Goal: Communication & Community: Answer question/provide support

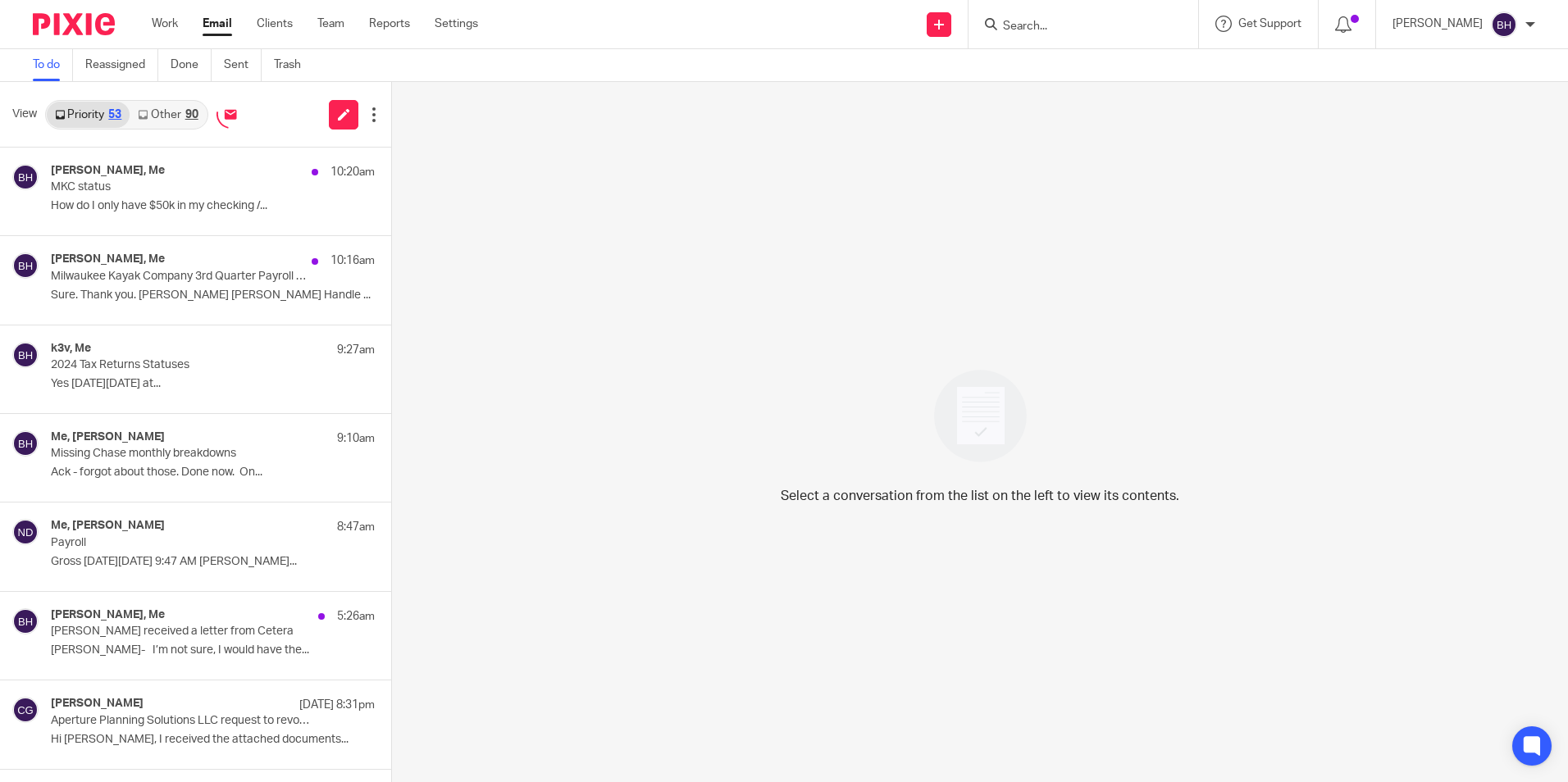
click at [170, 114] on link "Other 90" at bounding box center [168, 114] width 76 height 26
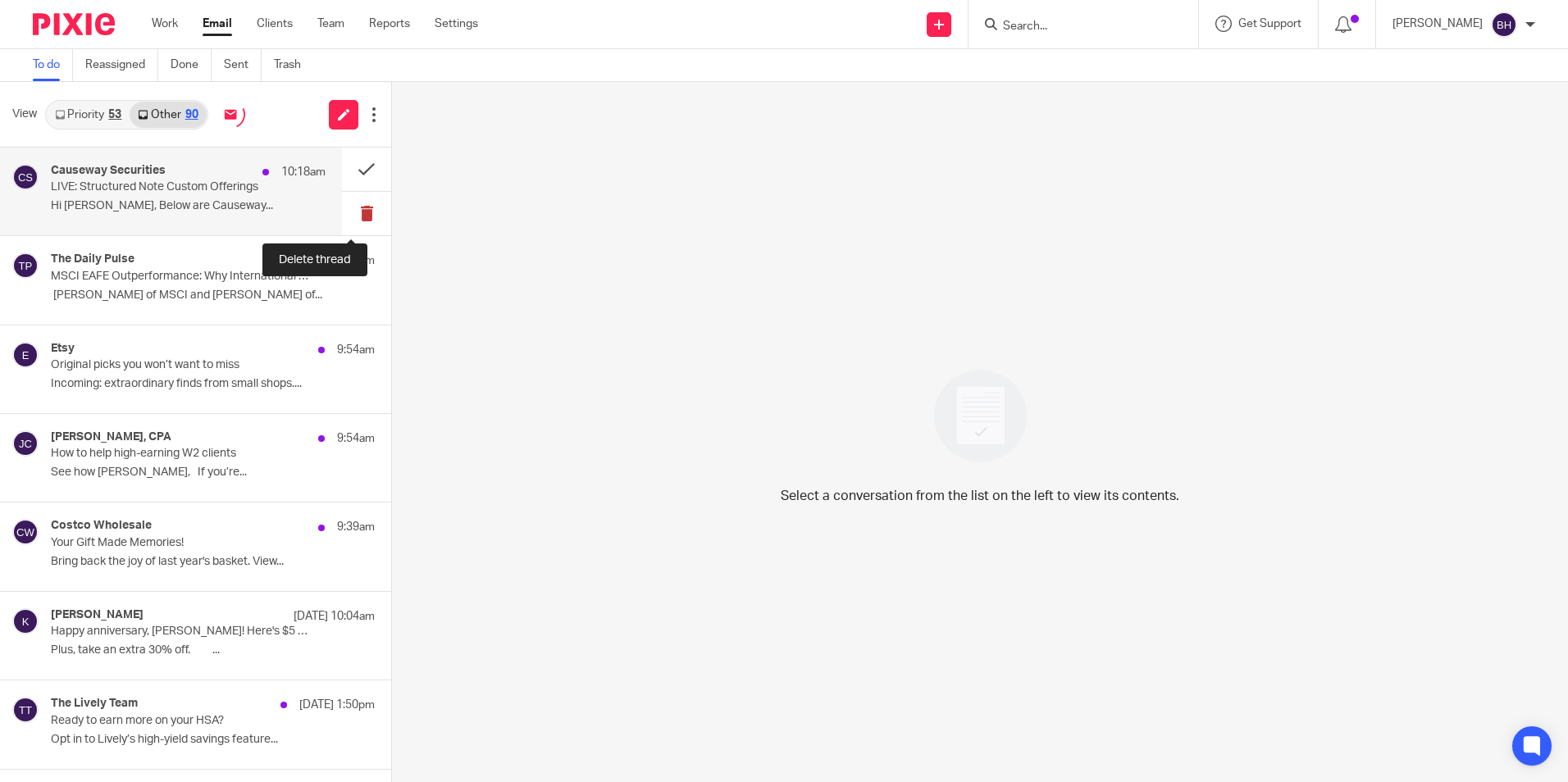
click at [354, 209] on button at bounding box center [366, 213] width 49 height 44
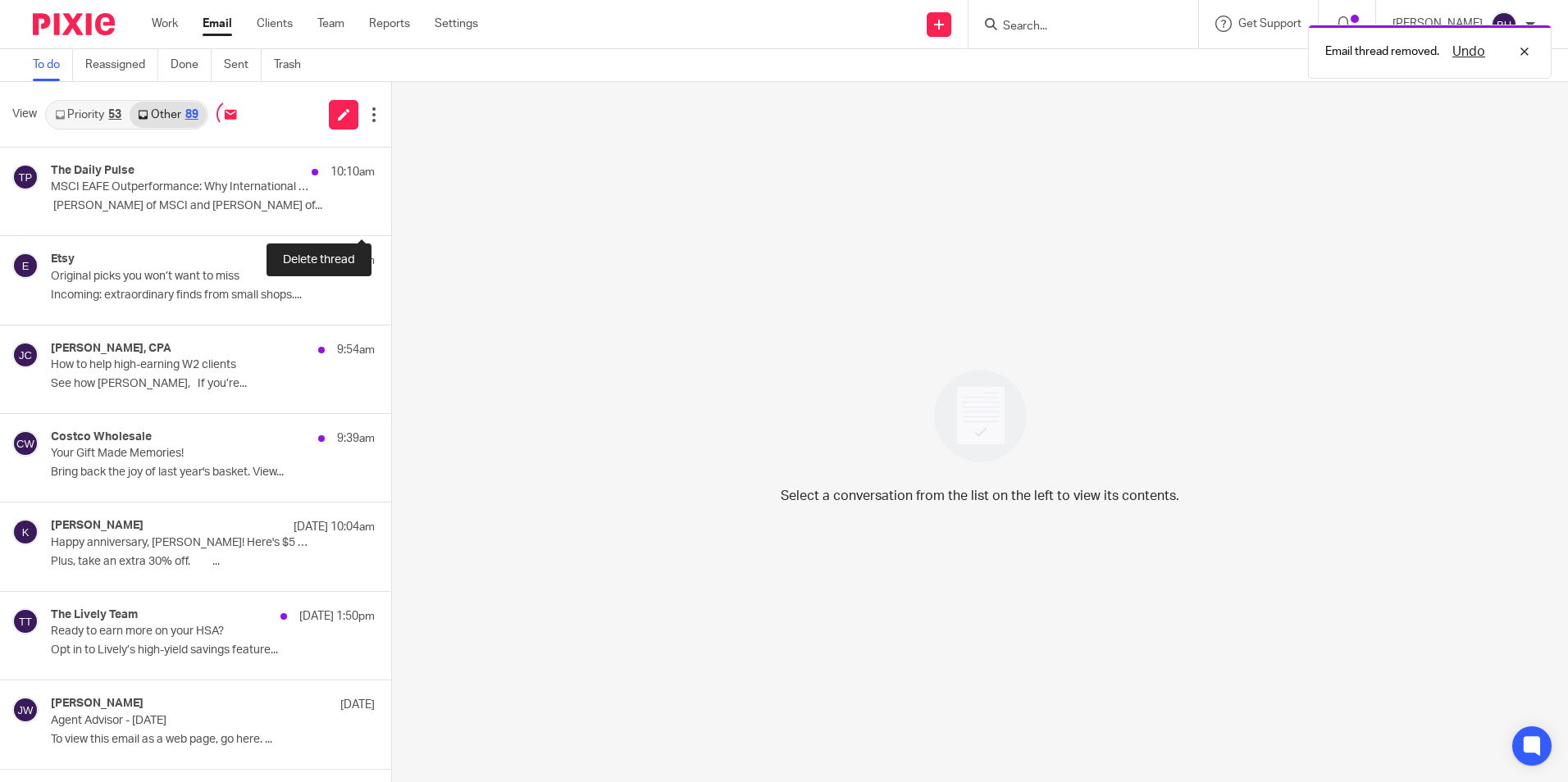
click at [392, 209] on button at bounding box center [398, 213] width 13 height 44
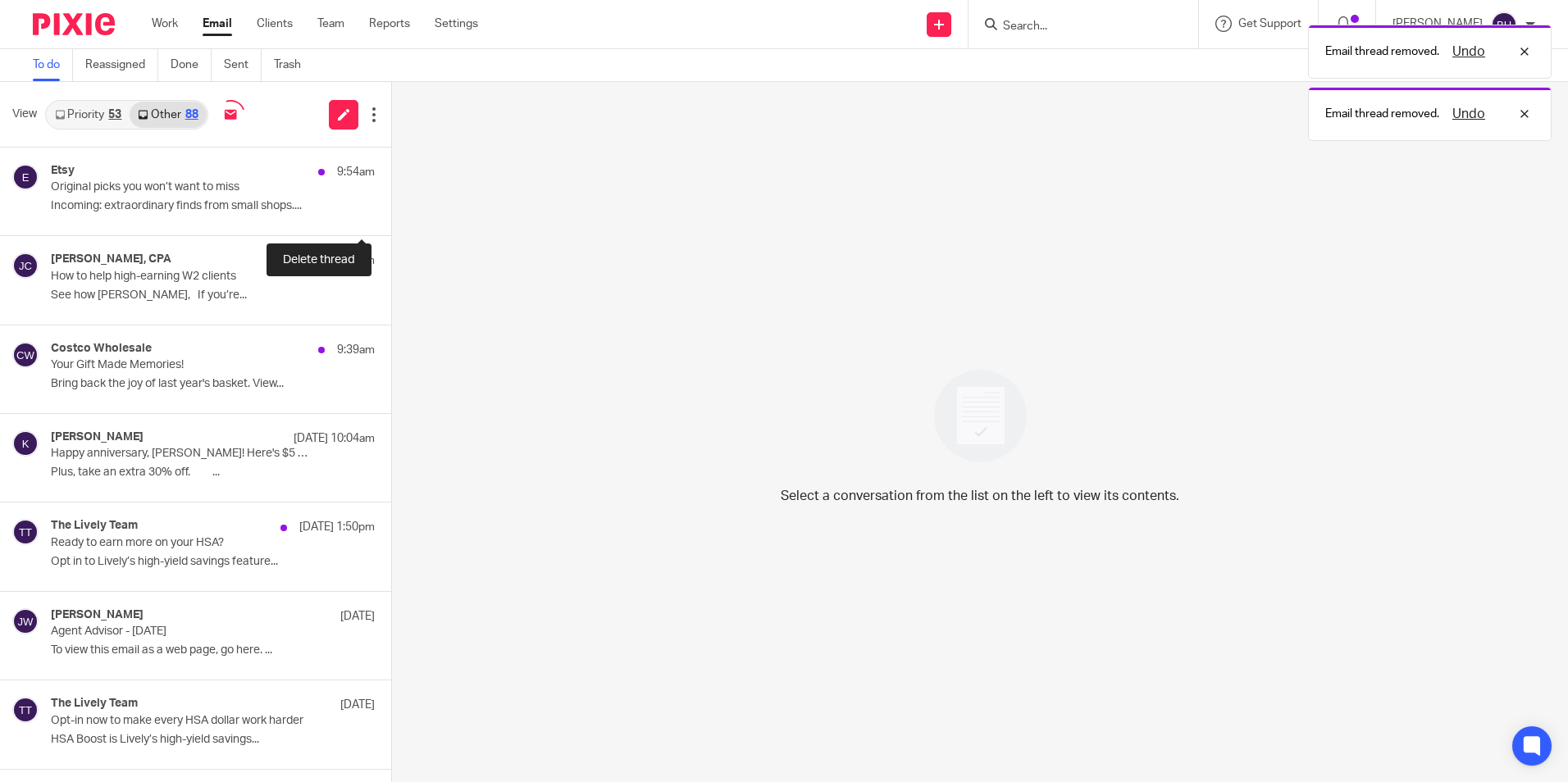
click at [392, 209] on button at bounding box center [398, 213] width 13 height 44
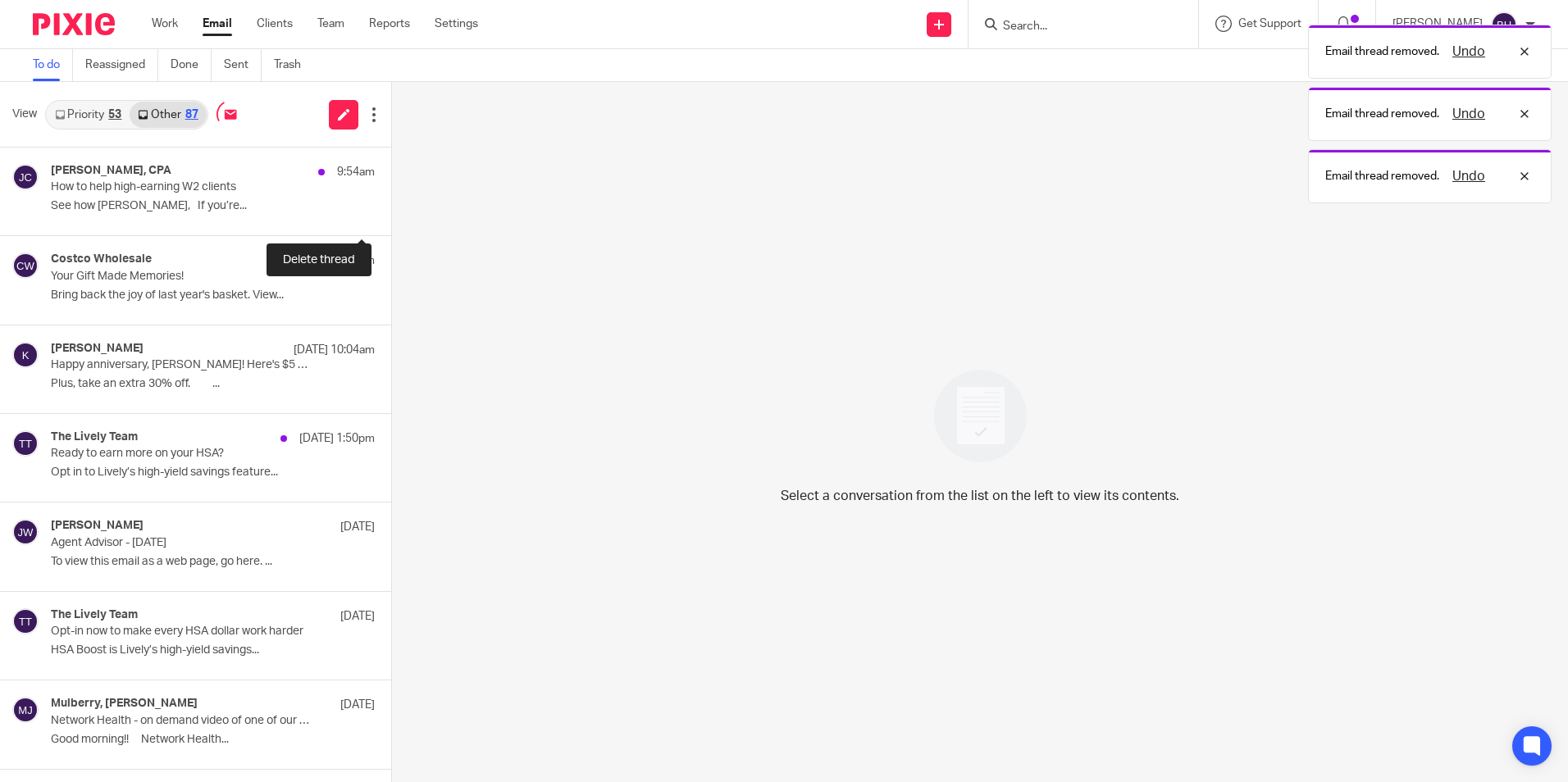
click at [392, 209] on button at bounding box center [398, 213] width 13 height 44
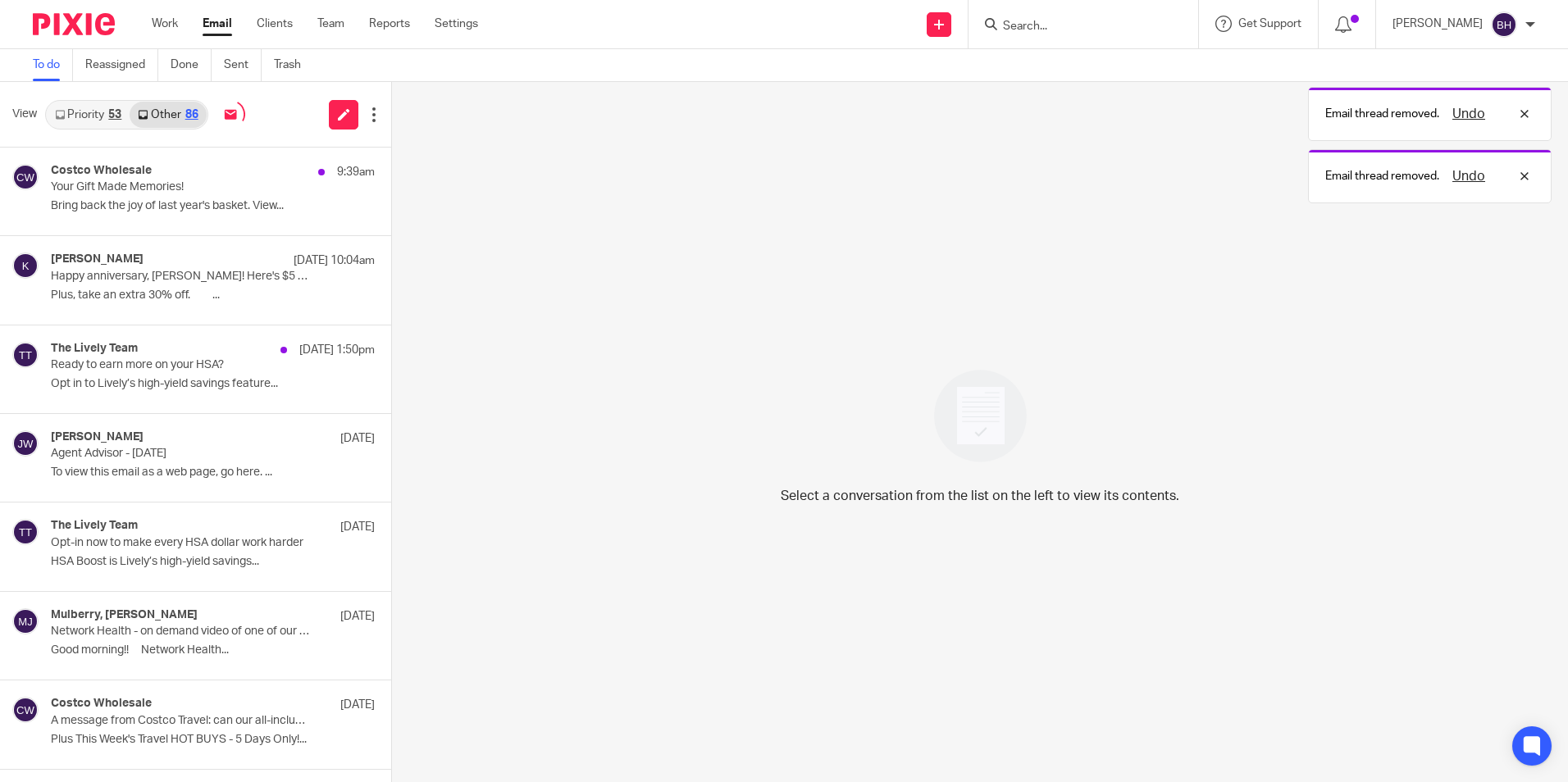
click at [98, 118] on link "Priority 53" at bounding box center [87, 114] width 83 height 26
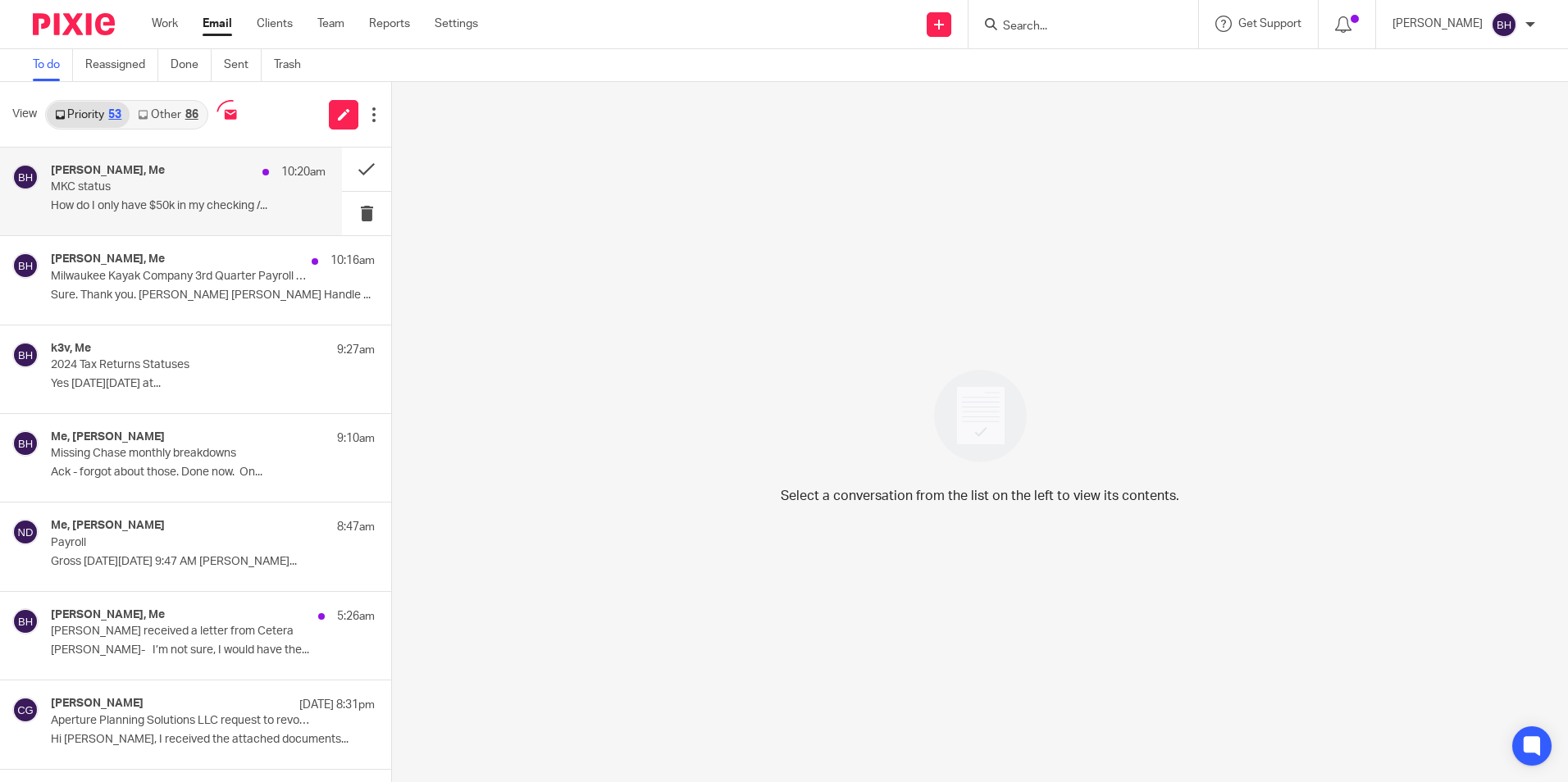
click at [139, 196] on div "Beth Handle, Me 10:20am MKC status How do I only have $50k in my checking /..." at bounding box center [188, 192] width 274 height 54
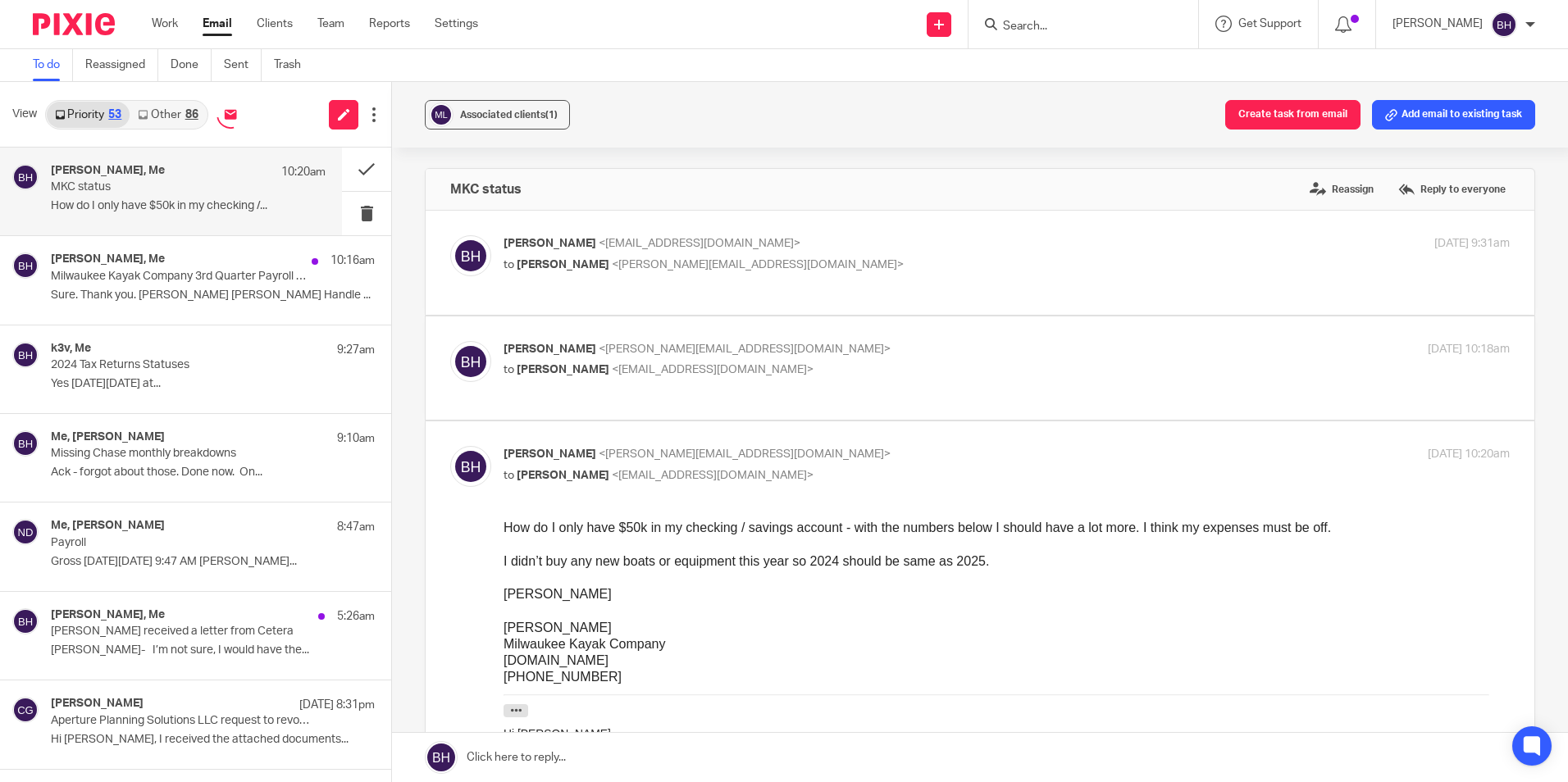
click at [684, 754] on link at bounding box center [979, 757] width 1176 height 49
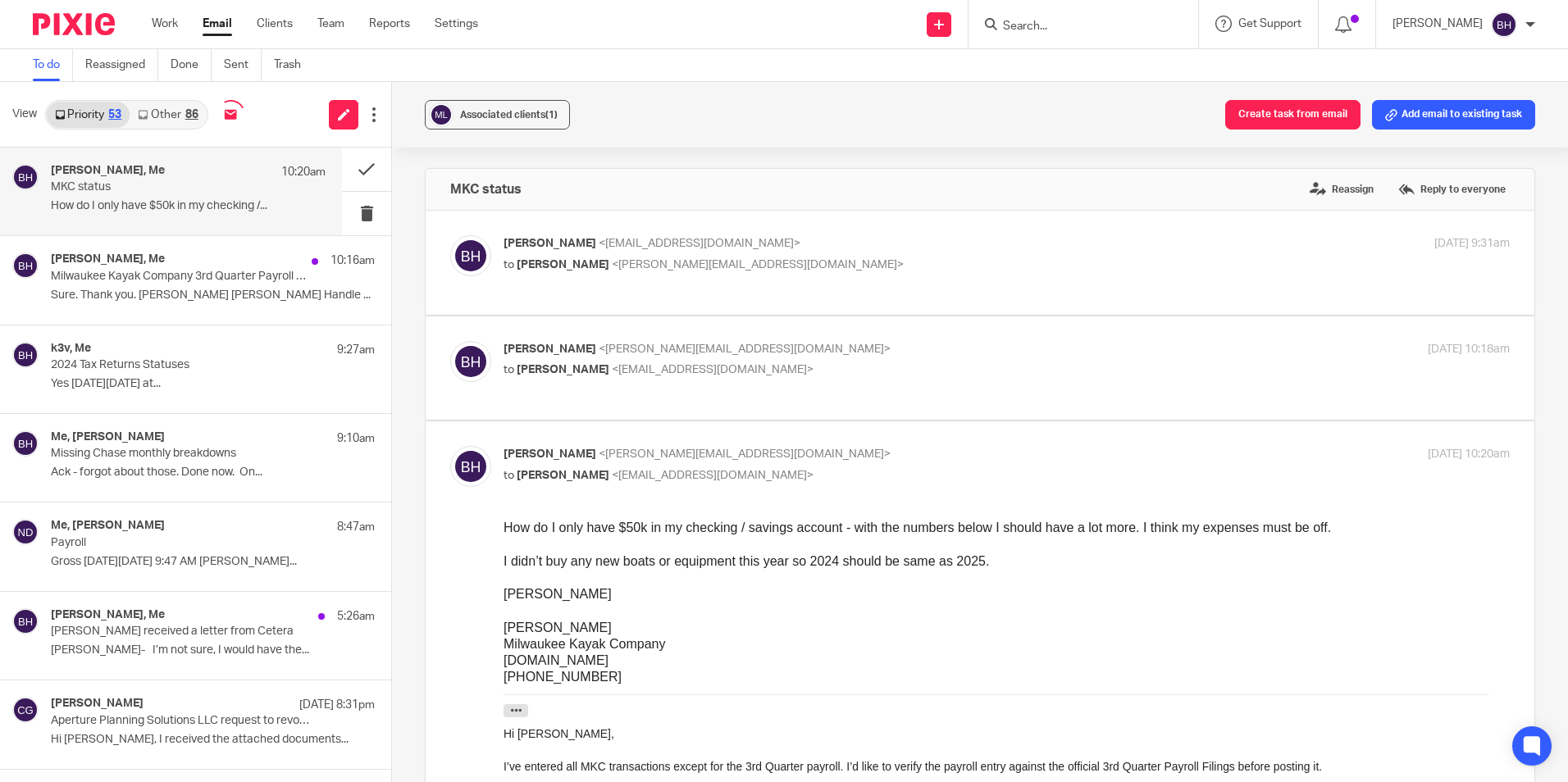
scroll to position [800, 0]
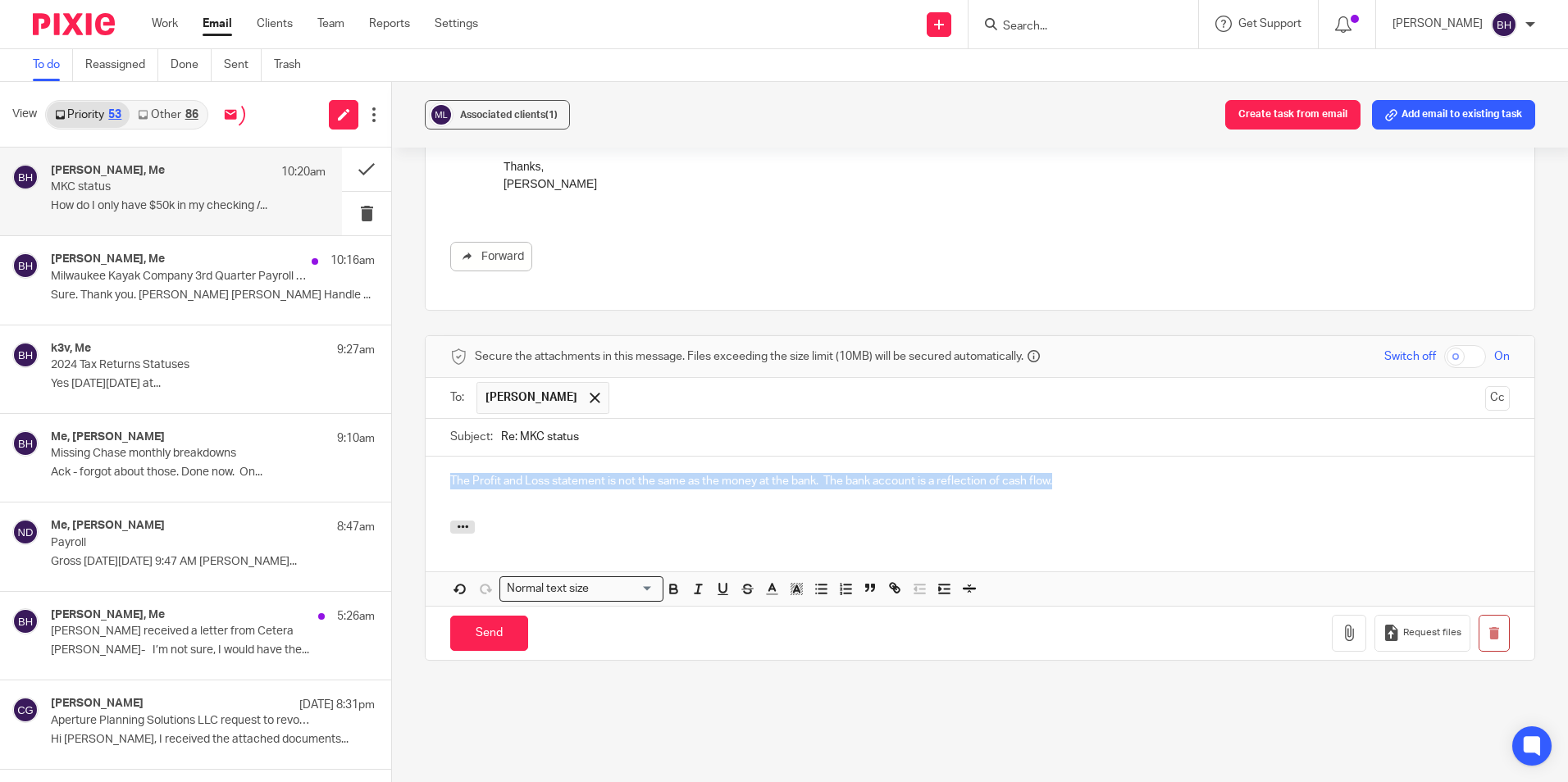
drag, startPoint x: 1138, startPoint y: 448, endPoint x: 448, endPoint y: 466, distance: 690.2
click at [448, 466] on div "The Profit and Loss statement is not the same as the money at the bank. The ban…" at bounding box center [979, 489] width 1108 height 64
copy p "The Profit and Loss statement is not the same as the money at the bank. The ban…"
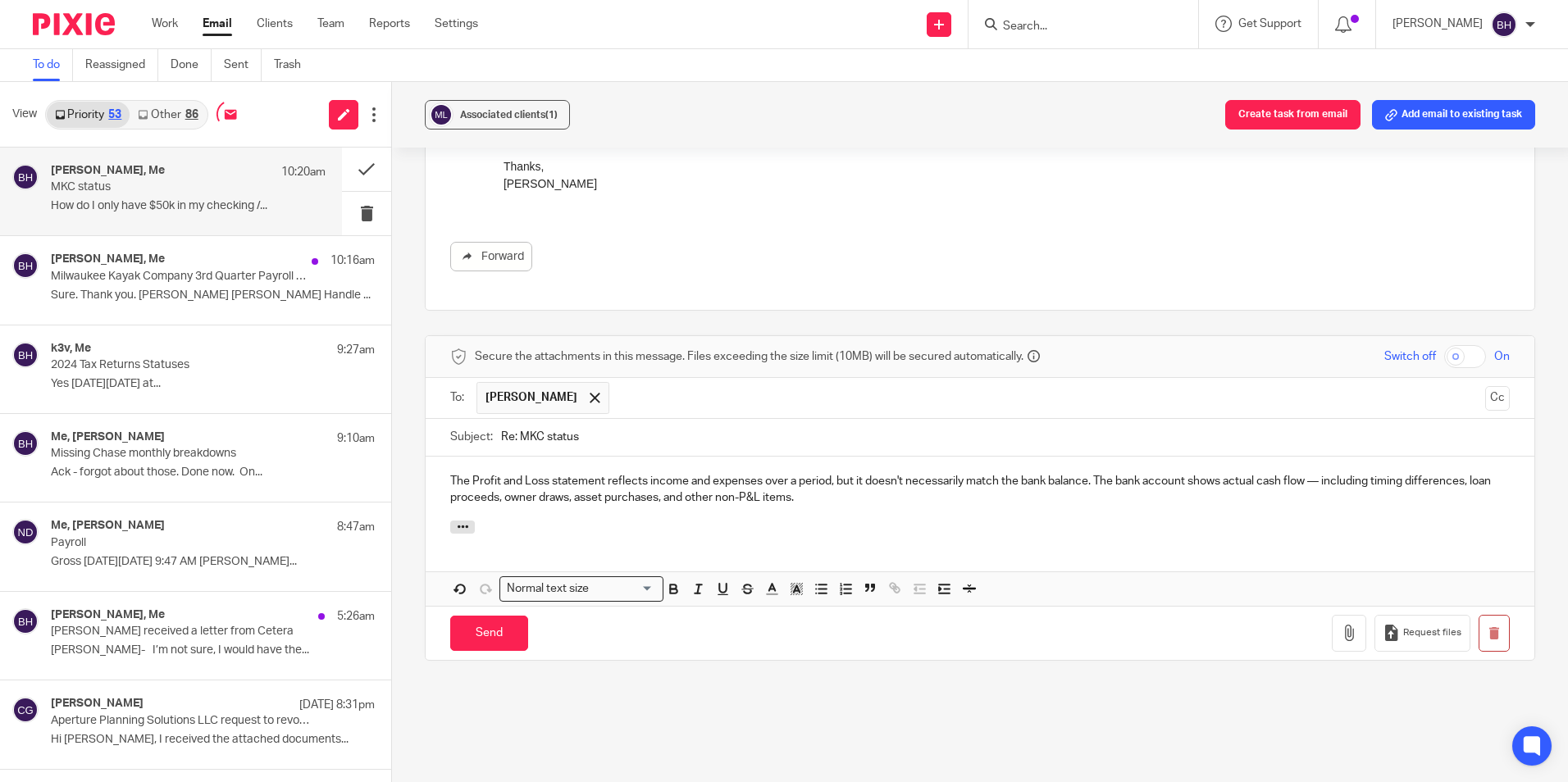
click at [768, 473] on p "The Profit and Loss statement reflects income and expenses over a period, but i…" at bounding box center [979, 490] width 1059 height 34
click at [506, 616] on input "Send" at bounding box center [489, 633] width 78 height 35
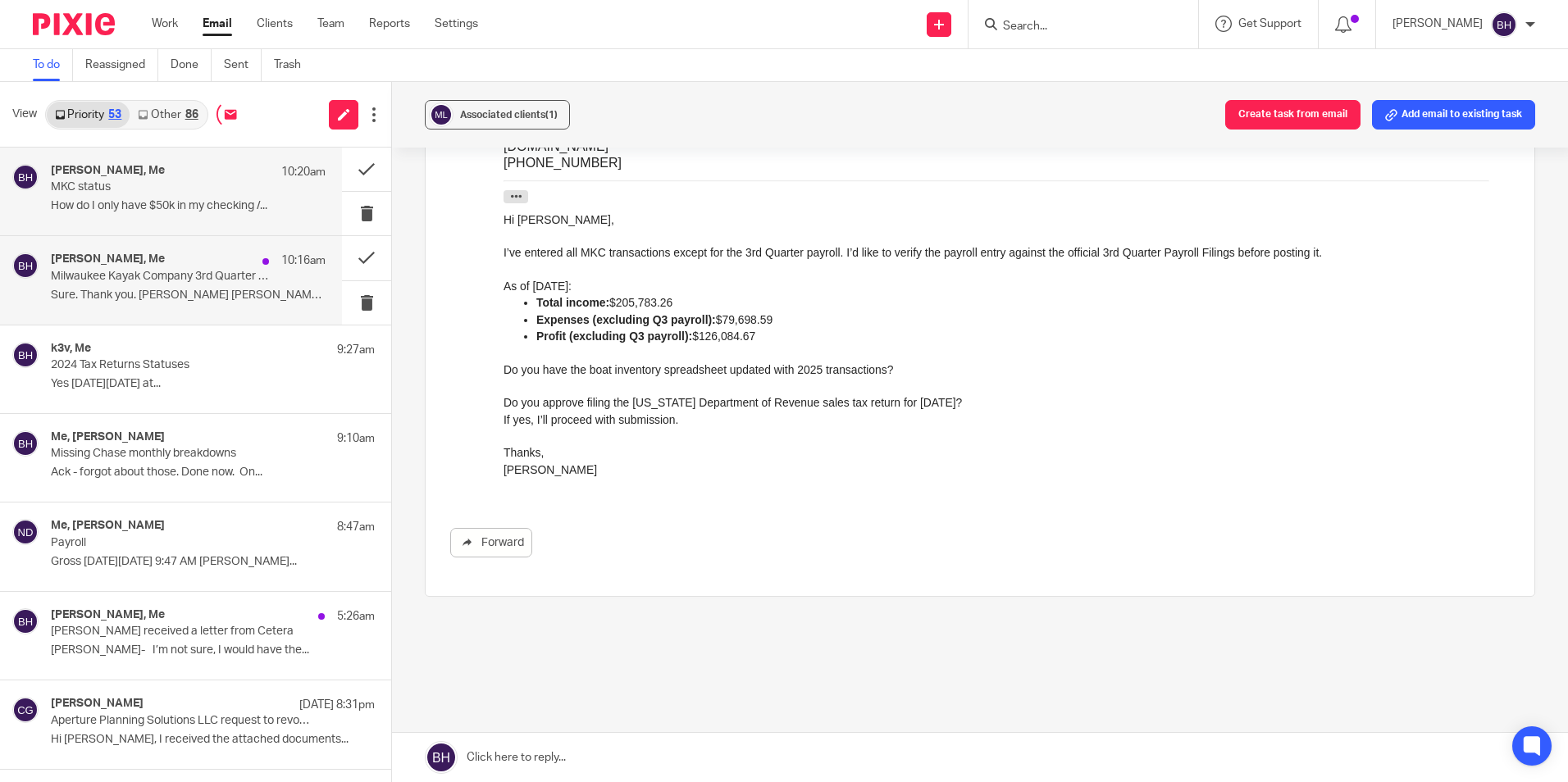
click at [169, 265] on div "Beth Handle, Me 10:16am" at bounding box center [188, 261] width 274 height 16
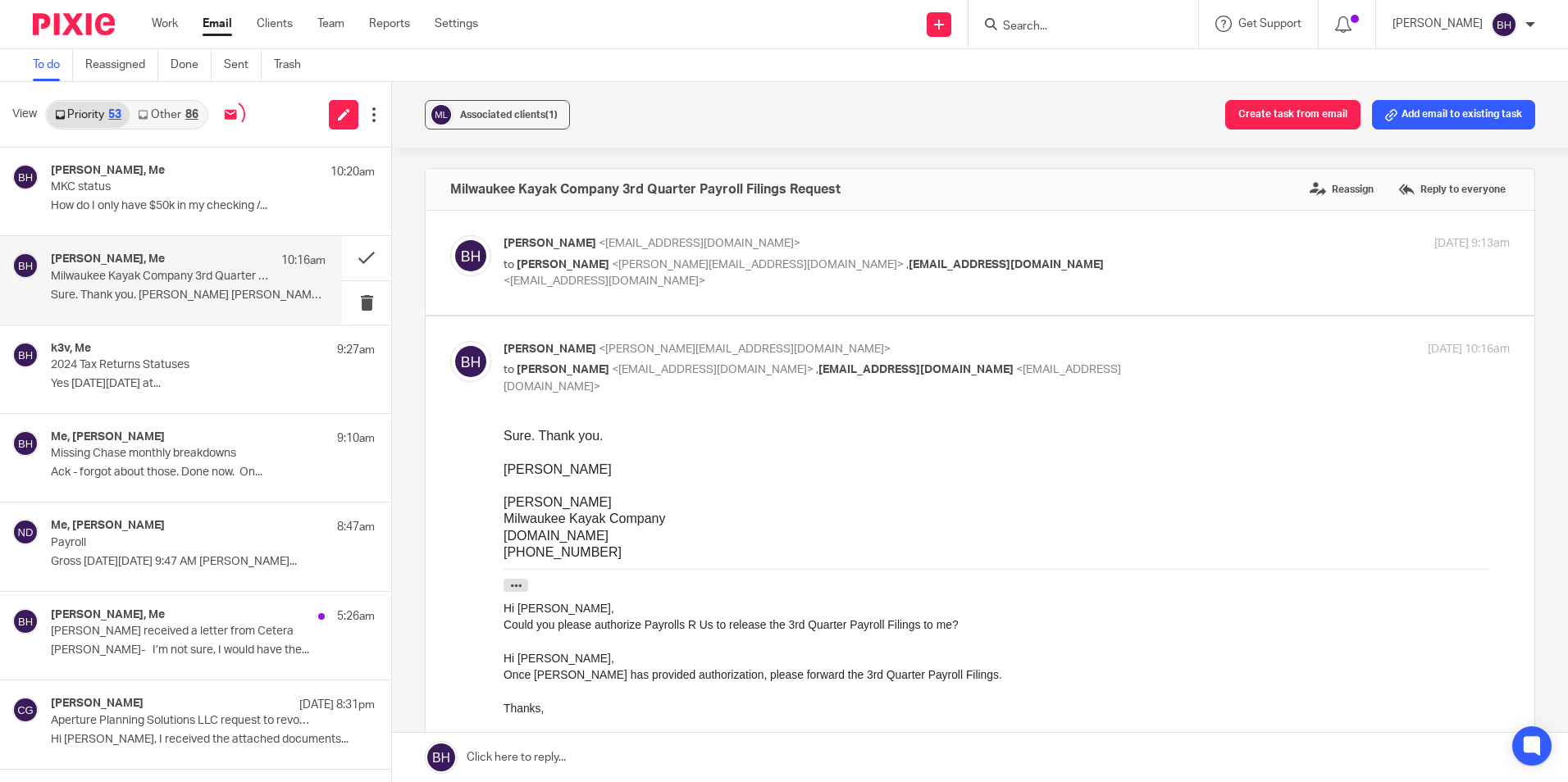
scroll to position [0, 0]
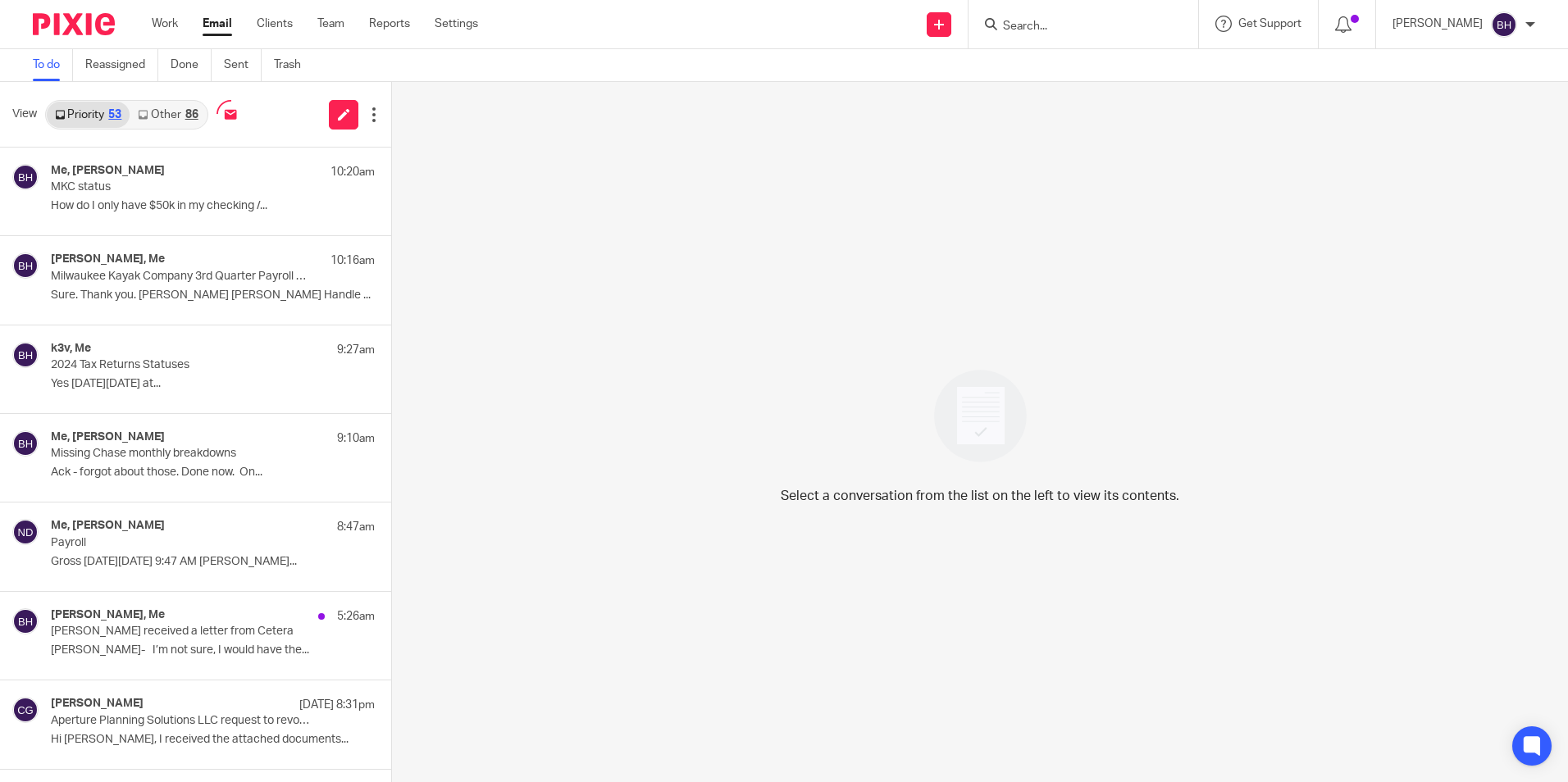
click at [160, 114] on link "Other 86" at bounding box center [168, 114] width 76 height 26
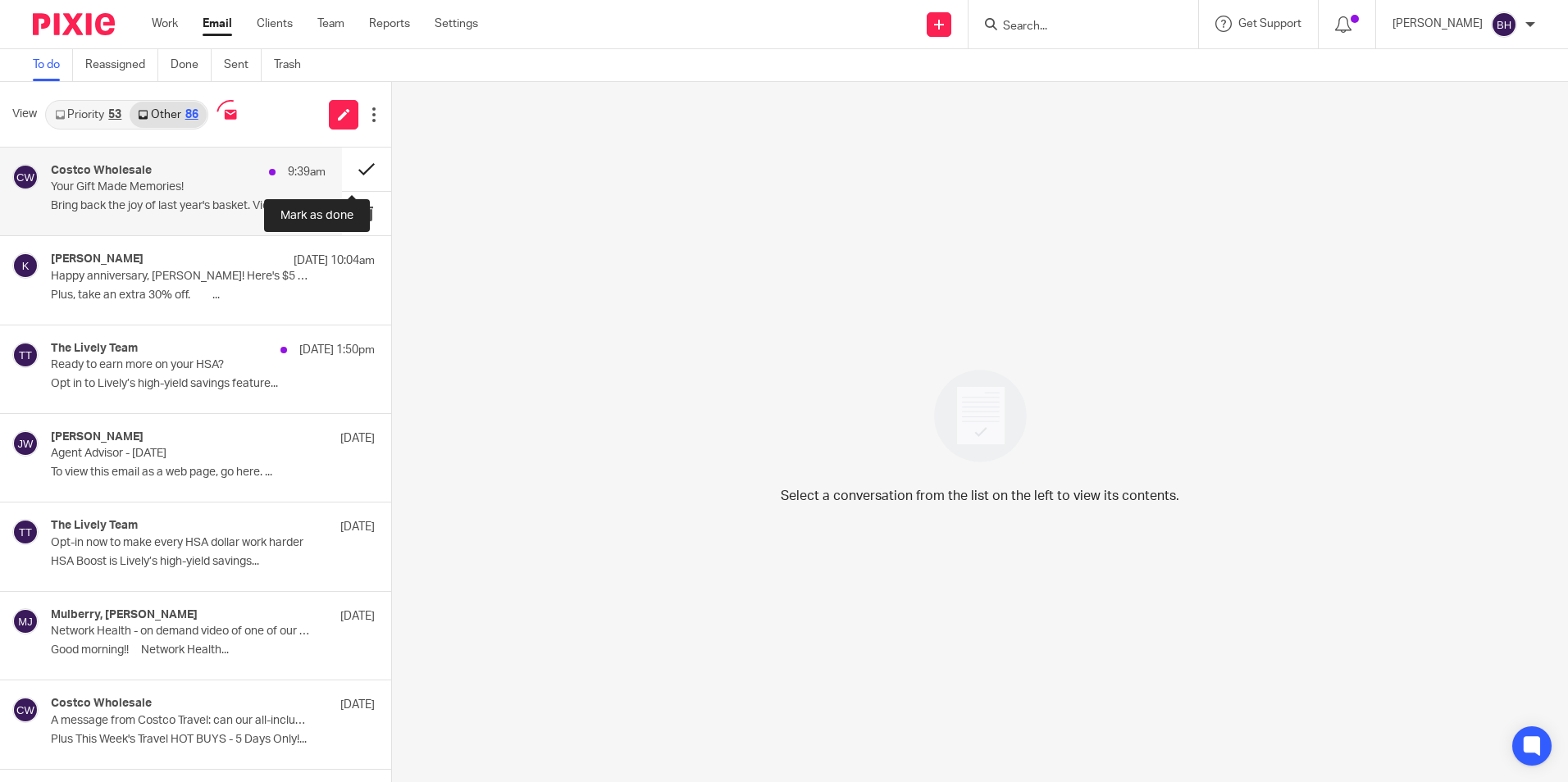
click at [352, 173] on button at bounding box center [366, 169] width 49 height 44
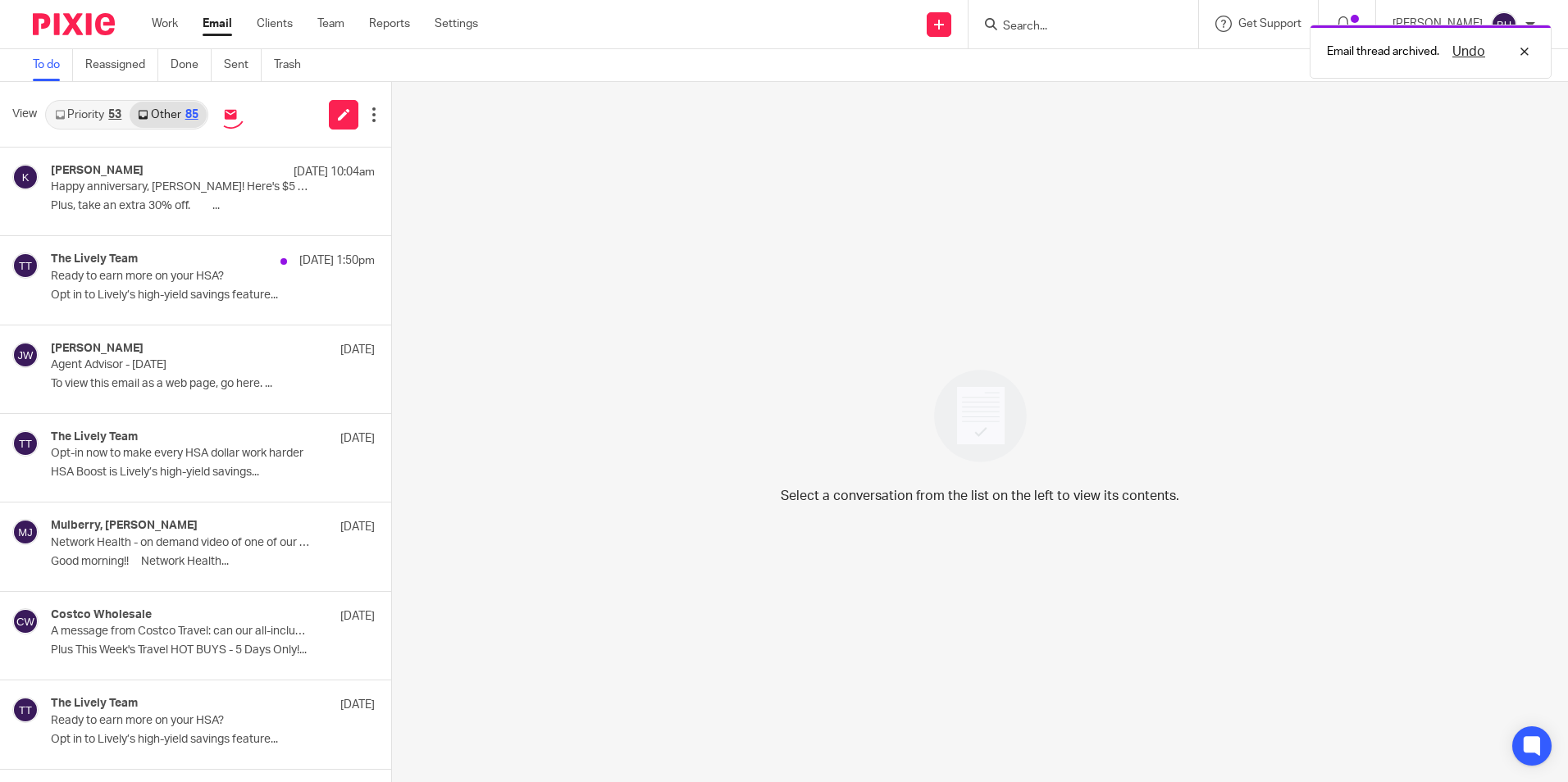
click at [94, 115] on link "Priority 53" at bounding box center [87, 114] width 83 height 26
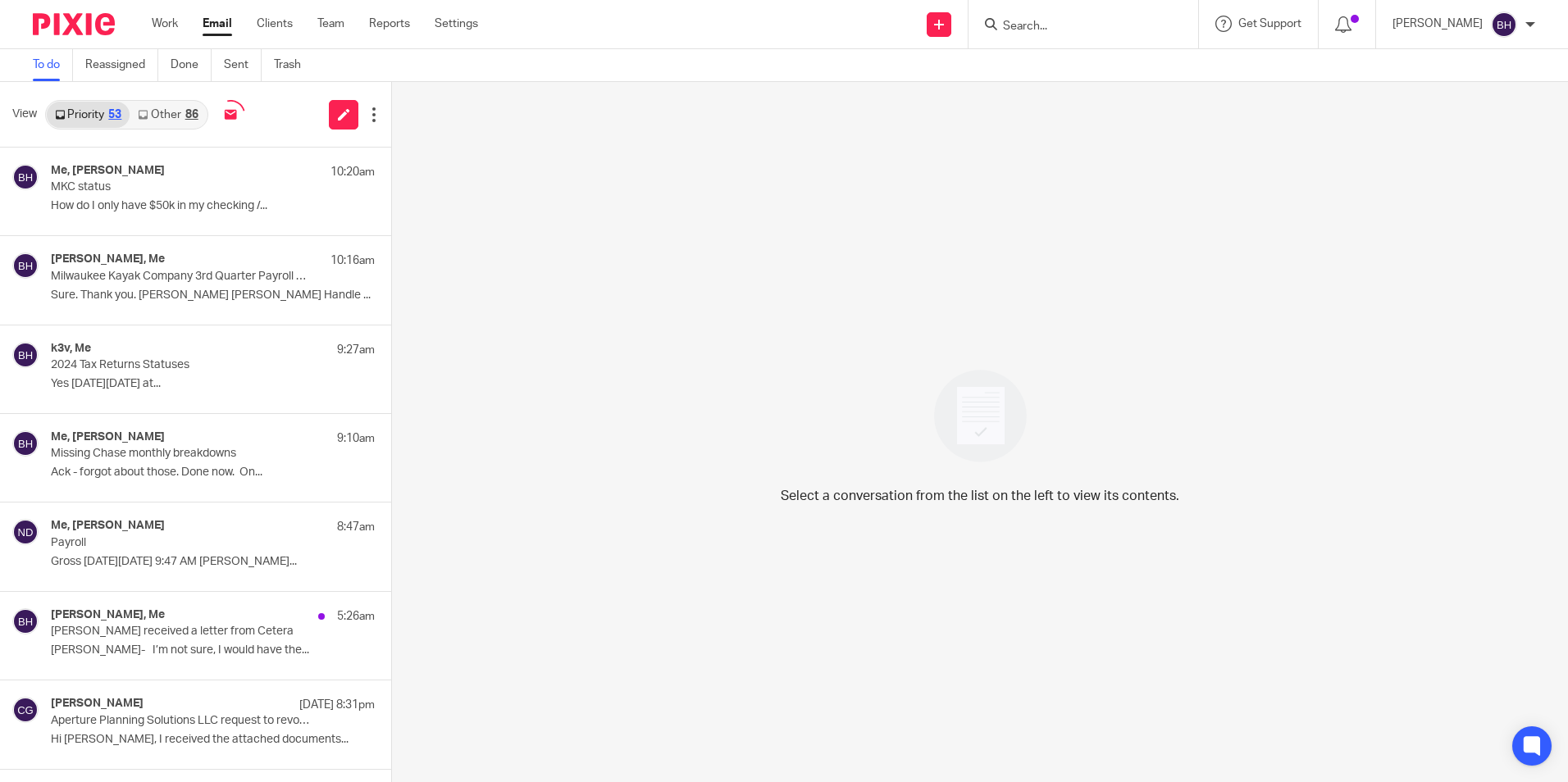
click at [164, 103] on link "Other 86" at bounding box center [168, 114] width 76 height 26
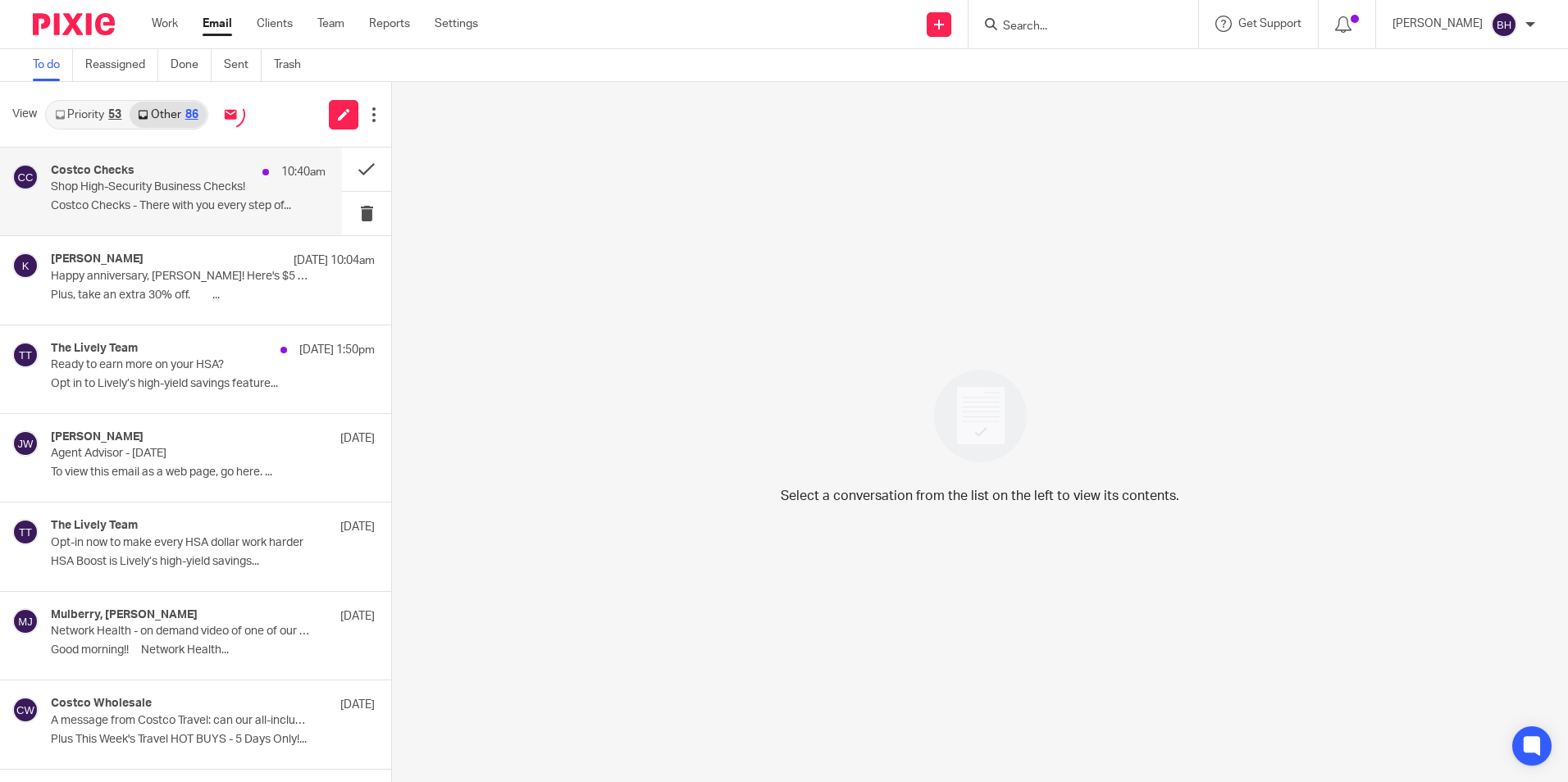
click at [170, 181] on p "Shop High-Security Business Checks!" at bounding box center [161, 187] width 220 height 14
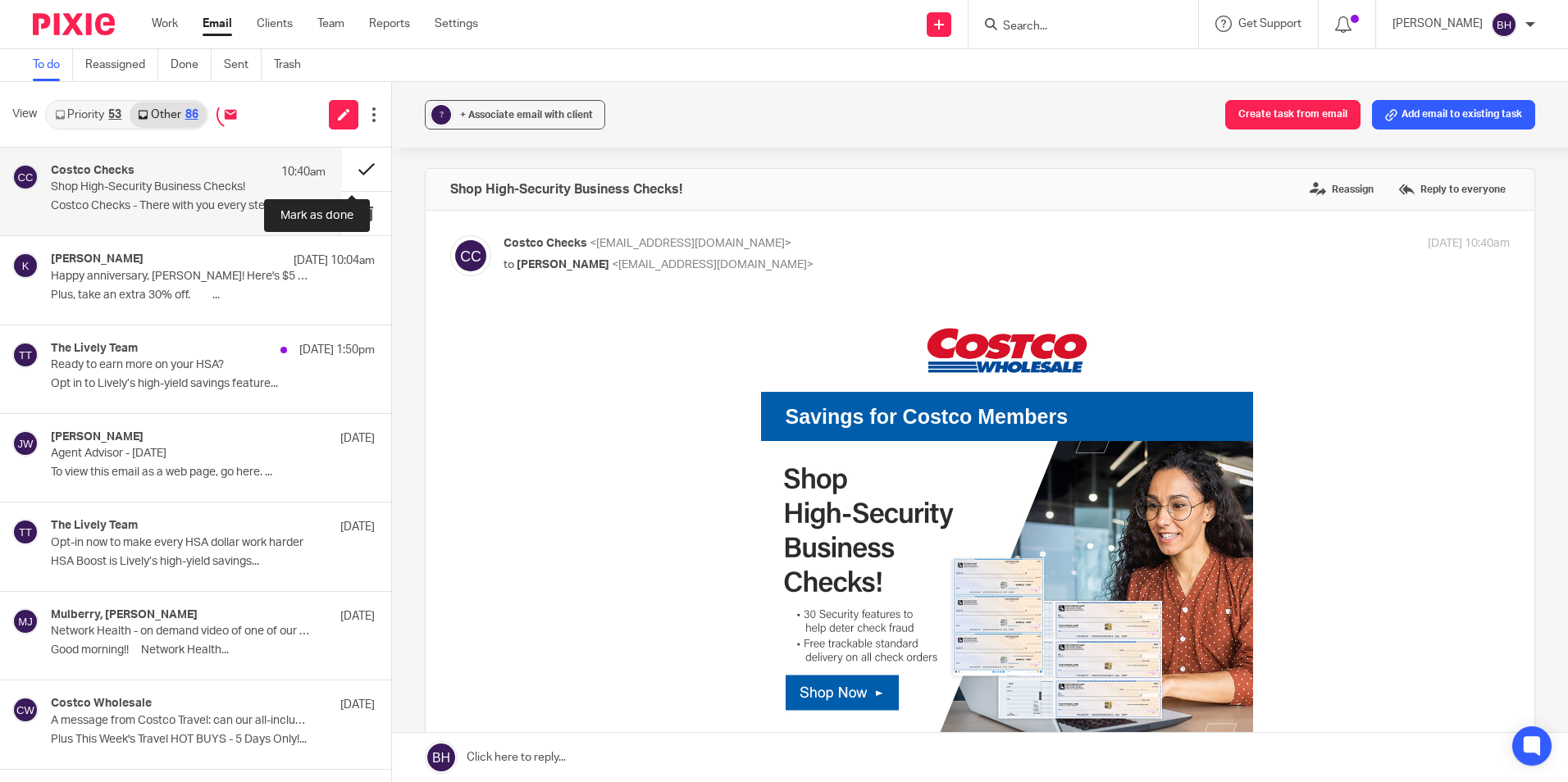
click at [343, 169] on button at bounding box center [366, 169] width 49 height 44
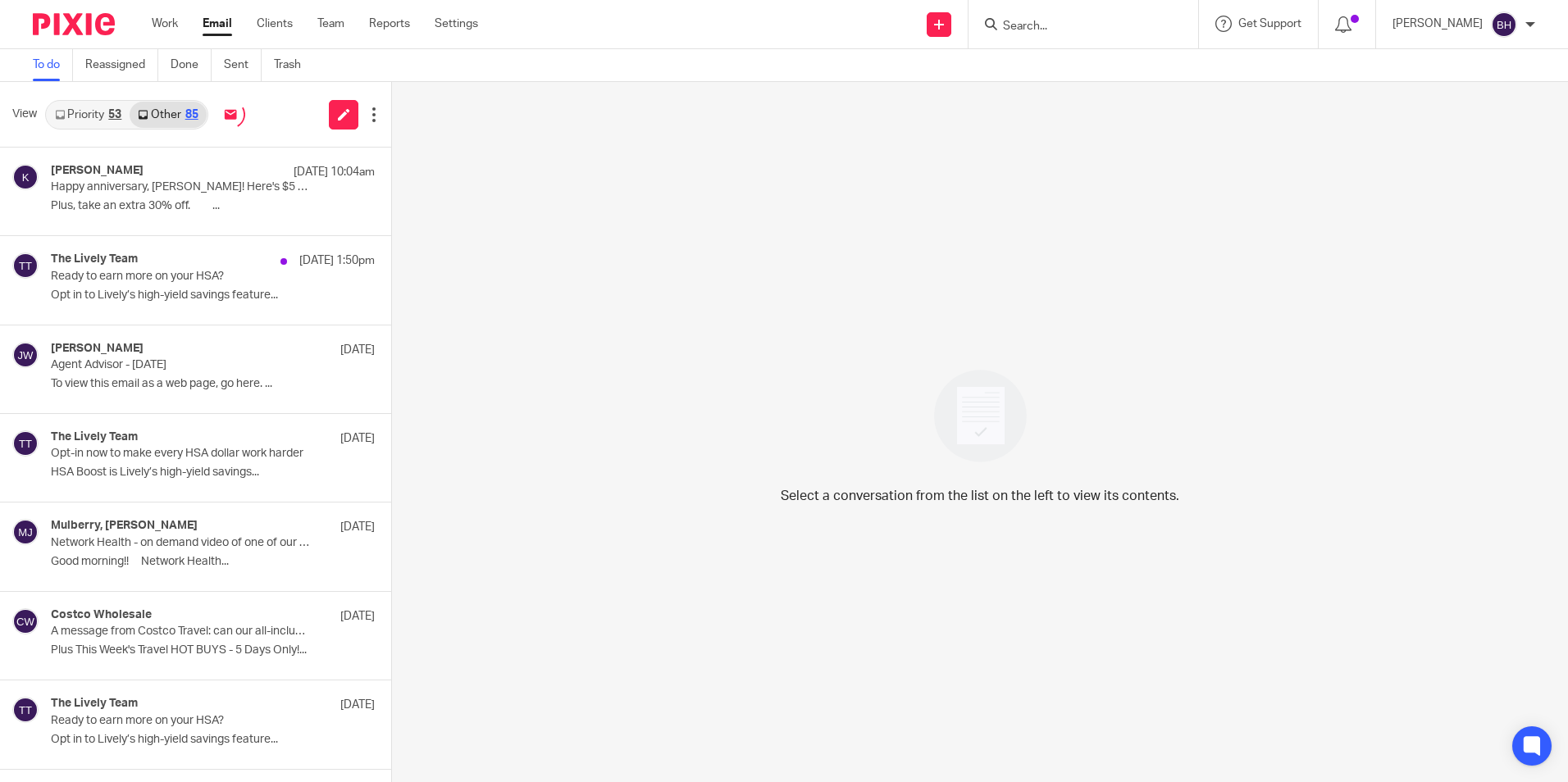
click at [86, 110] on link "Priority 53" at bounding box center [87, 114] width 83 height 26
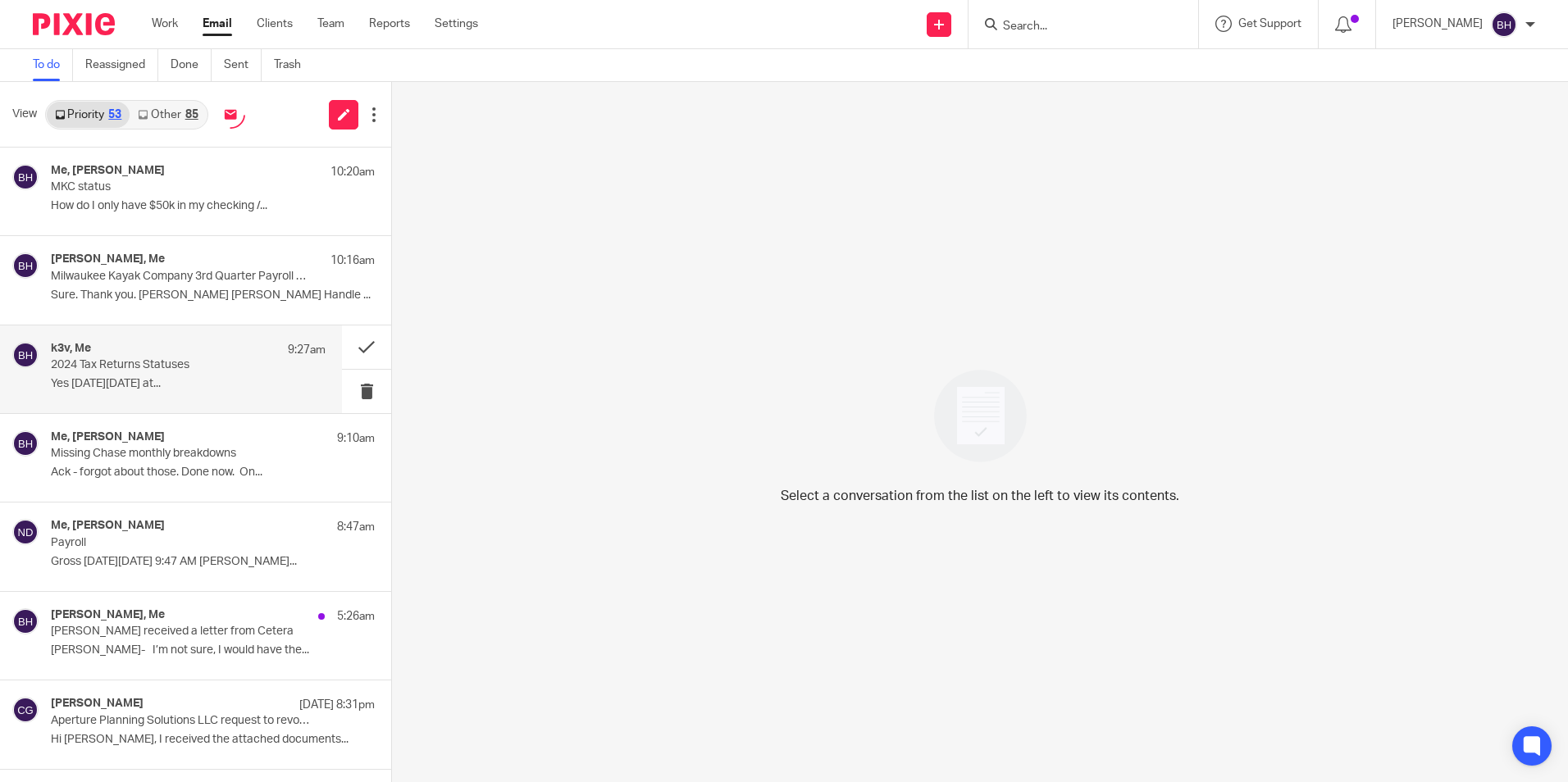
click at [112, 356] on div "k3v, Me 9:27am" at bounding box center [188, 350] width 274 height 16
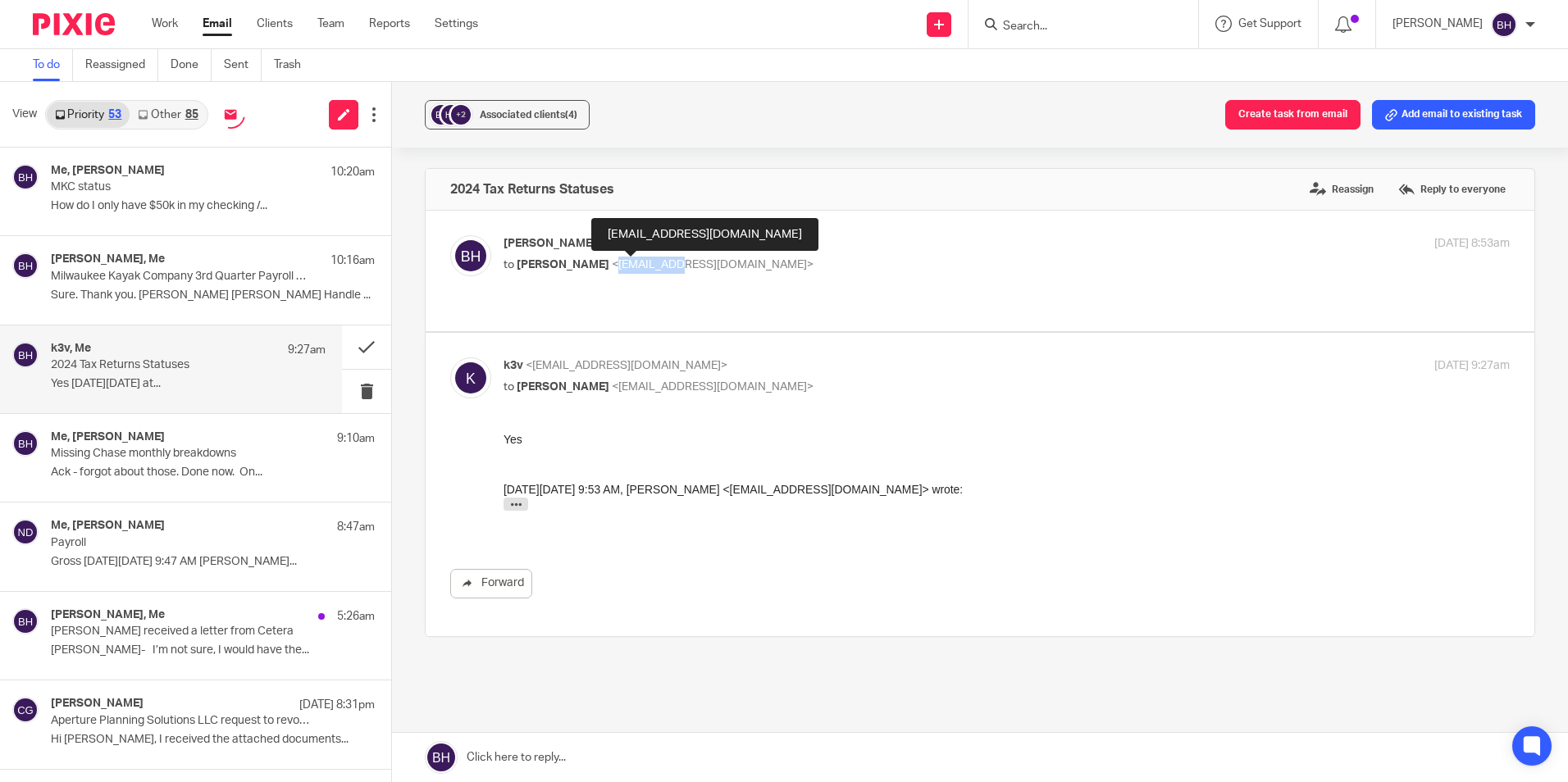
drag, startPoint x: 599, startPoint y: 264, endPoint x: 661, endPoint y: 268, distance: 62.1
click at [661, 268] on span "<[EMAIL_ADDRESS][DOMAIN_NAME]>" at bounding box center [712, 264] width 202 height 12
copy span "n8r@k3v.me"
click at [1060, 35] on form at bounding box center [1088, 24] width 174 height 21
click at [1060, 24] on input "Search" at bounding box center [1075, 27] width 147 height 15
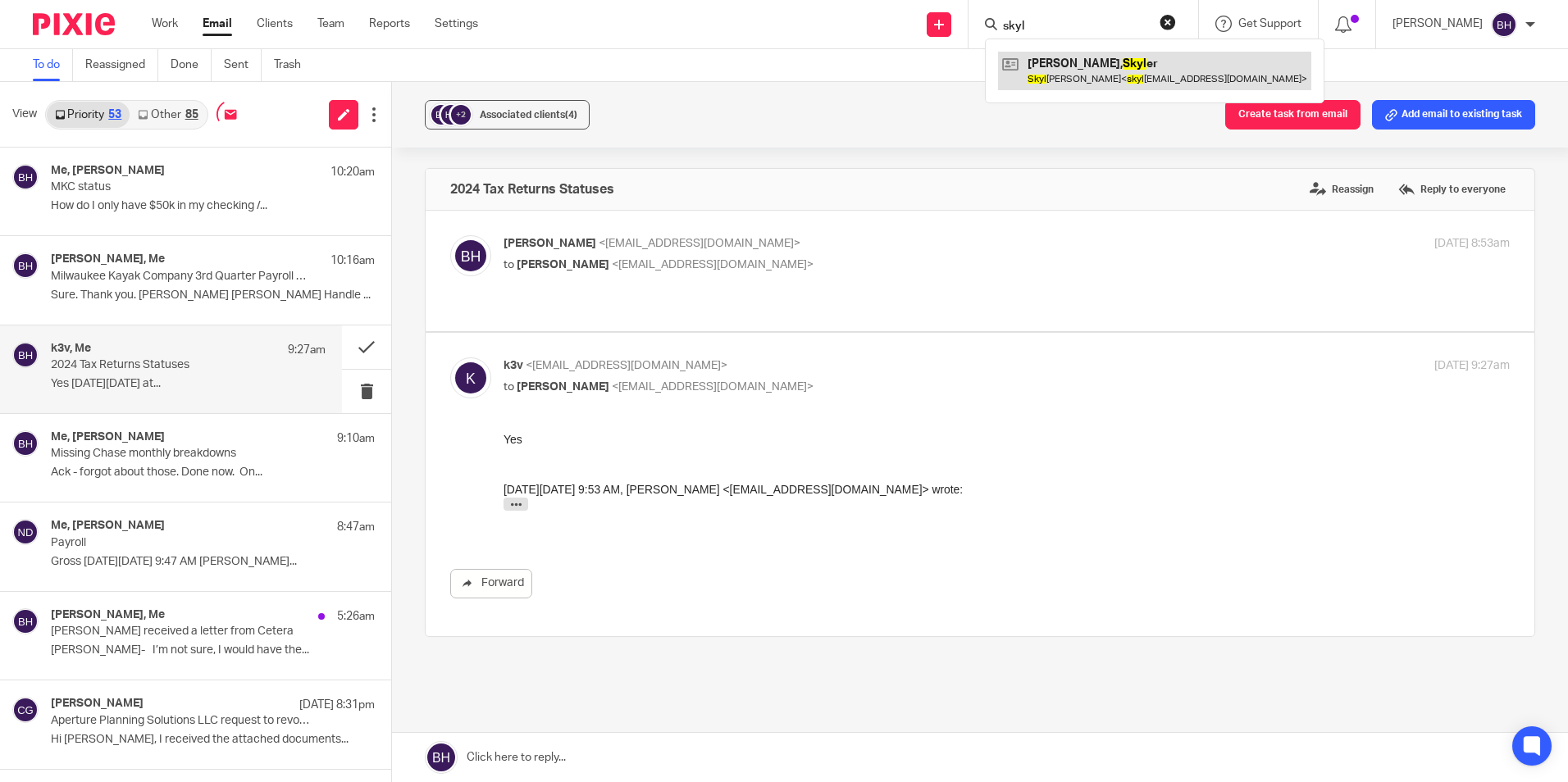
type input "skyl"
click at [1067, 78] on link at bounding box center [1154, 71] width 313 height 38
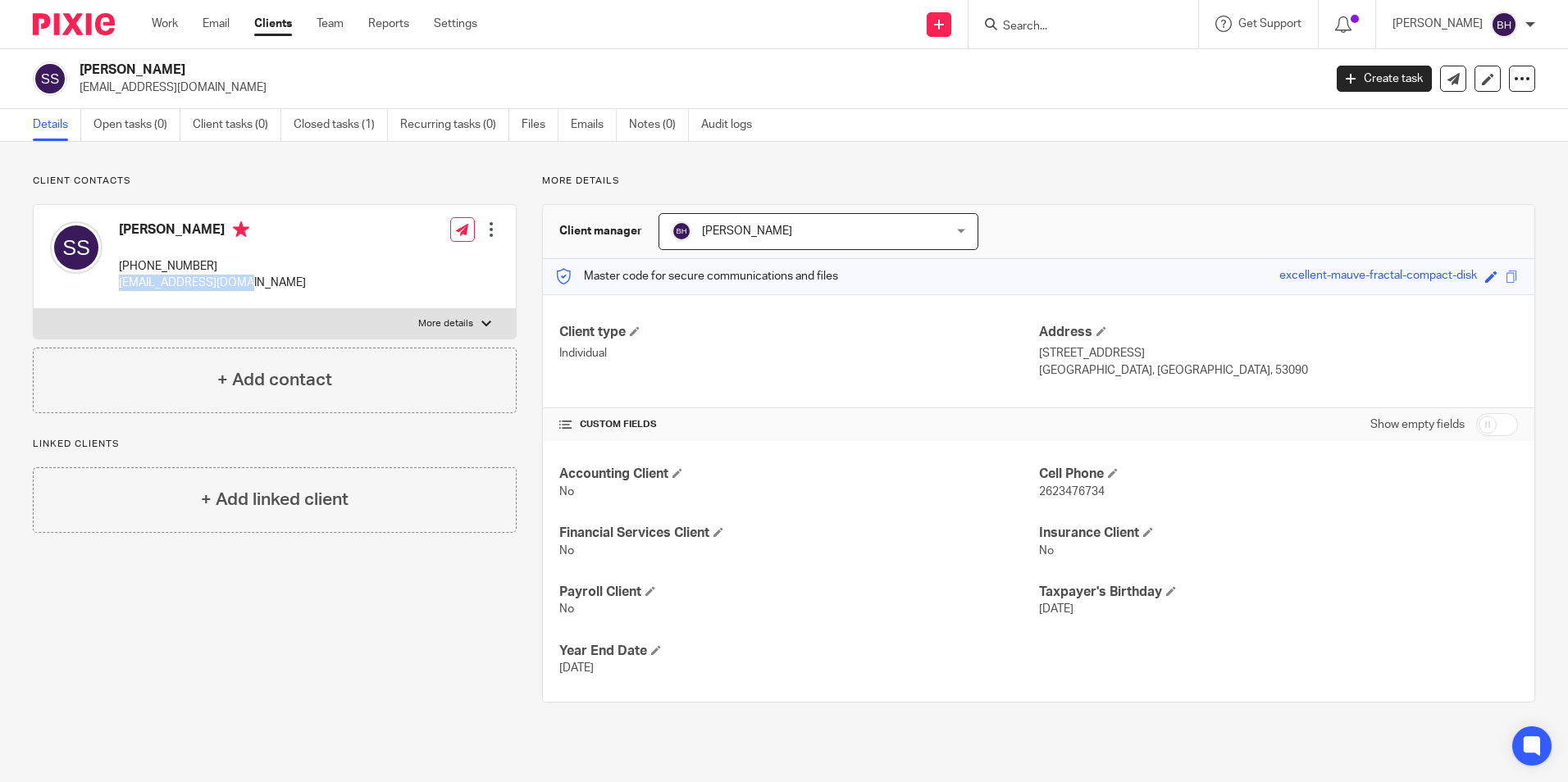
drag, startPoint x: 252, startPoint y: 282, endPoint x: 121, endPoint y: 294, distance: 131.5
click at [121, 294] on div "[PERSON_NAME] [PHONE_NUMBER] [EMAIL_ADDRESS][DOMAIN_NAME] Edit contact Create c…" at bounding box center [274, 257] width 482 height 104
copy p "[EMAIL_ADDRESS][DOMAIN_NAME]"
click at [219, 19] on link "Email" at bounding box center [216, 24] width 27 height 16
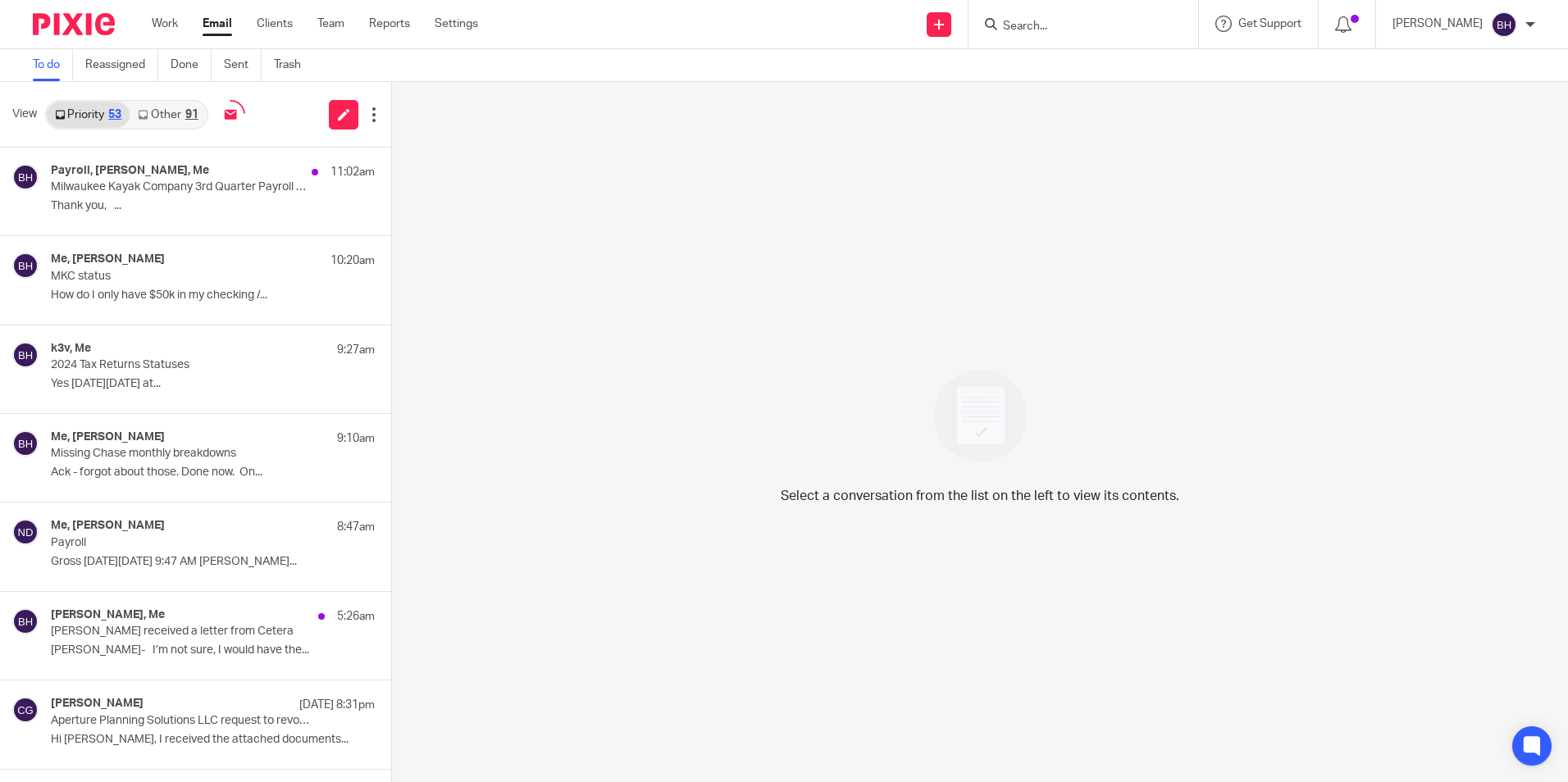
click at [164, 109] on link "Other 91" at bounding box center [168, 114] width 76 height 26
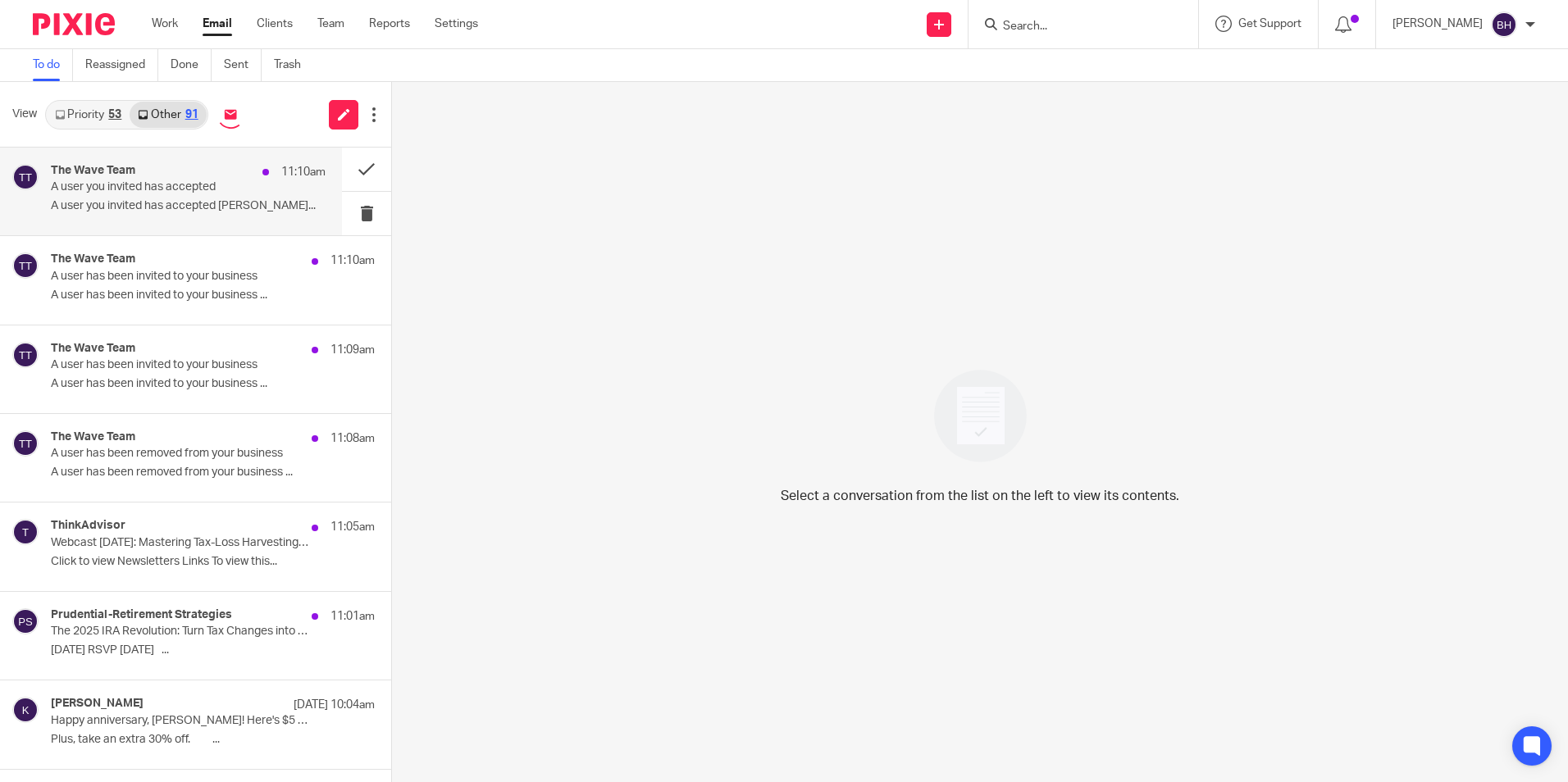
click at [194, 209] on p "A user you invited has accepted [PERSON_NAME]..." at bounding box center [188, 205] width 274 height 14
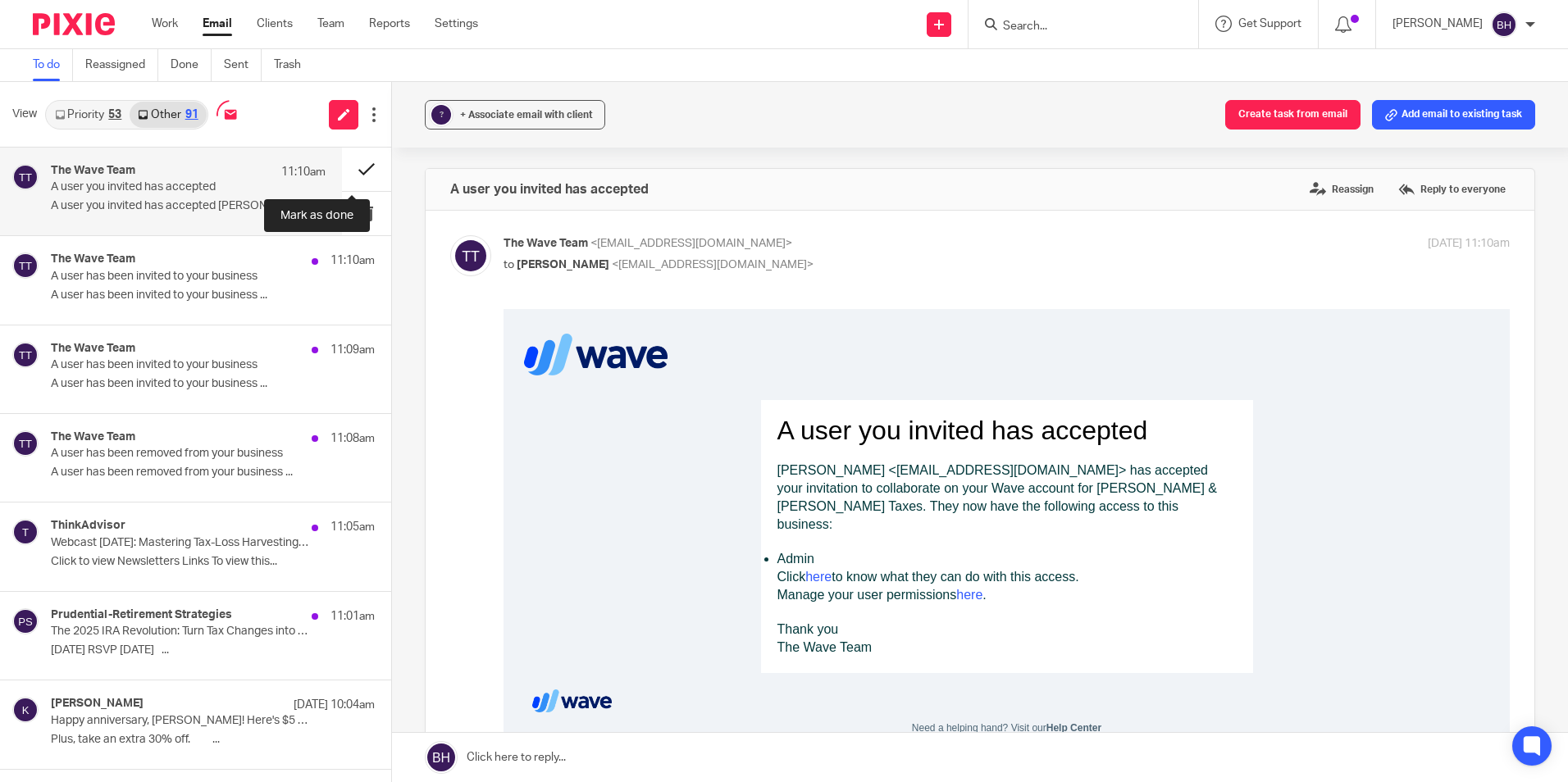
click at [345, 164] on button at bounding box center [366, 169] width 49 height 44
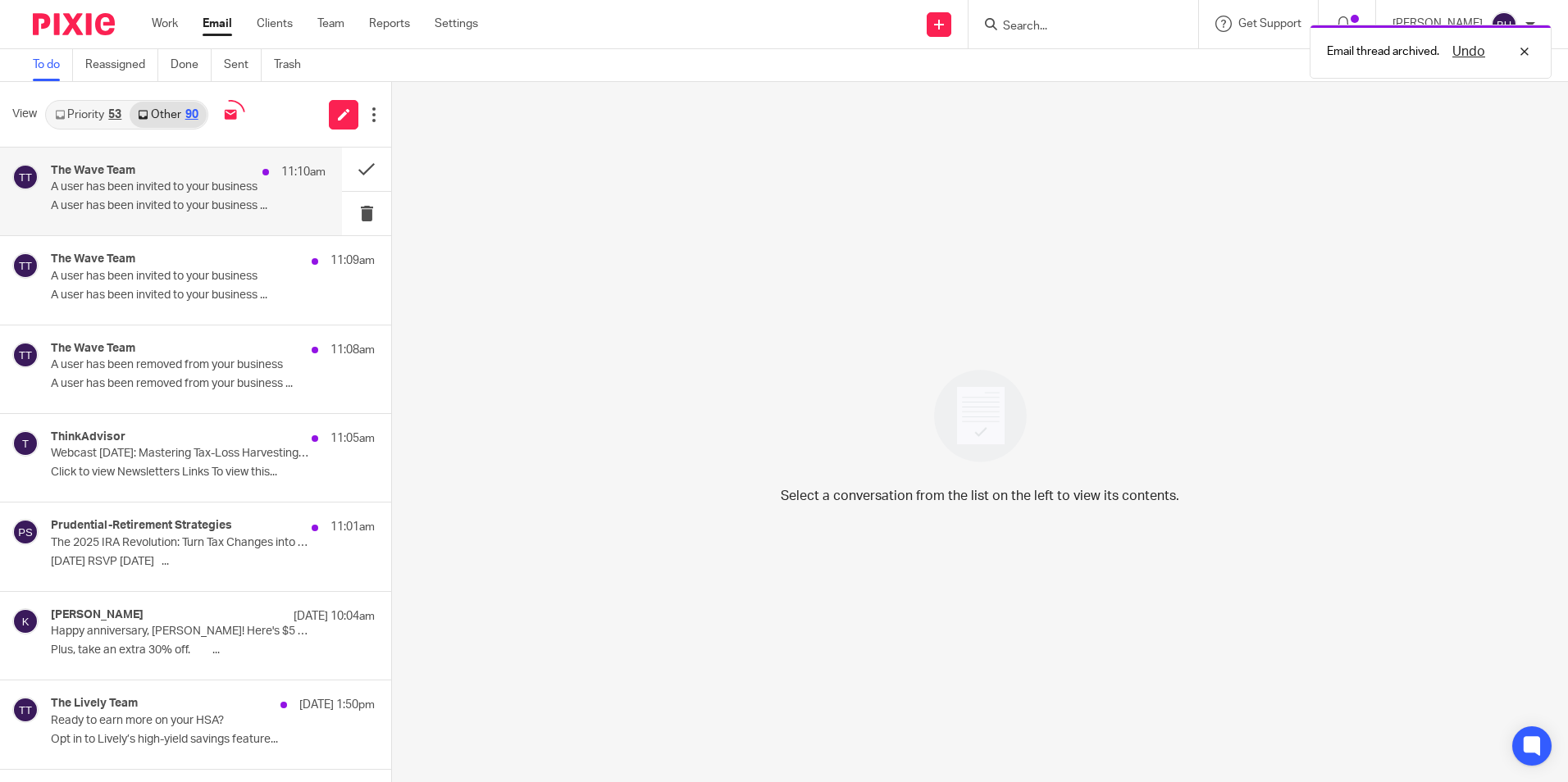
click at [176, 203] on p "A user has been invited to your business ..." at bounding box center [188, 205] width 274 height 14
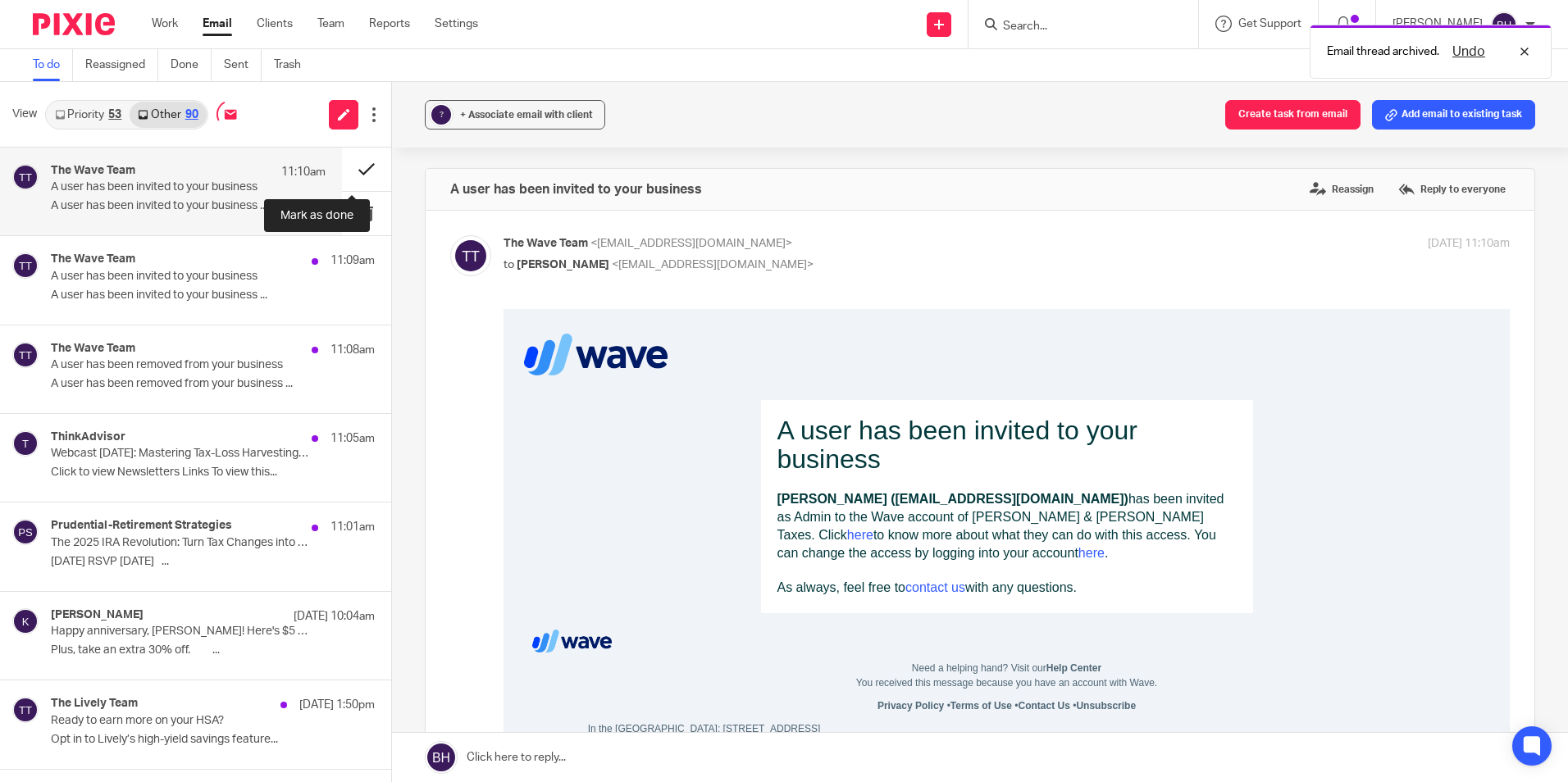
click at [352, 166] on button at bounding box center [366, 169] width 49 height 44
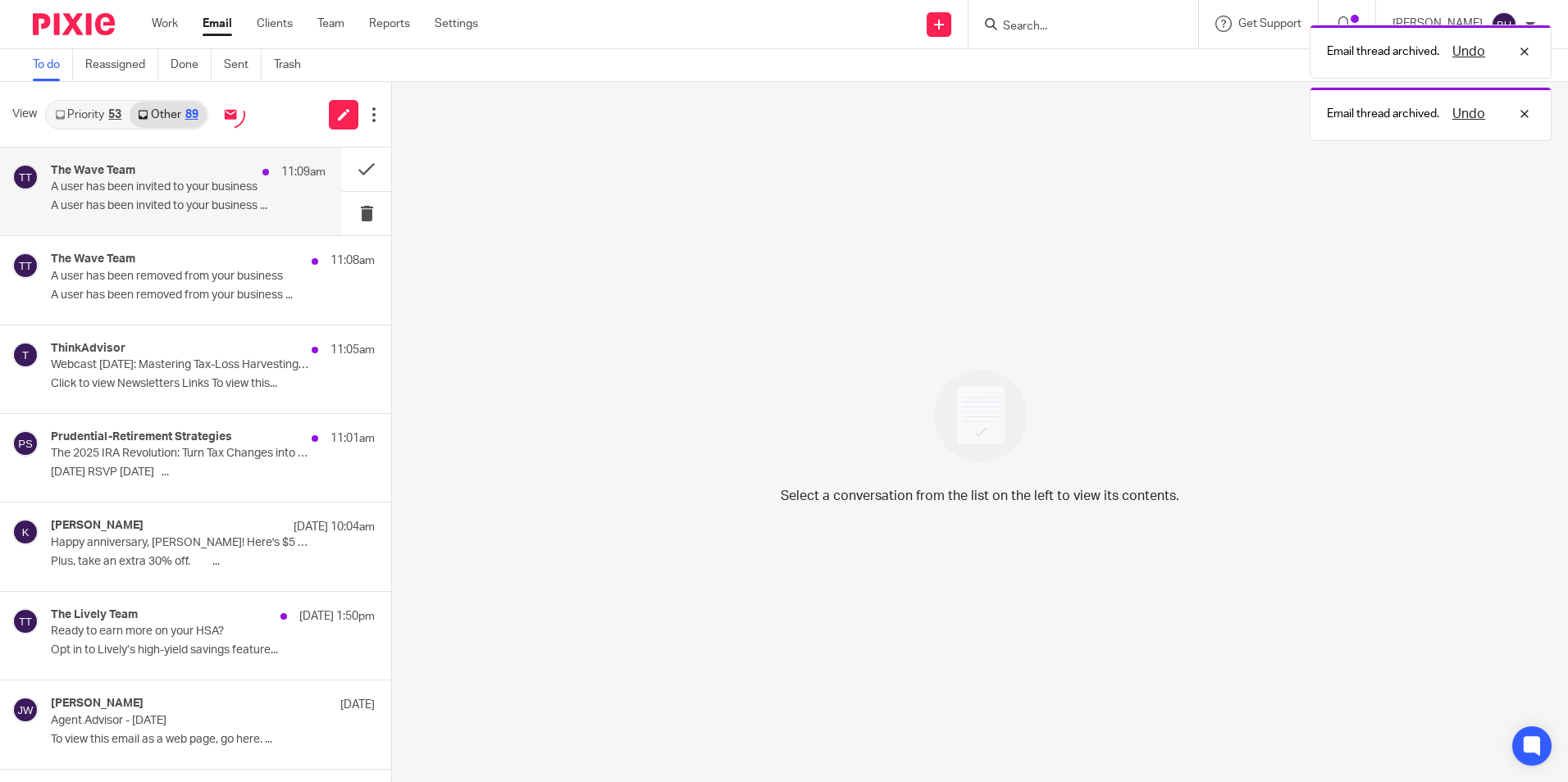
click at [203, 211] on p "A user has been invited to your business ..." at bounding box center [188, 205] width 274 height 14
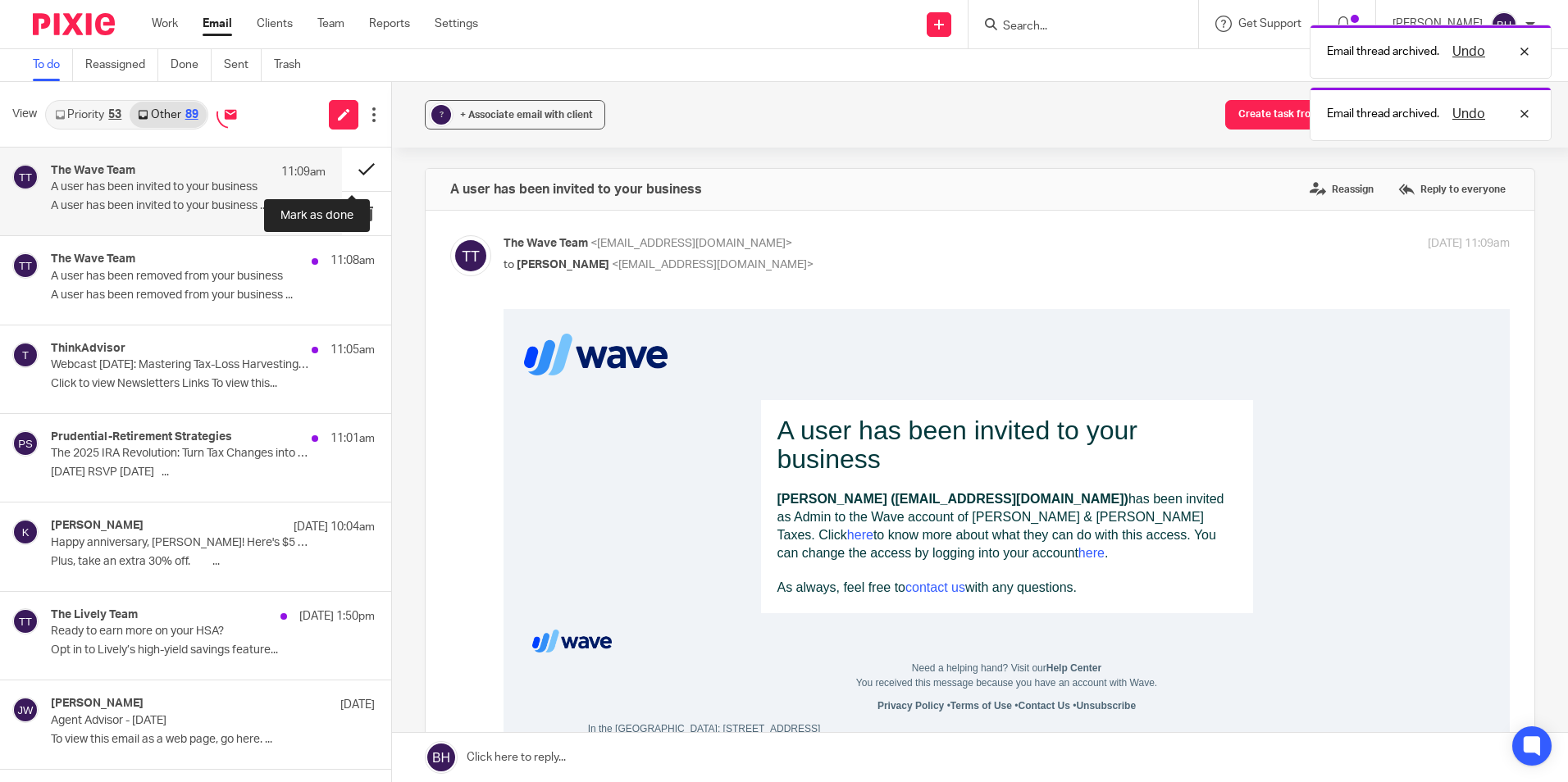
click at [352, 166] on button at bounding box center [366, 169] width 49 height 44
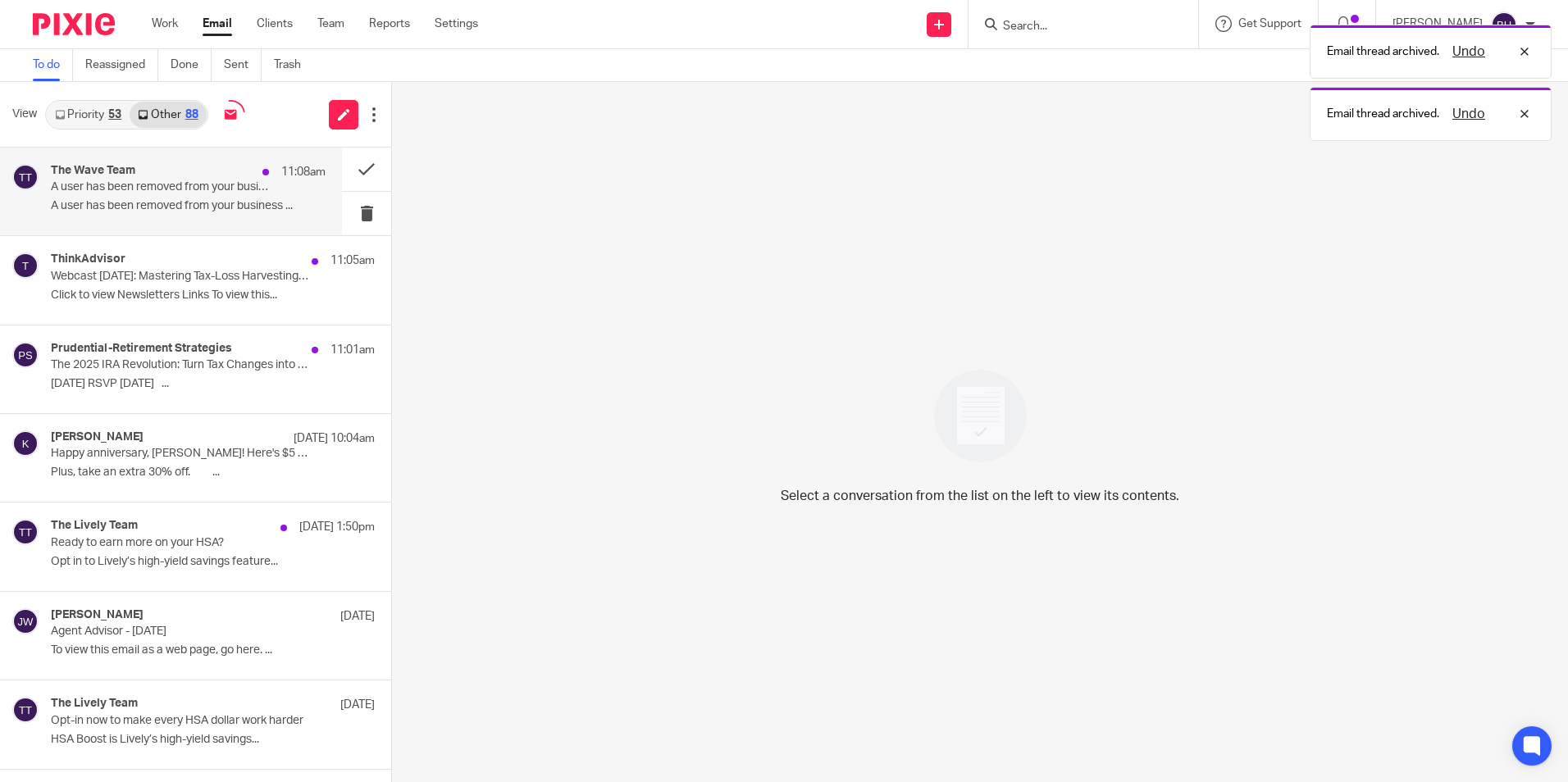
click at [179, 203] on p "A user has been removed from your business ..." at bounding box center [188, 205] width 274 height 14
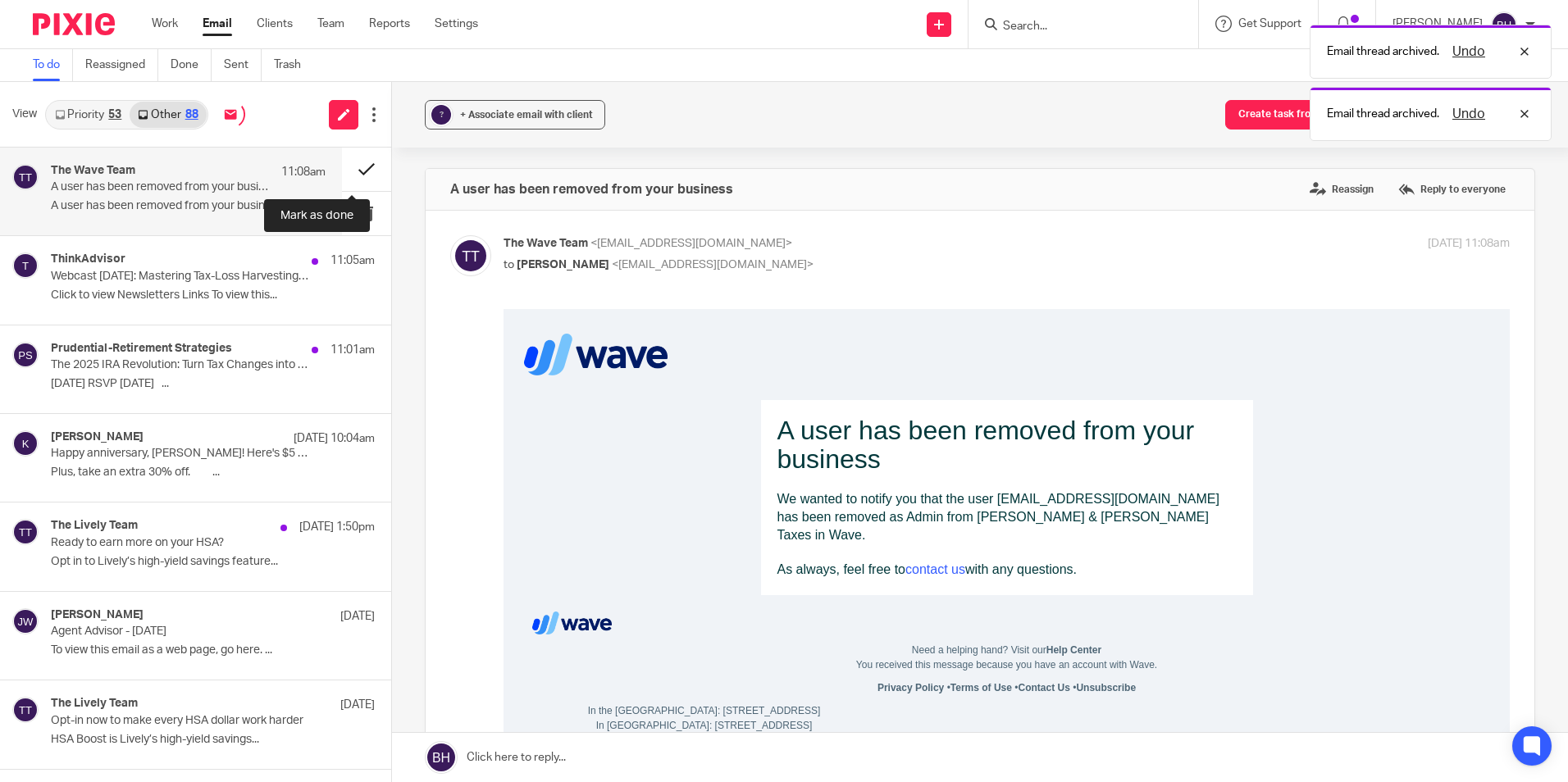
click at [344, 169] on button at bounding box center [366, 169] width 49 height 44
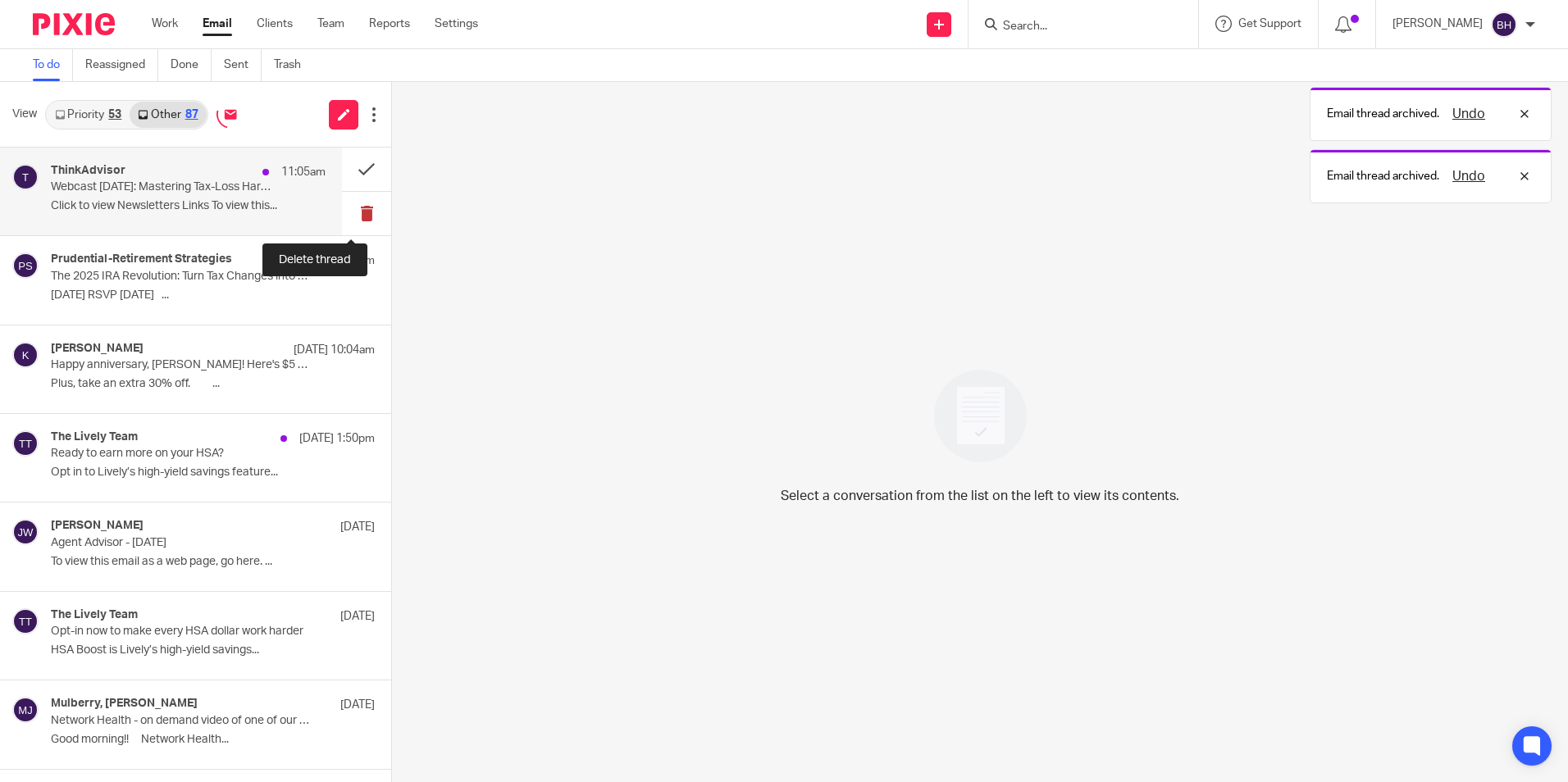
click at [353, 206] on button at bounding box center [366, 213] width 49 height 44
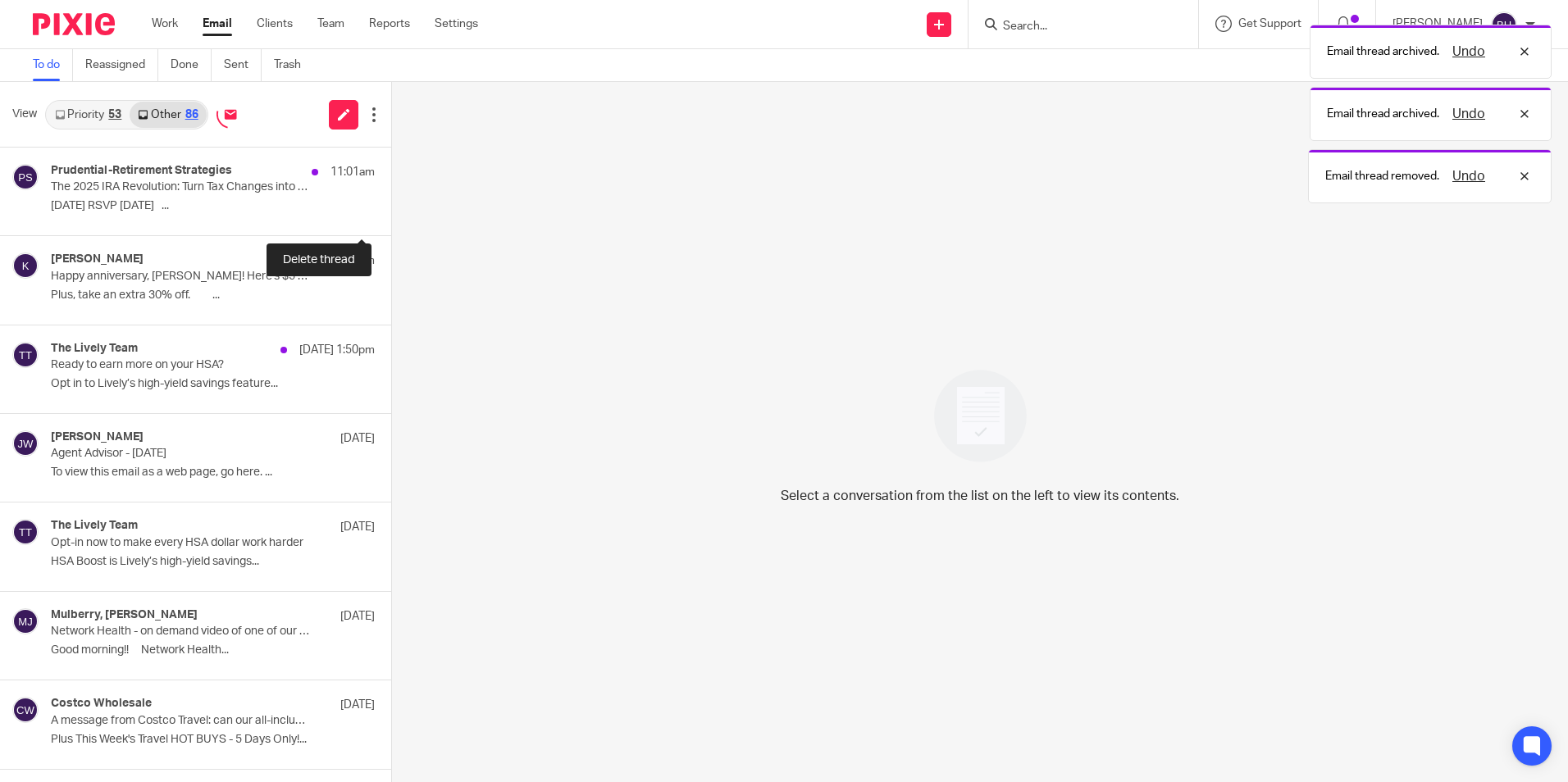
click at [392, 206] on button at bounding box center [398, 213] width 13 height 44
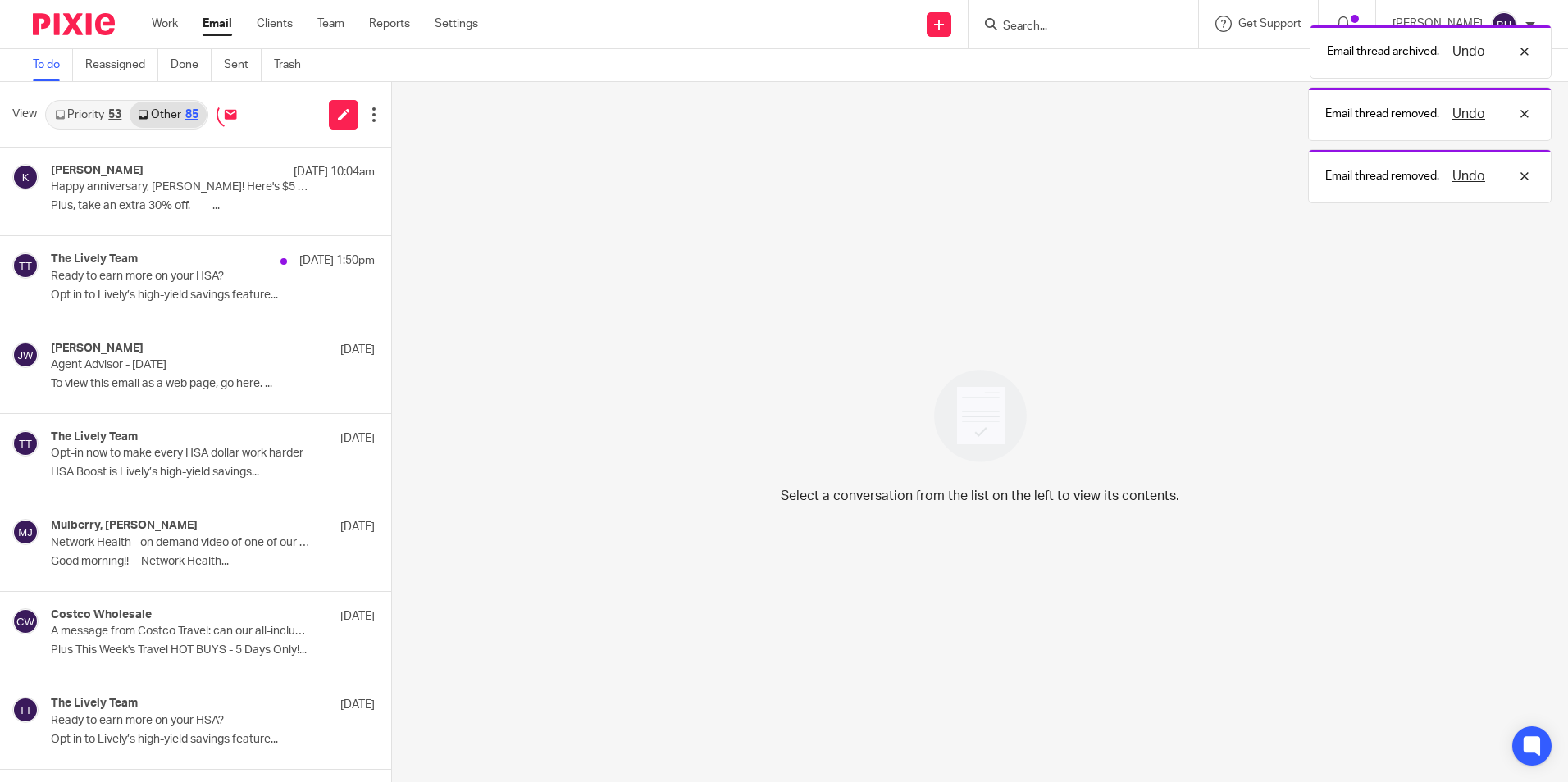
click at [114, 110] on div "53" at bounding box center [114, 114] width 13 height 12
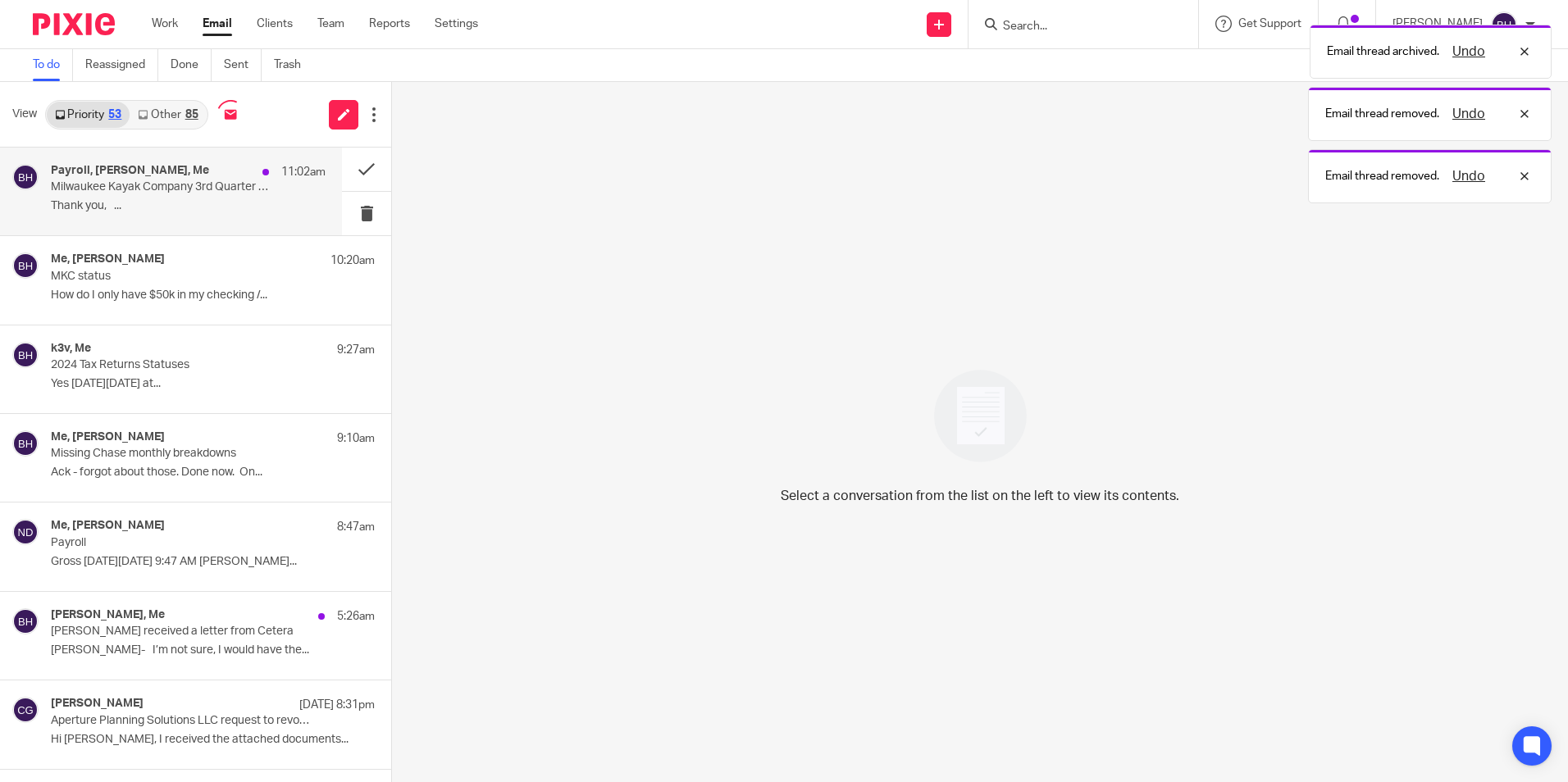
click at [136, 190] on p "Milwaukee Kayak Company 3rd Quarter Payroll Filings Request" at bounding box center [161, 187] width 220 height 14
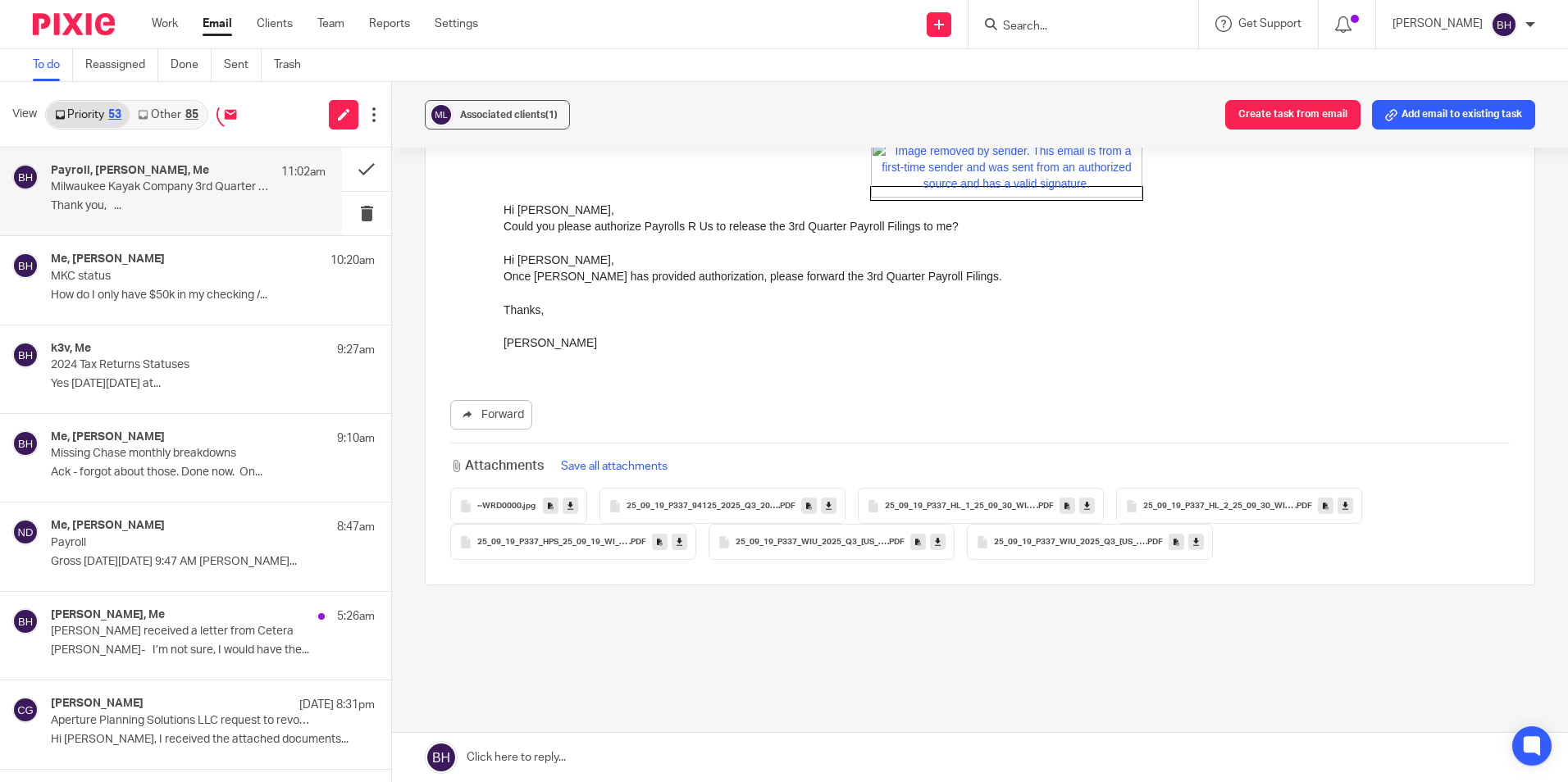
scroll to position [1256, 0]
click at [568, 497] on icon at bounding box center [571, 503] width 5 height 13
click at [826, 497] on icon at bounding box center [829, 503] width 5 height 13
click at [1084, 497] on icon at bounding box center [1087, 503] width 5 height 13
click at [1342, 497] on icon at bounding box center [1345, 503] width 5 height 13
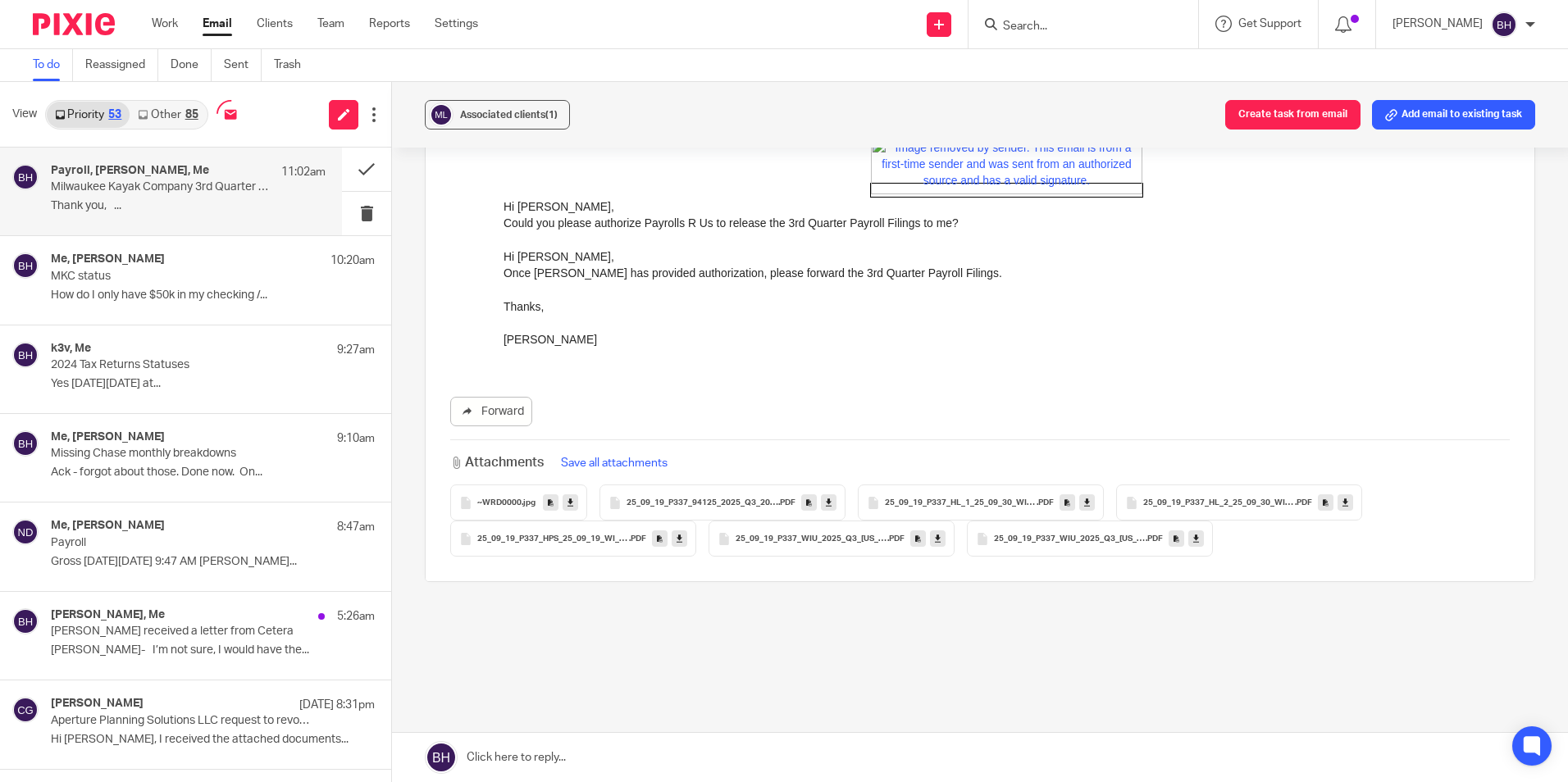
click at [677, 533] on icon at bounding box center [680, 539] width 5 height 13
click at [935, 533] on icon at bounding box center [938, 539] width 5 height 13
click at [1196, 530] on link at bounding box center [1196, 539] width 15 height 16
click at [609, 747] on link at bounding box center [979, 757] width 1176 height 49
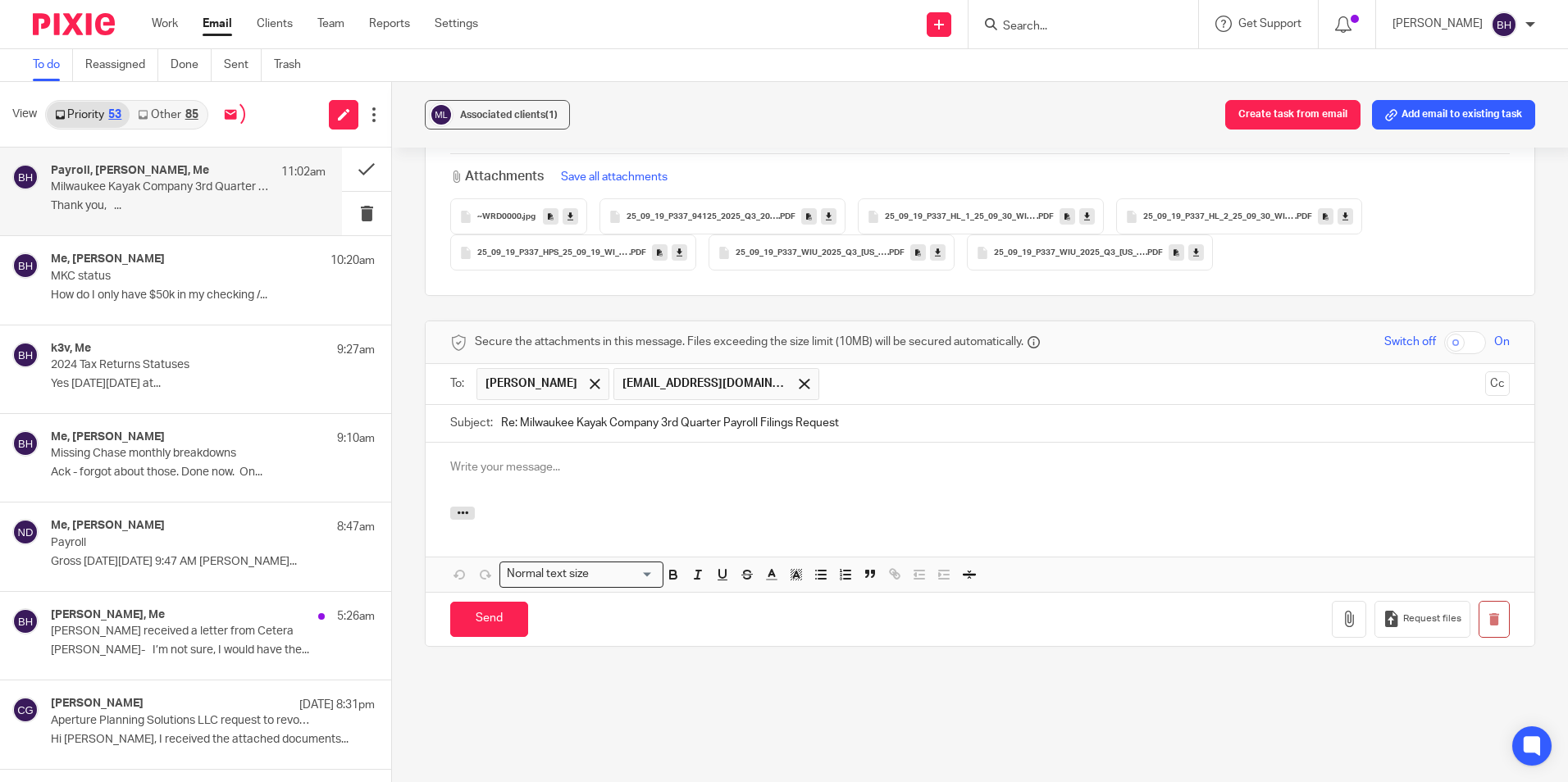
scroll to position [0, 0]
click at [483, 619] on input "Send" at bounding box center [489, 619] width 78 height 35
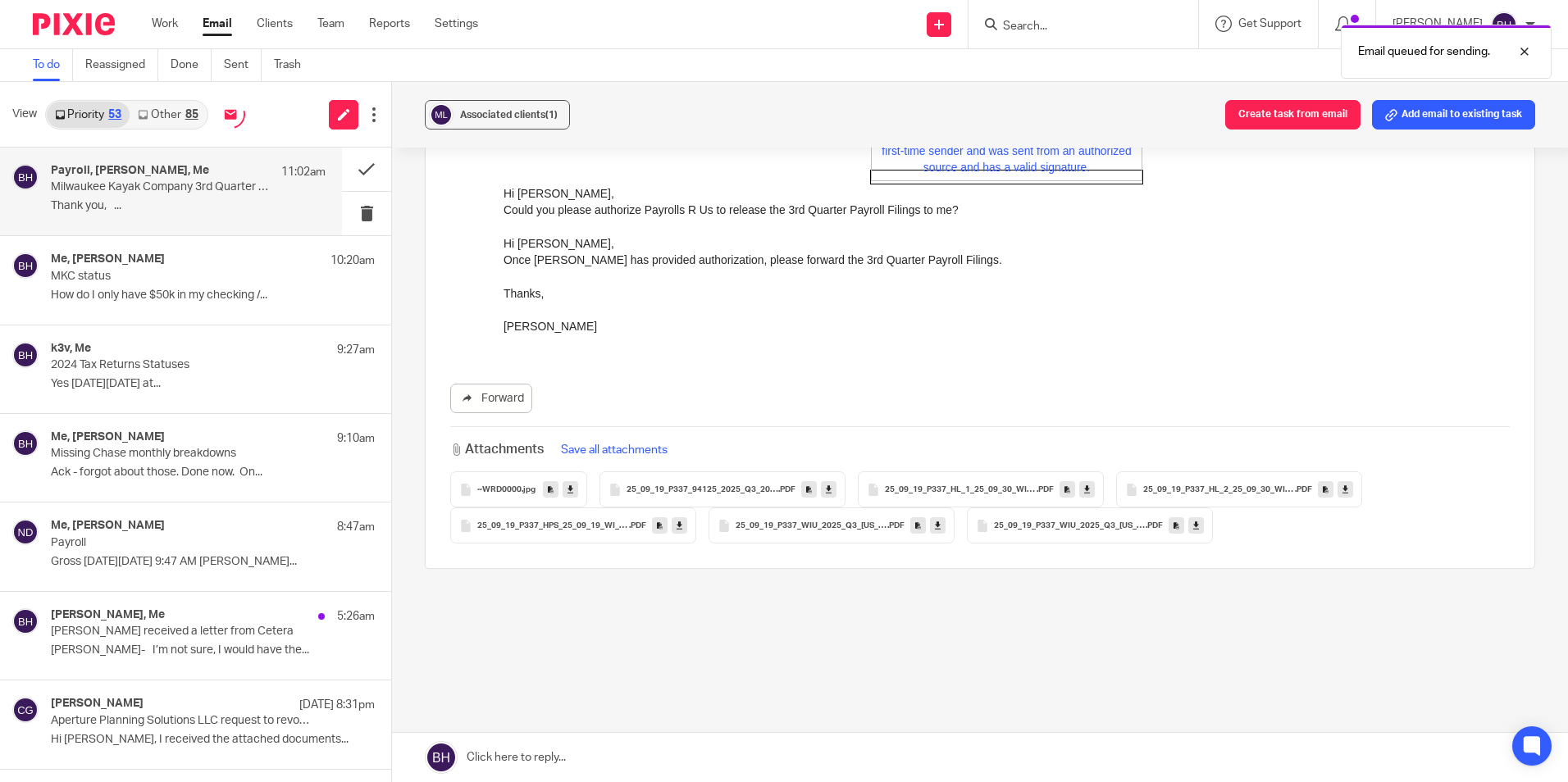
scroll to position [1256, 0]
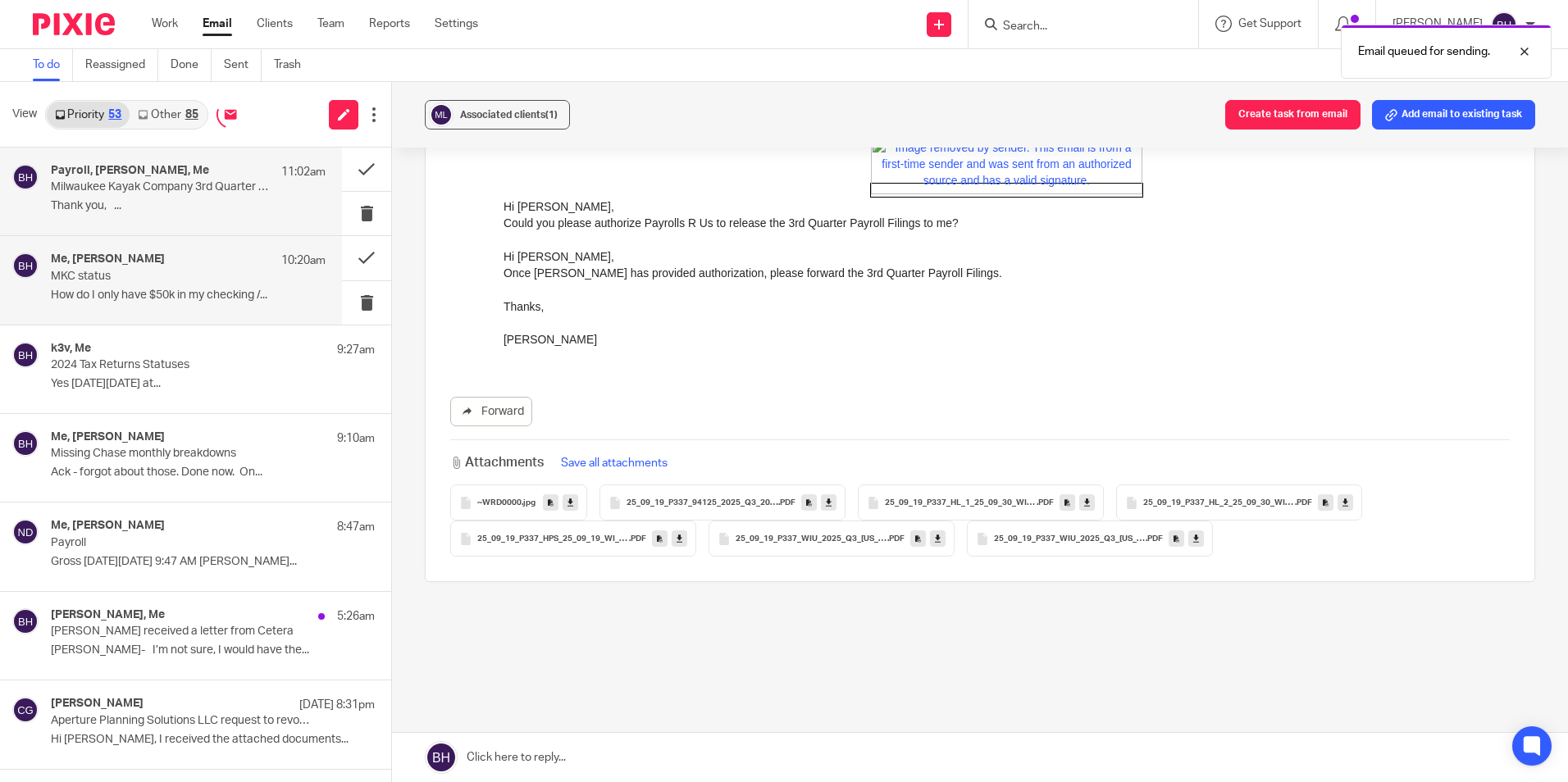
click at [167, 283] on div "Me, Beth Handle 10:20am MKC status How do I only have $50k in my checking /..." at bounding box center [188, 280] width 274 height 54
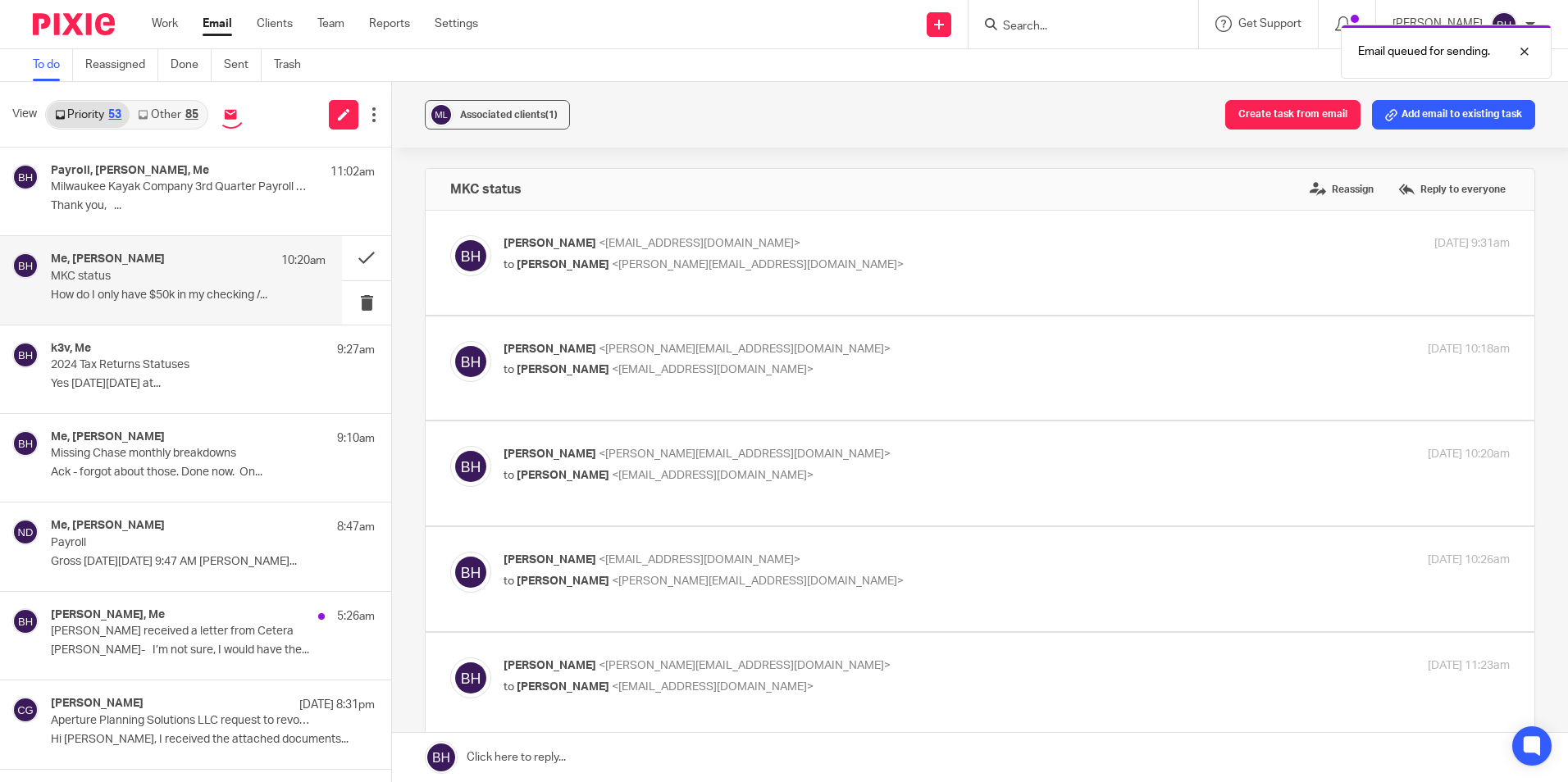
scroll to position [0, 0]
click at [162, 203] on p "Thank you, ..." at bounding box center [188, 205] width 274 height 14
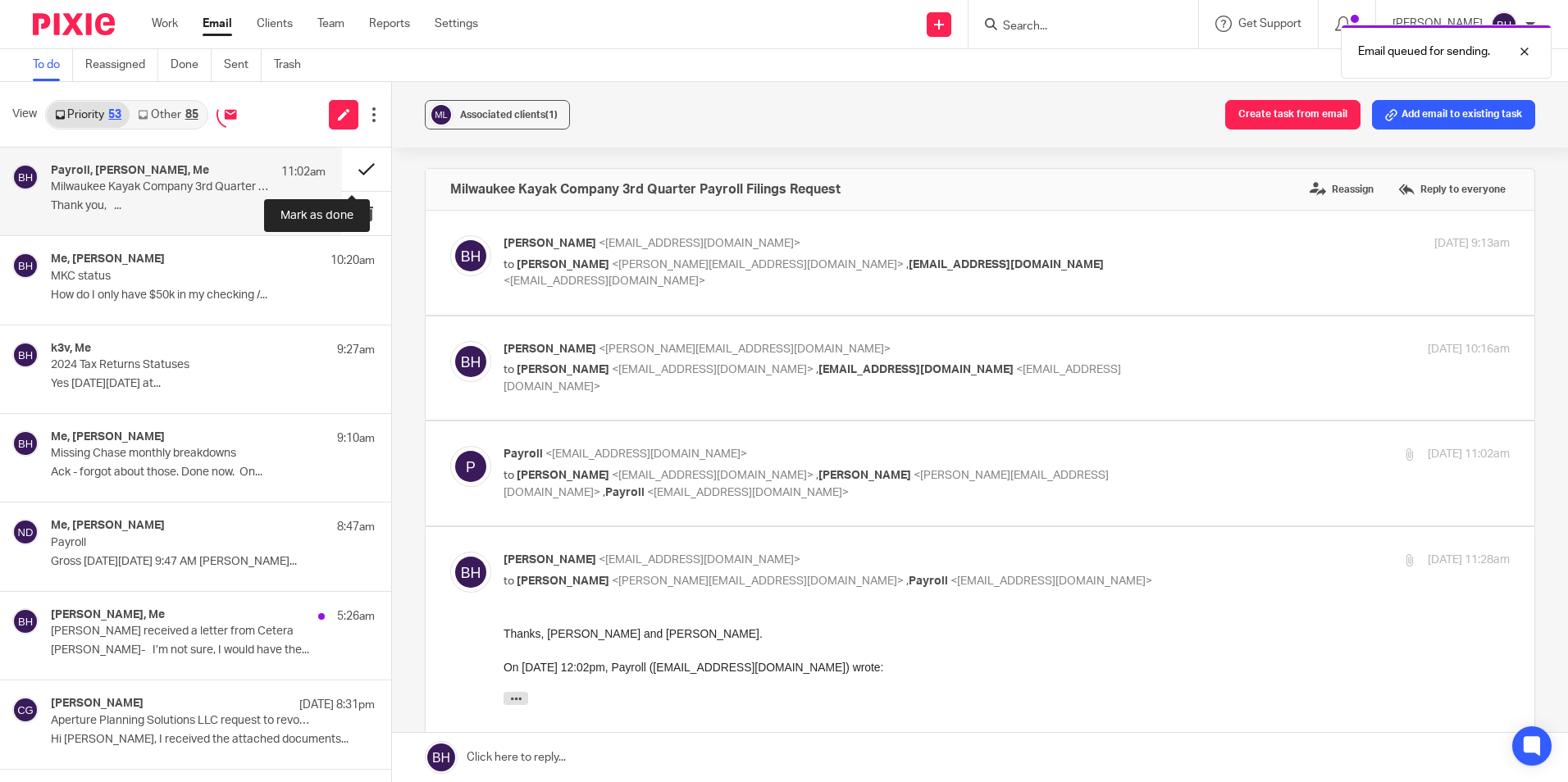
click at [351, 164] on button at bounding box center [366, 169] width 49 height 44
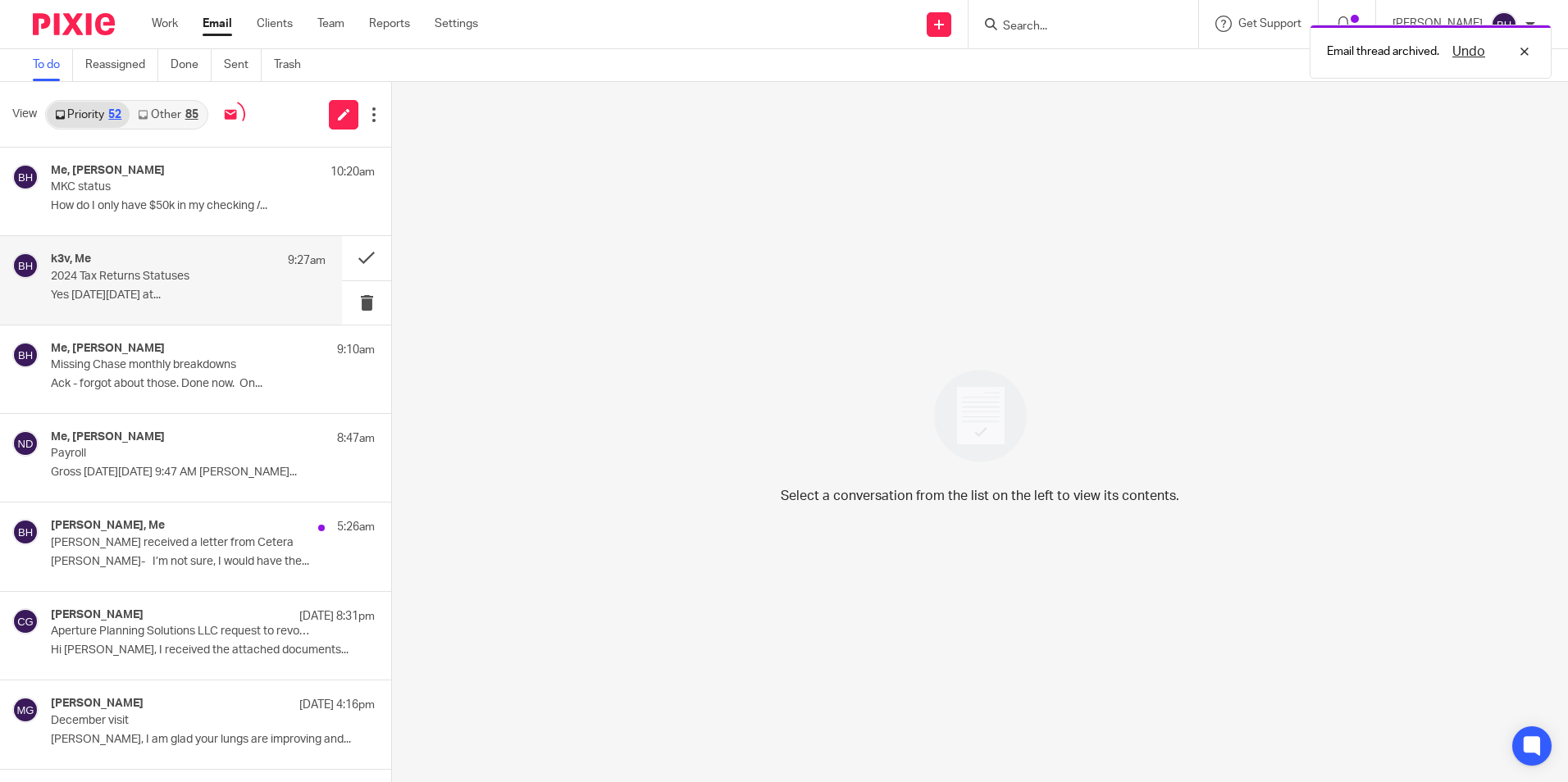
click at [158, 270] on p "2024 Tax Returns Statuses" at bounding box center [161, 276] width 220 height 14
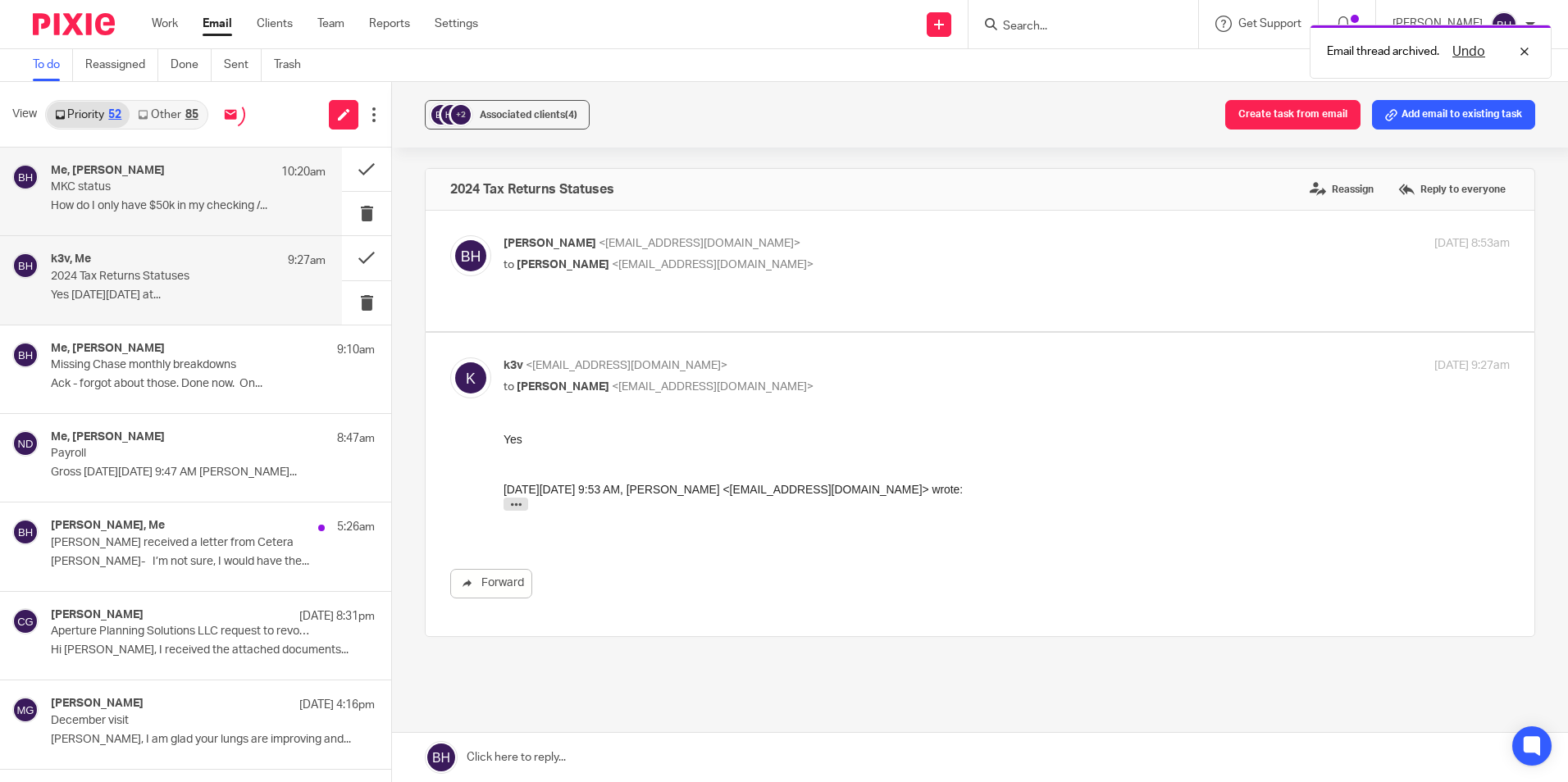
click at [162, 203] on p "How do I only have $50k in my checking /..." at bounding box center [188, 205] width 274 height 14
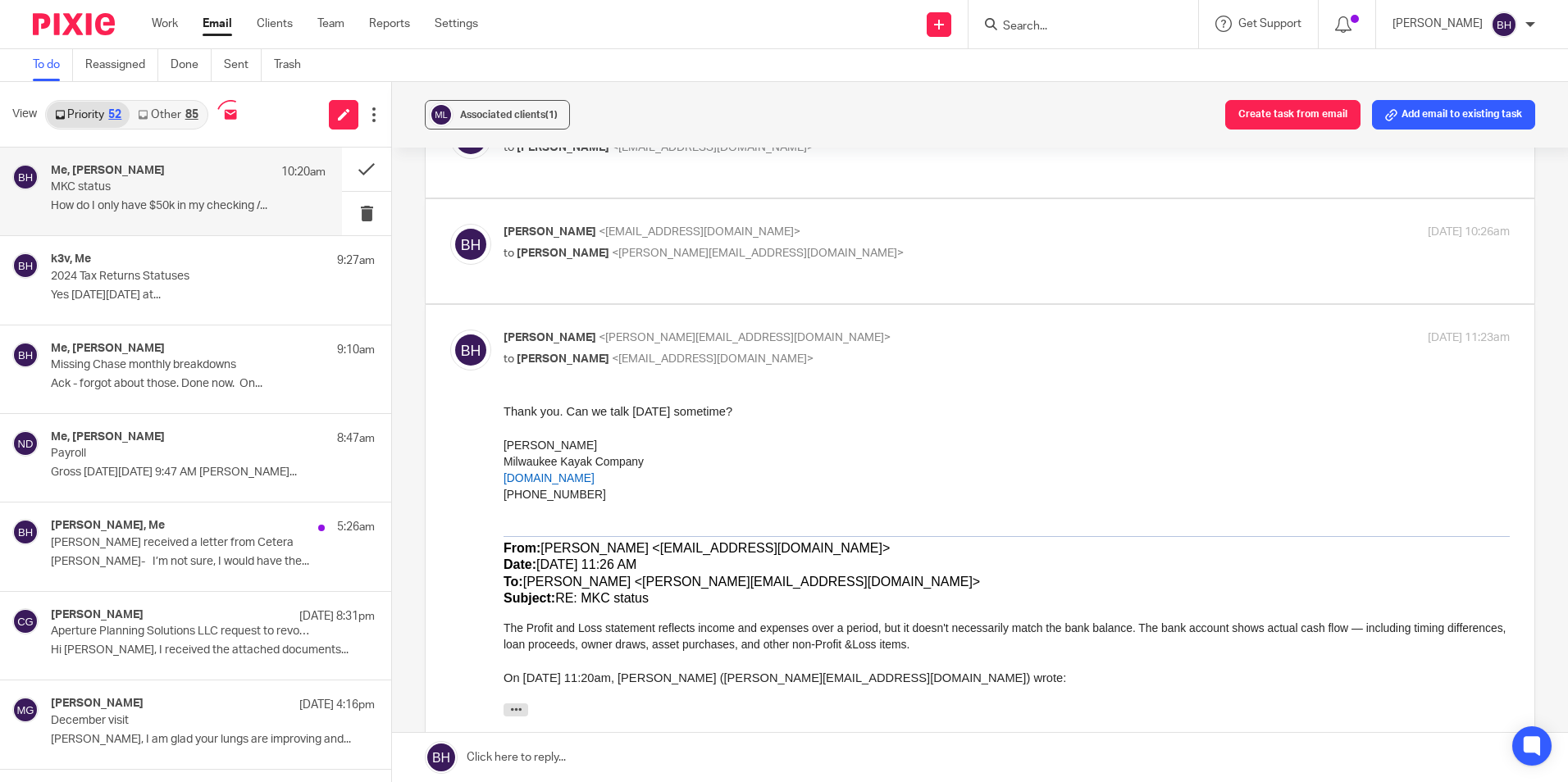
scroll to position [410, 0]
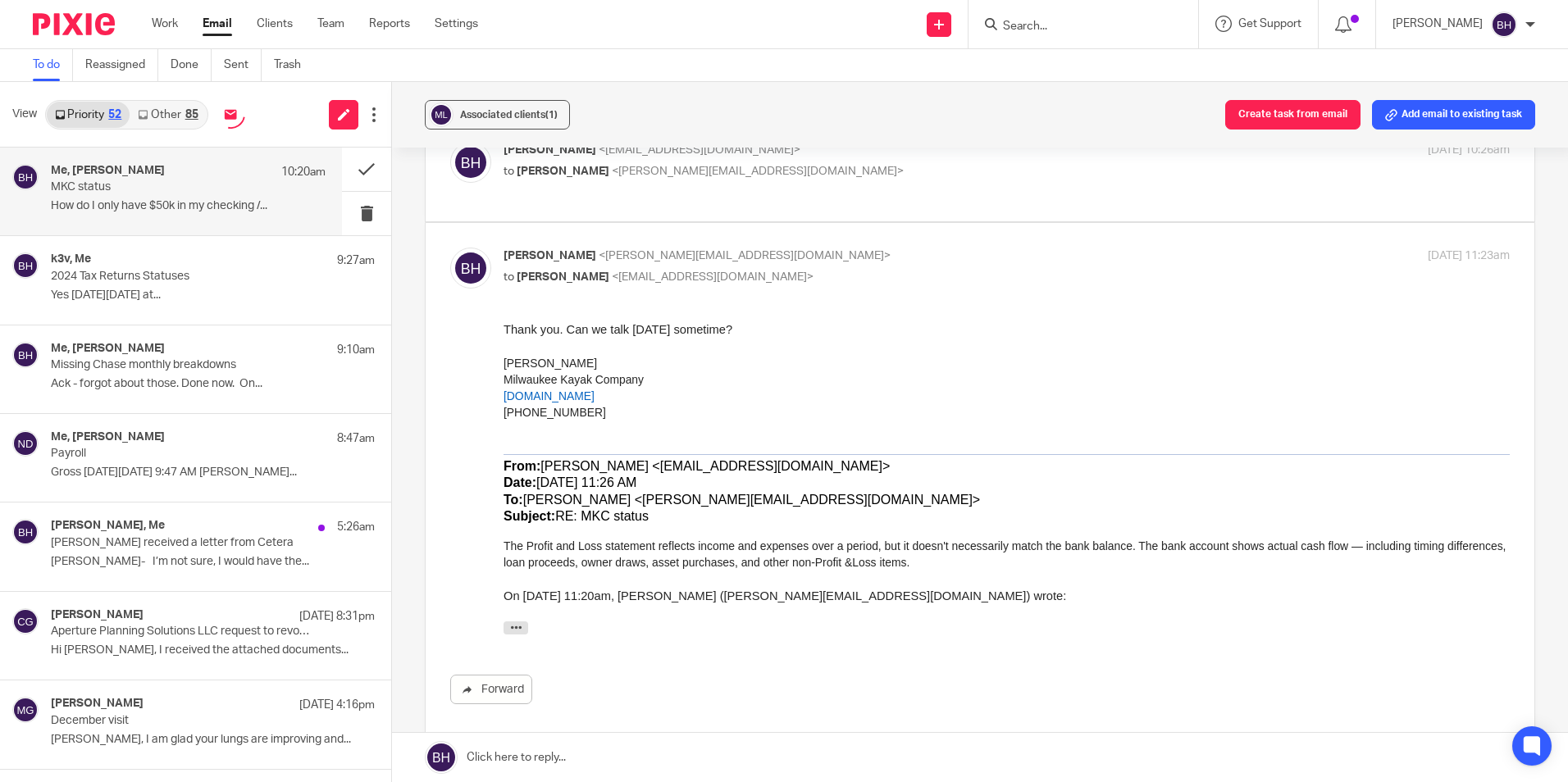
click at [567, 753] on link at bounding box center [979, 757] width 1176 height 49
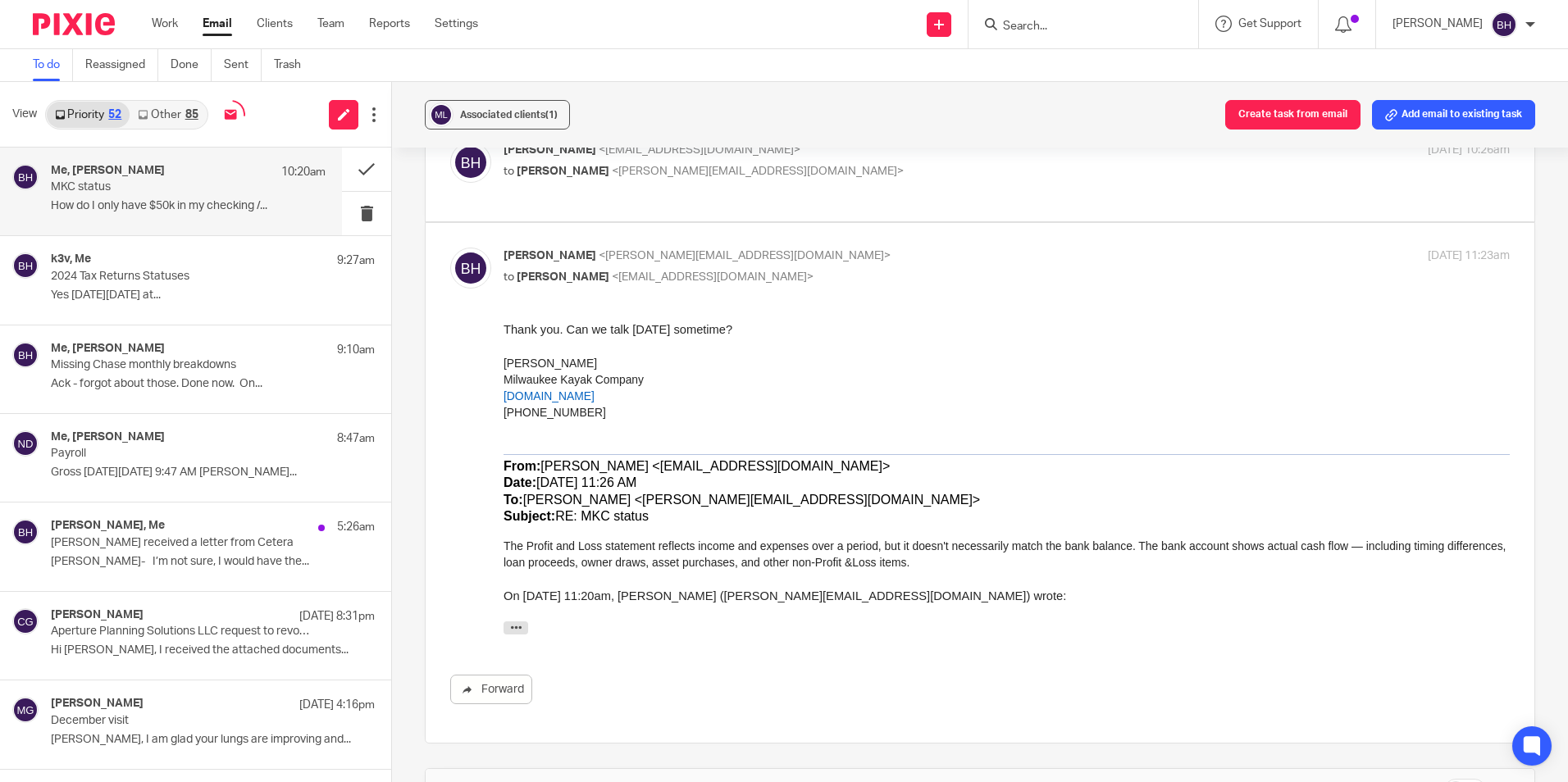
scroll to position [829, 0]
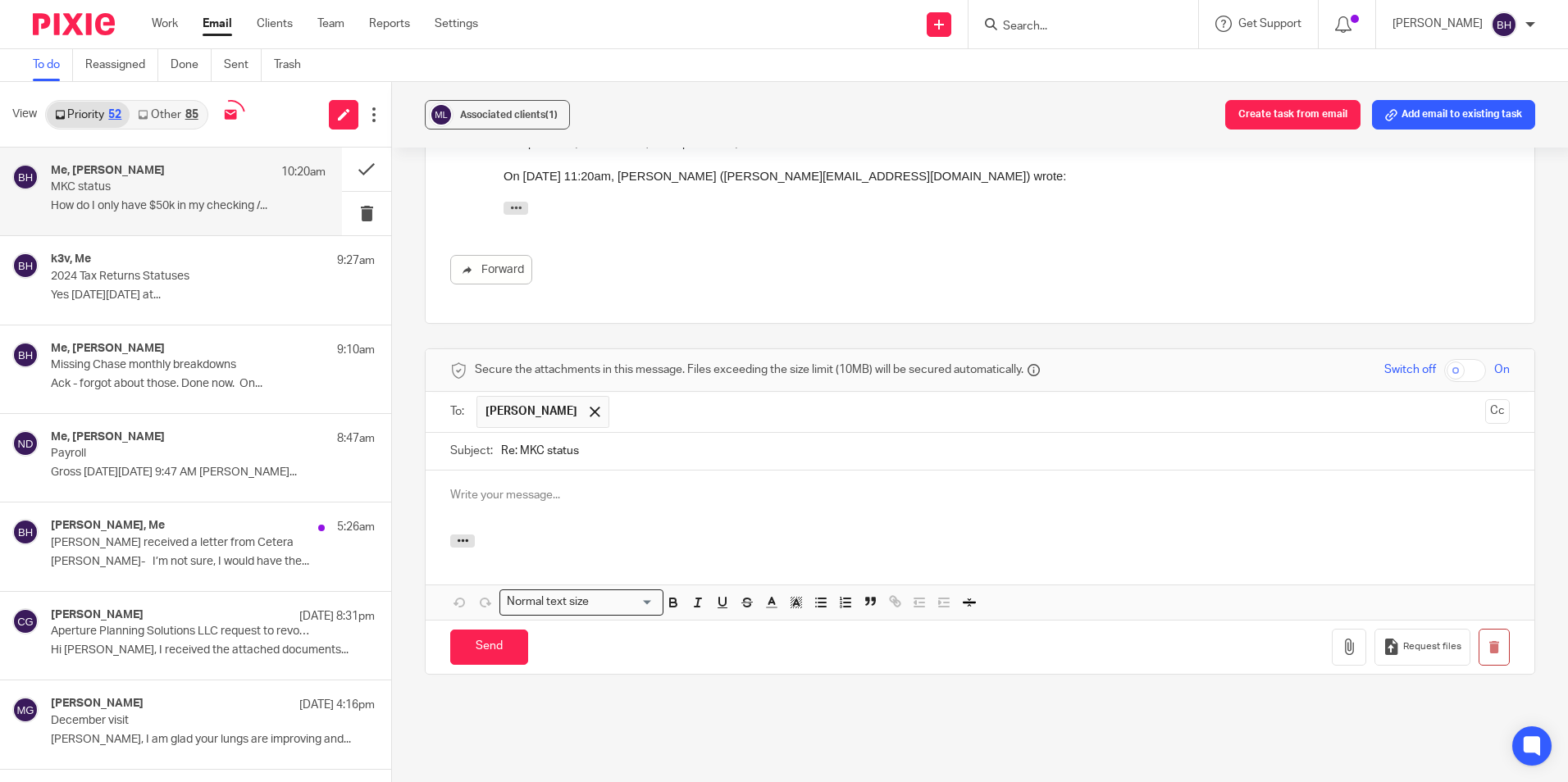
click at [444, 470] on div at bounding box center [979, 502] width 1108 height 64
click at [1063, 487] on p "Yes, we can talk tomorrow. I have 2 tax returns to complete by the October 15th…" at bounding box center [979, 495] width 1059 height 16
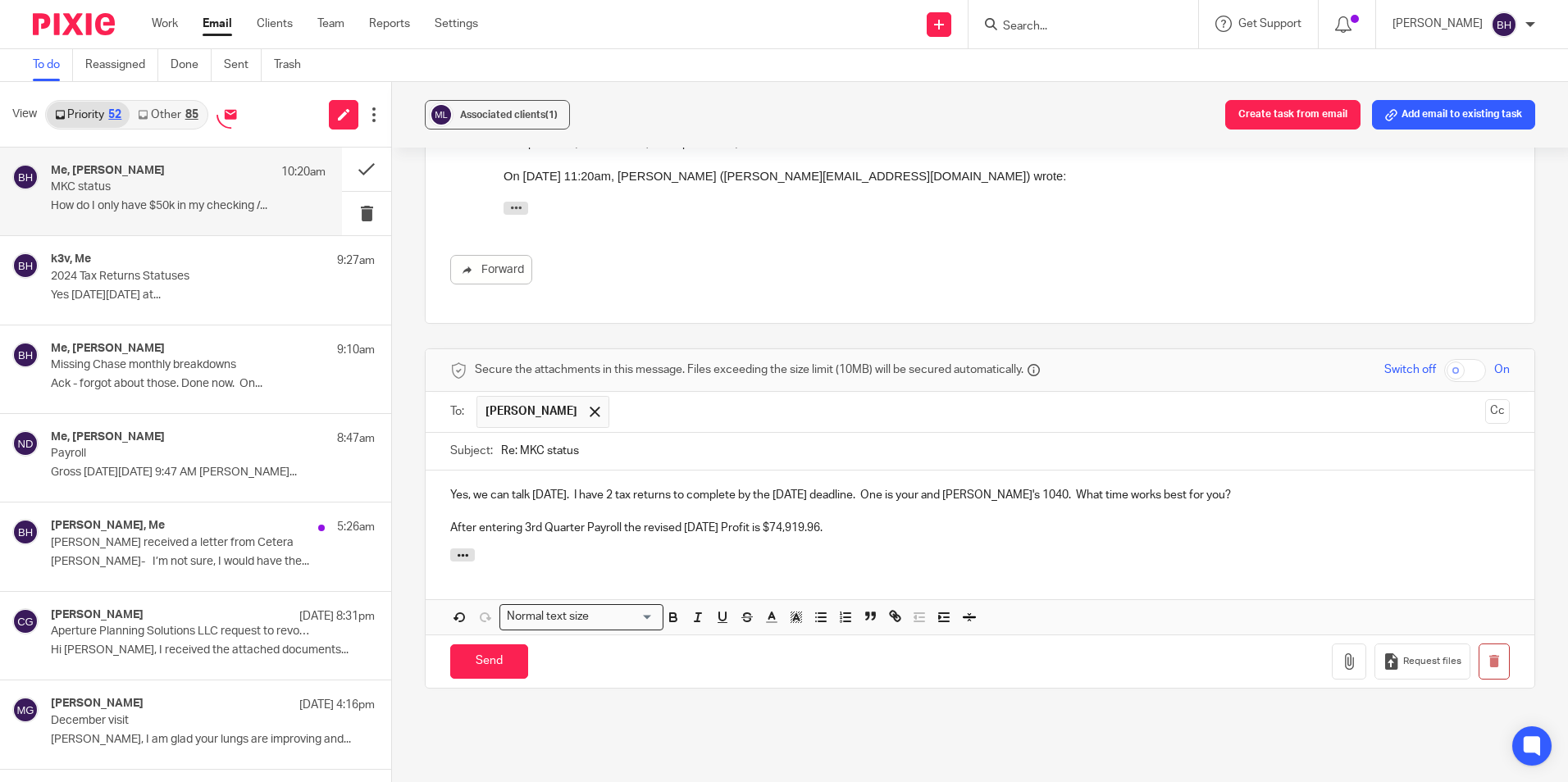
drag, startPoint x: 448, startPoint y: 452, endPoint x: 909, endPoint y: 486, distance: 462.3
click at [909, 486] on div "Yes, we can talk tomorrow. I have 2 tax returns to complete by the October 15th…" at bounding box center [979, 510] width 1108 height 79
copy div "Yes, we can talk tomorrow. I have 2 tax returns to complete by the October 15th…"
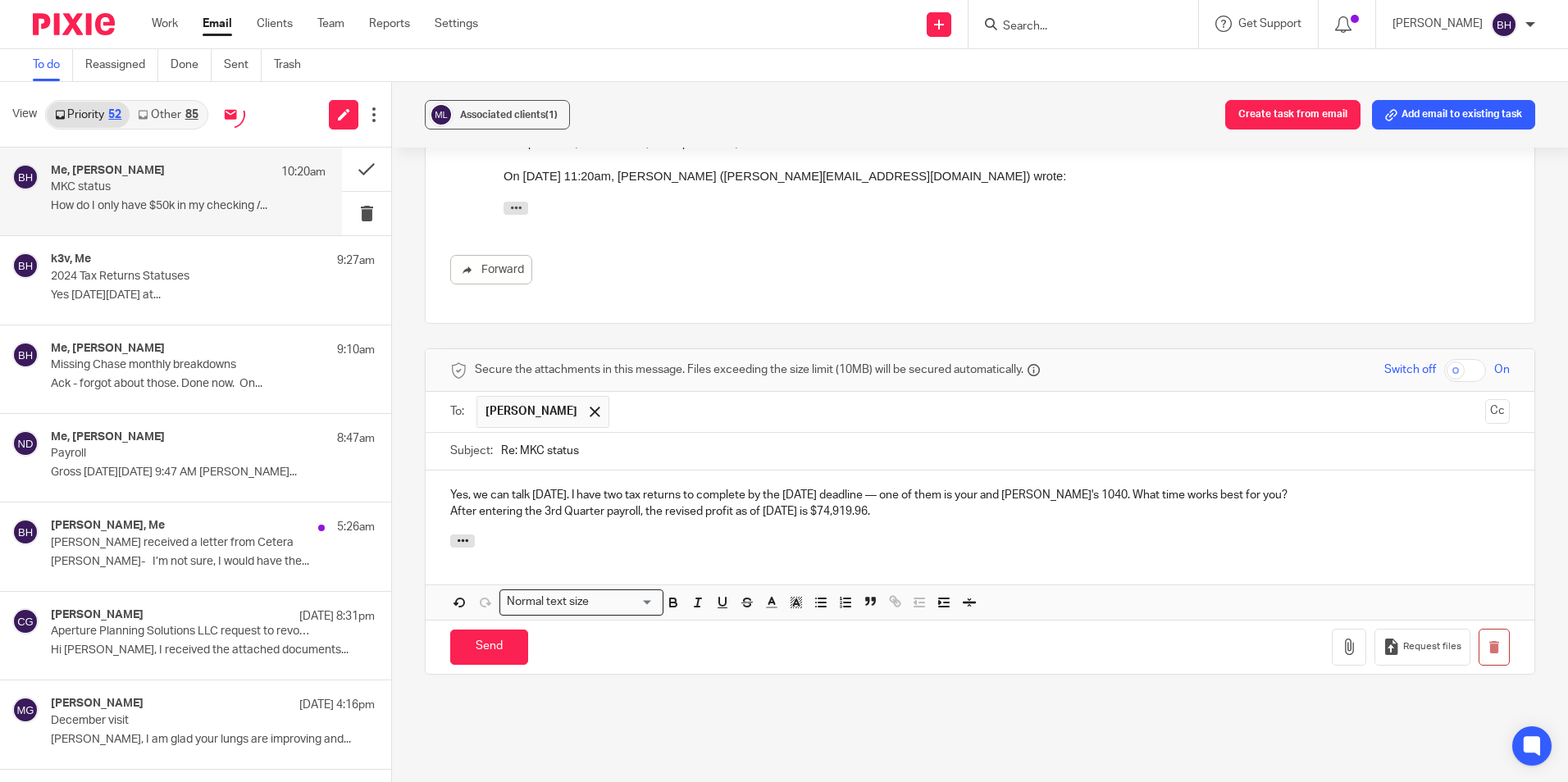
click at [1288, 487] on p "Yes, we can talk tomorrow. I have two tax returns to complete by the October 15…" at bounding box center [979, 495] width 1059 height 16
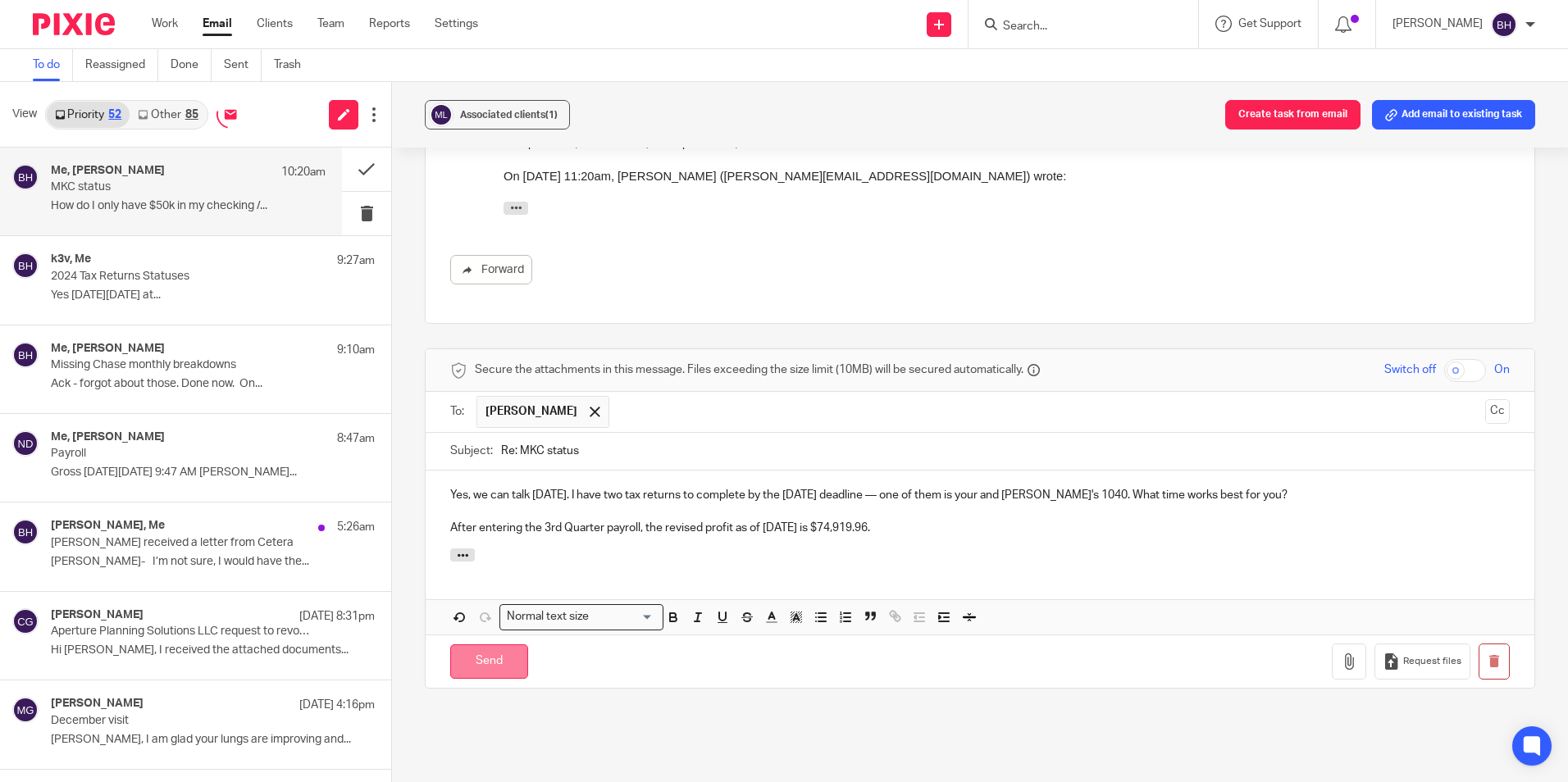
click at [480, 644] on input "Send" at bounding box center [489, 661] width 78 height 35
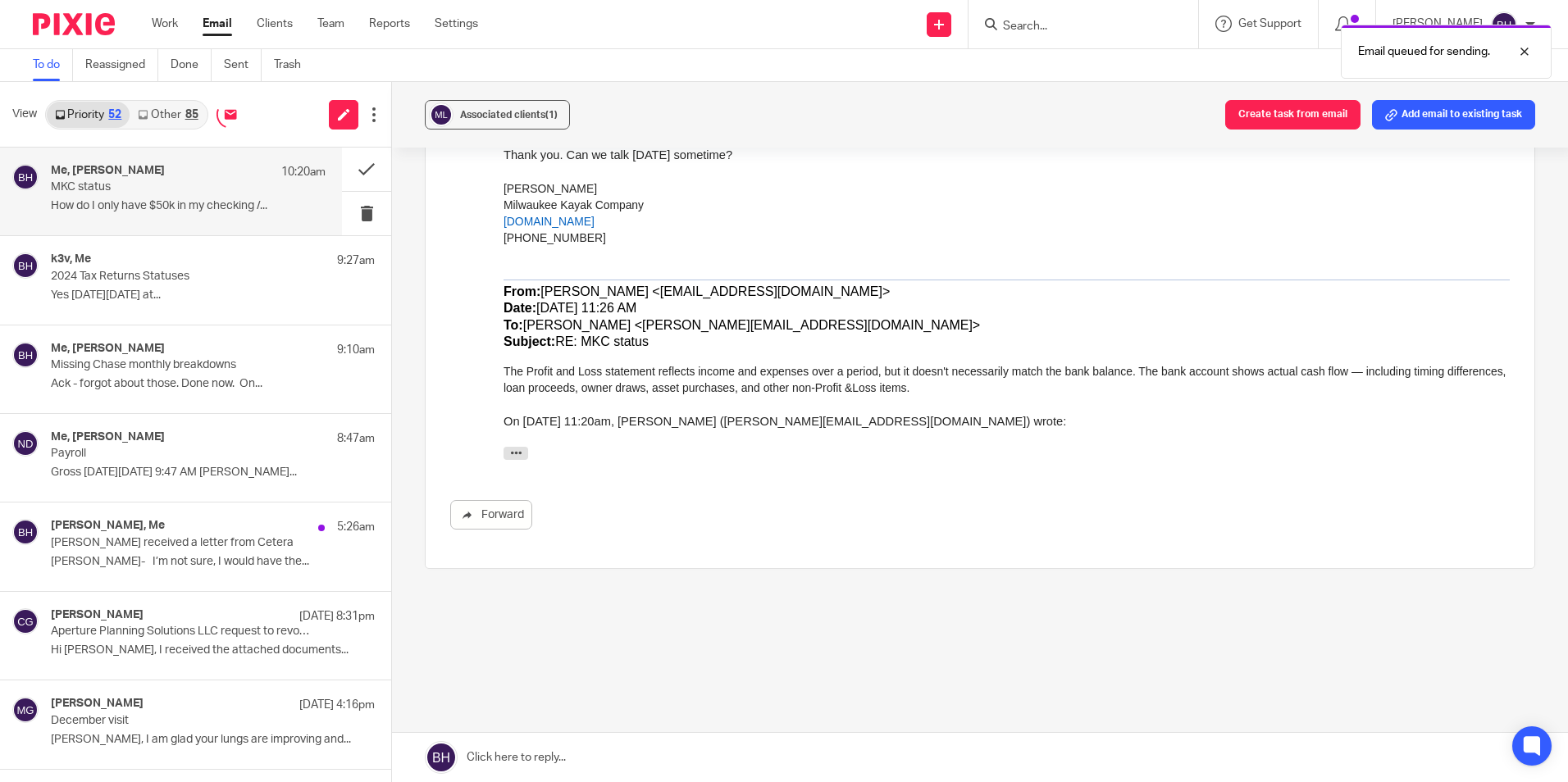
scroll to position [543, 0]
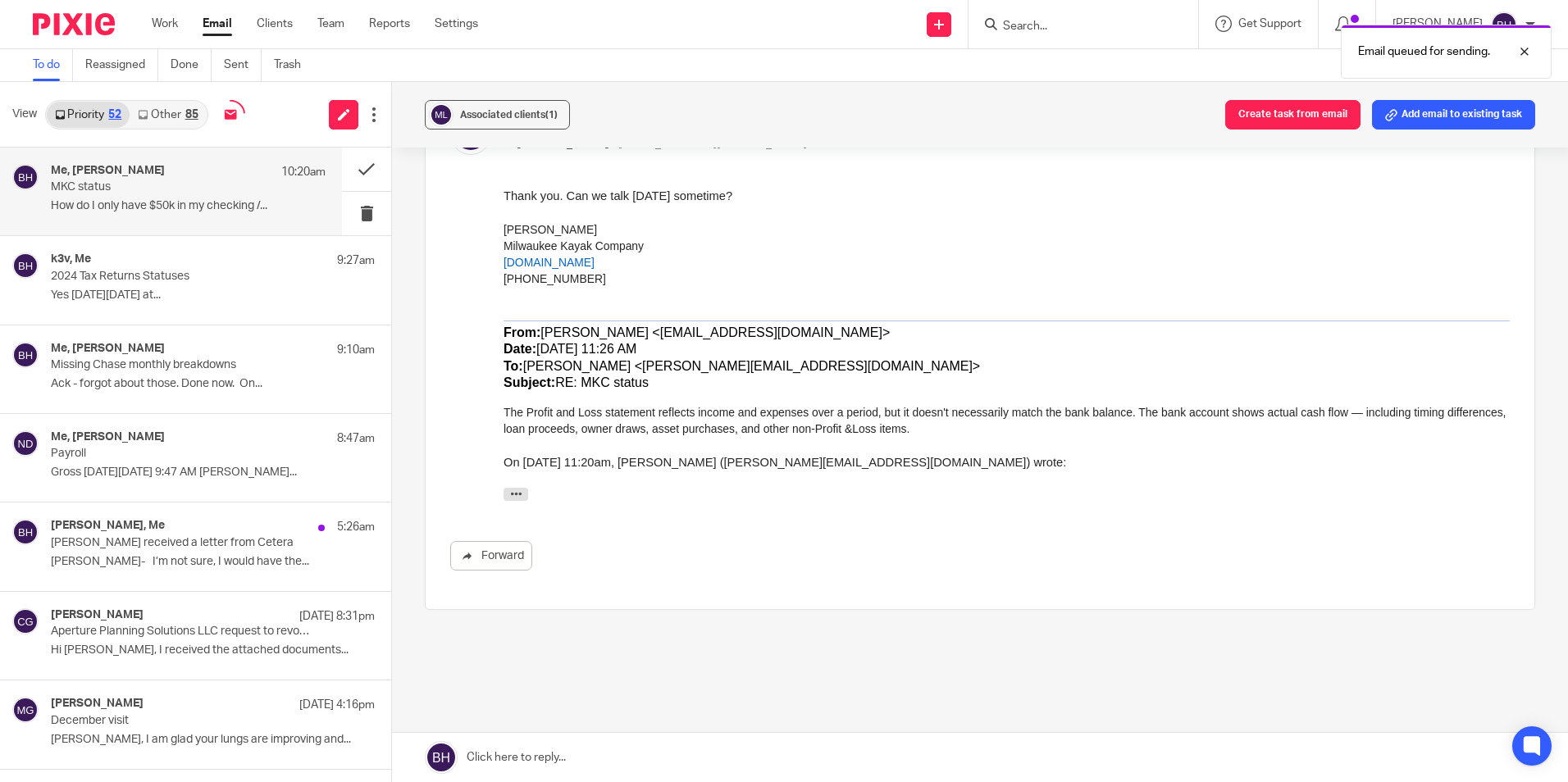
click at [173, 110] on link "Other 85" at bounding box center [168, 114] width 76 height 26
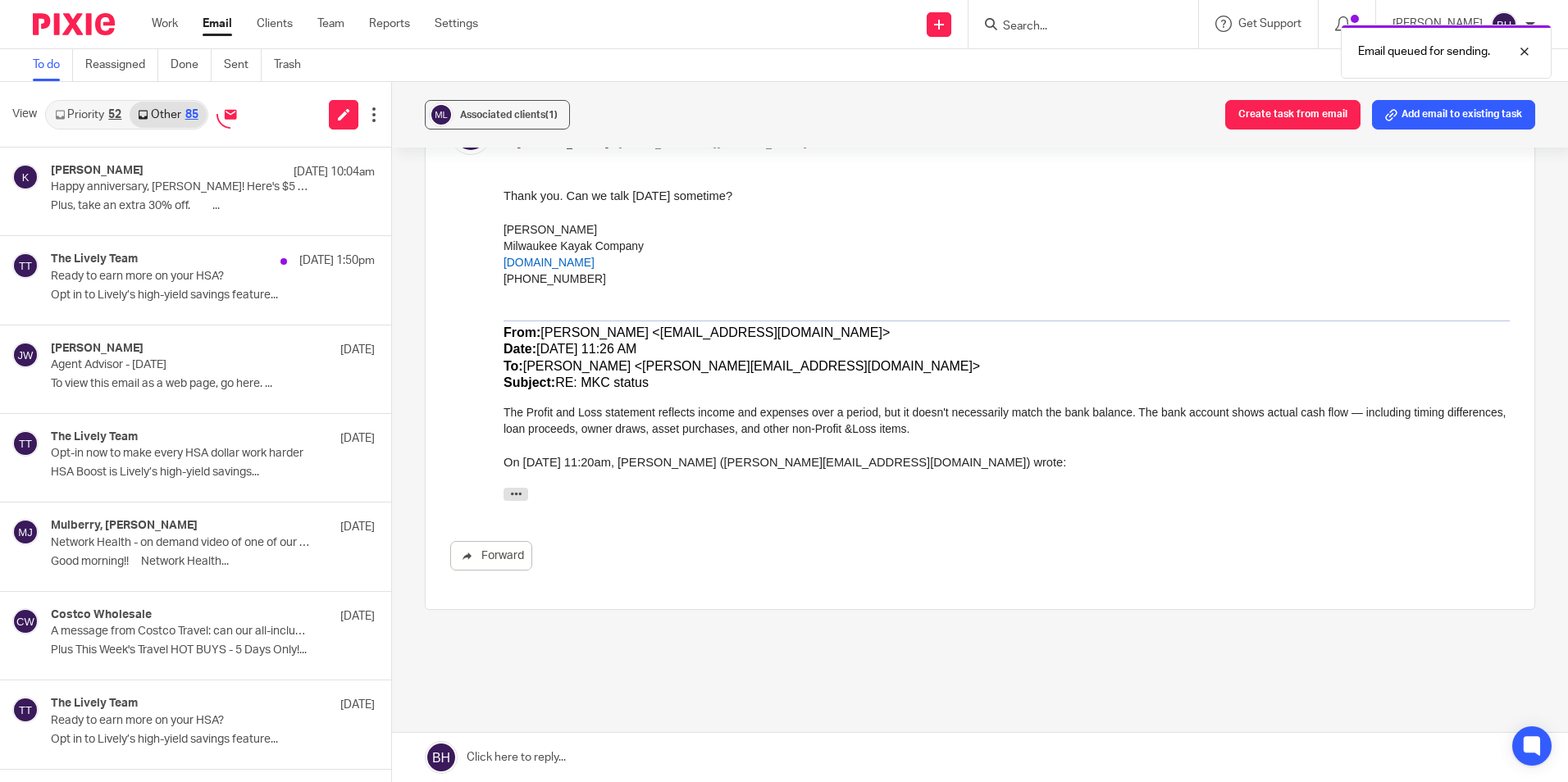
click at [114, 111] on div "52" at bounding box center [114, 114] width 13 height 12
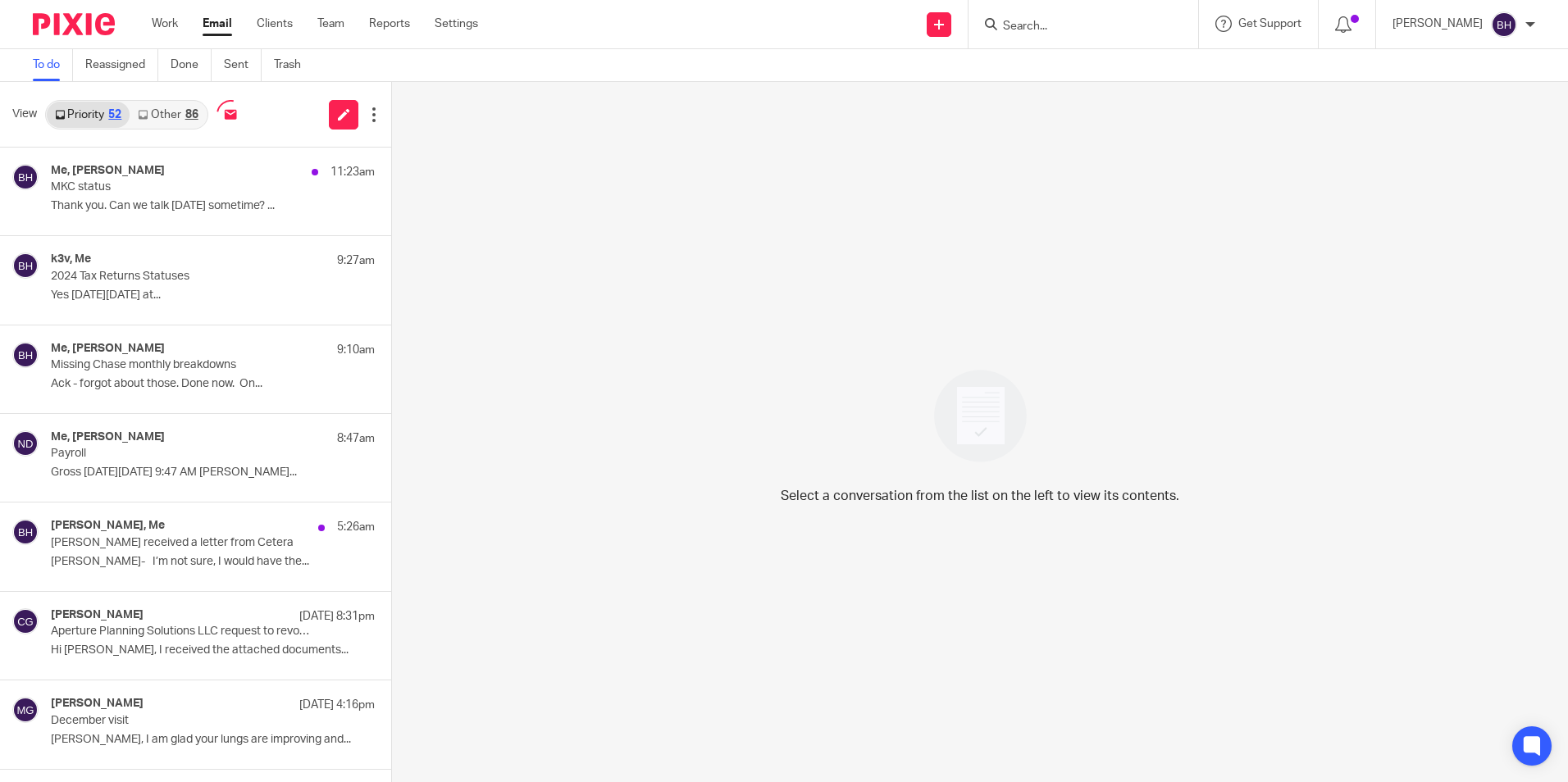
click at [165, 114] on link "Other 86" at bounding box center [168, 114] width 76 height 26
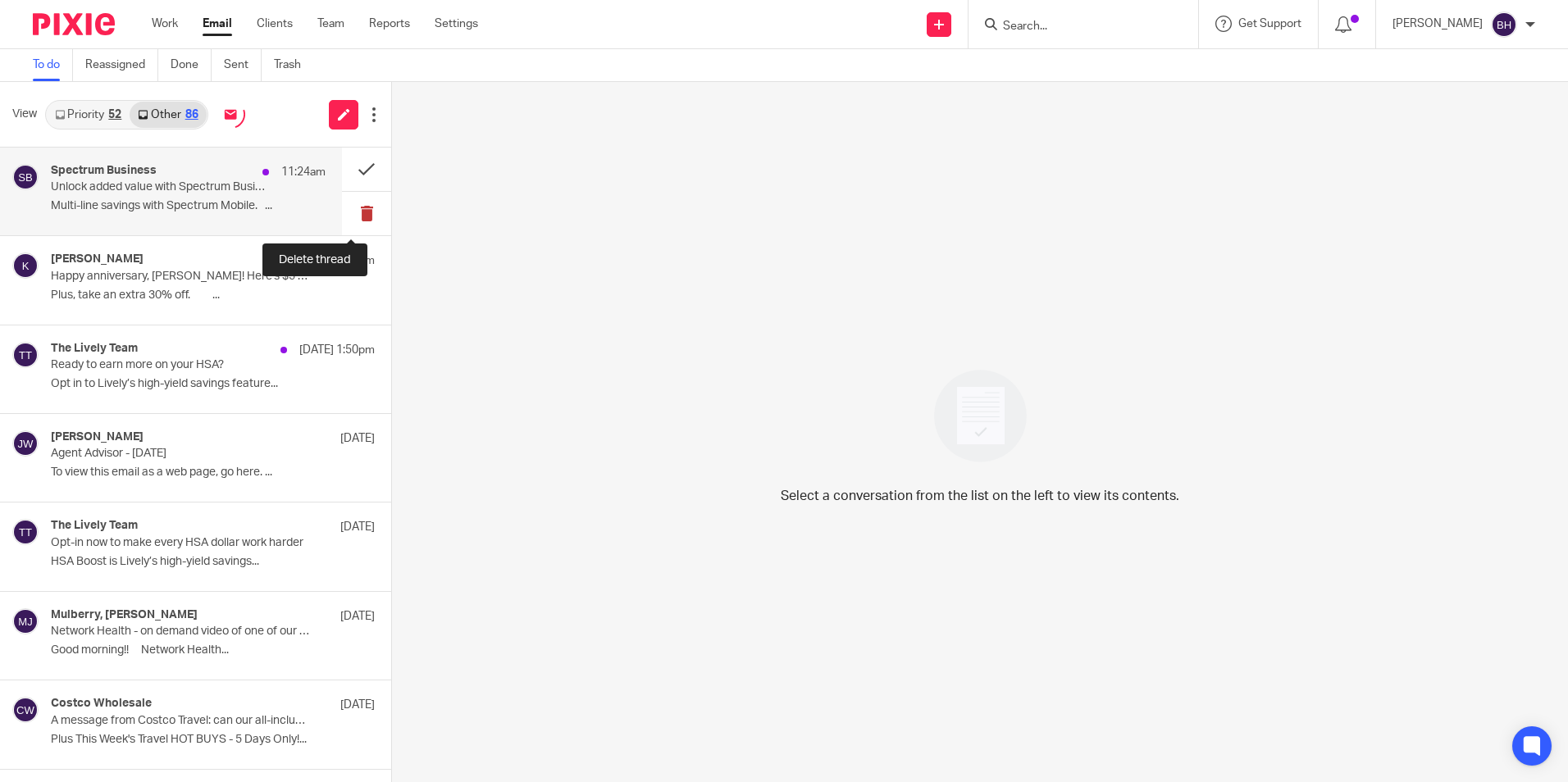
click at [352, 214] on button at bounding box center [366, 213] width 49 height 44
